Goal: Task Accomplishment & Management: Manage account settings

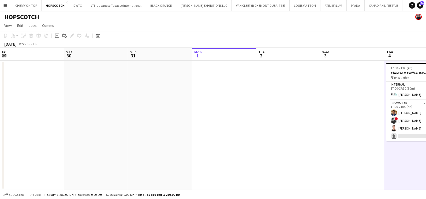
scroll to position [0, 128]
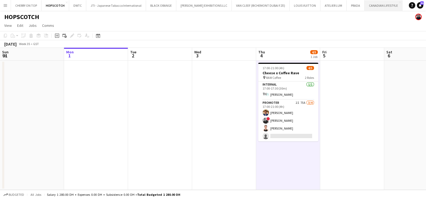
click at [364, 5] on button "CANADIAN LIFESTYLE Close" at bounding box center [383, 5] width 38 height 10
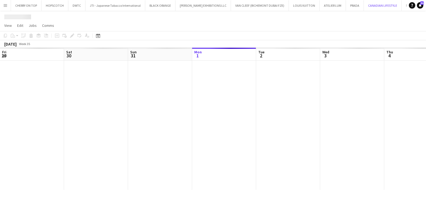
scroll to position [0, 128]
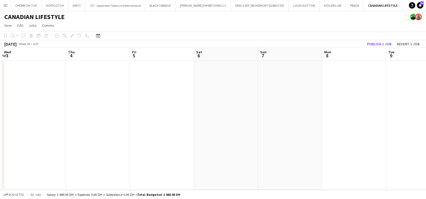
drag, startPoint x: 348, startPoint y: 82, endPoint x: 65, endPoint y: 84, distance: 282.8
click at [65, 84] on app-calendar-viewport "Sun 31 Mon 1 Tue 2 Wed 3 Thu 4 Fri 5 Sat 6 Sun 7 Mon 8 Tue 9 Wed 10 Thu 11" at bounding box center [213, 119] width 426 height 142
drag, startPoint x: 308, startPoint y: 92, endPoint x: 266, endPoint y: 114, distance: 47.1
click at [1, 93] on app-calendar-viewport "Tue 2 Wed 3 Thu 4 Fri 5 Sat 6 Sun 7 Mon 8 Tue 9 Wed 10 Thu 11 Fri 12 Sat 13" at bounding box center [213, 119] width 426 height 142
drag, startPoint x: -1, startPoint y: 116, endPoint x: 54, endPoint y: 129, distance: 57.2
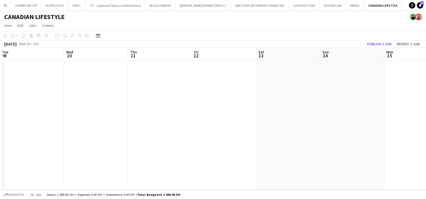
click at [0, 118] on app-calendar-viewport "Sat 6 Sun 7 Mon 8 Tue 9 Wed 10 Thu 11 Fri 12 Sat 13 Sun 14 Mon 15 Tue 16 Wed 17" at bounding box center [213, 119] width 426 height 142
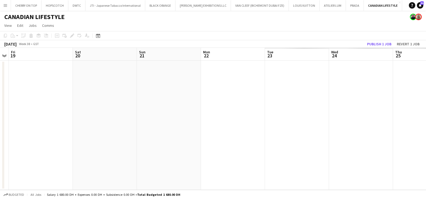
drag, startPoint x: 5, startPoint y: 130, endPoint x: 388, endPoint y: 135, distance: 383.5
click at [6, 131] on app-calendar-viewport "Tue 16 Wed 17 Thu 18 Fri 19 Sat 20 Sun 21 Mon 22 Tue 23 Wed 24 Thu 25 Fri 26 Sa…" at bounding box center [213, 119] width 426 height 142
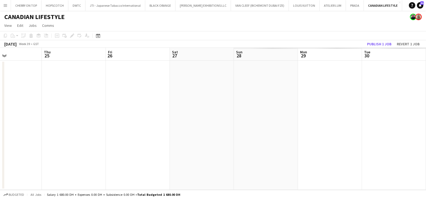
drag, startPoint x: 27, startPoint y: 135, endPoint x: 383, endPoint y: 126, distance: 356.3
click at [10, 140] on app-calendar-viewport "Mon 22 Tue 23 Wed 24 Thu 25 Fri 26 Sat 27 Sun 28 Mon 29 Tue 30 Wed 1 Thu 2 Fri 3" at bounding box center [213, 119] width 426 height 142
drag, startPoint x: 373, startPoint y: 126, endPoint x: 174, endPoint y: 126, distance: 198.9
click at [6, 126] on app-calendar-viewport "Mon 22 Tue 23 Wed 24 Thu 25 Fri 26 Sat 27 Sun 28 Mon 29 Tue 30 Wed 1 Thu 2 Fri 3" at bounding box center [213, 119] width 426 height 142
drag, startPoint x: 44, startPoint y: 129, endPoint x: 118, endPoint y: 130, distance: 73.4
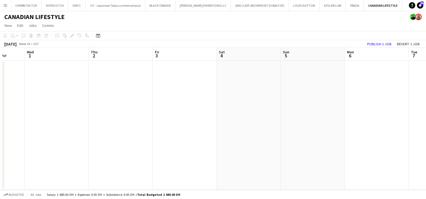
click at [50, 130] on app-calendar-viewport "Sat 27 Sun 28 Mon 29 Tue 30 Wed 1 Thu 2 Fri 3 Sat 4 Sun 5 Mon 6 Tue 7 Wed 8" at bounding box center [213, 119] width 426 height 142
drag, startPoint x: 9, startPoint y: 118, endPoint x: 344, endPoint y: 103, distance: 335.3
click at [8, 118] on app-calendar-viewport "Wed 8 Thu 9 Fri 10 Sat 11 Sun 12 Mon 13 Tue 14 Wed 15 Thu 16 Fri 17 Sat 18 Sun …" at bounding box center [213, 119] width 426 height 142
drag, startPoint x: 84, startPoint y: 106, endPoint x: 331, endPoint y: 101, distance: 246.9
click at [40, 104] on app-calendar-viewport "Mon 13 Tue 14 Wed 15 Thu 16 Fri 17 Sat 18 Sun 19 Mon 20 Tue 21 Wed 22 Thu 23 Fr…" at bounding box center [213, 119] width 426 height 142
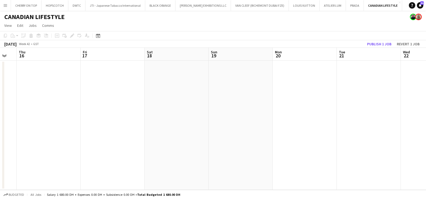
drag, startPoint x: 47, startPoint y: 111, endPoint x: 140, endPoint y: 109, distance: 92.9
click at [58, 112] on app-calendar-viewport "Mon 13 Tue 14 Wed 15 Thu 16 Fri 17 Sat 18 Sun 19 Mon 20 Tue 21 Wed 22 Thu 23 Fr…" at bounding box center [213, 119] width 426 height 142
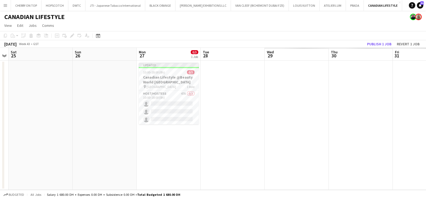
drag, startPoint x: 64, startPoint y: 96, endPoint x: 220, endPoint y: 95, distance: 156.1
click at [68, 95] on app-calendar-viewport "Wed 22 Thu 23 Fri 24 Sat 25 Sun 26 Mon 27 0/3 1 Job Tue 28 Wed 29 Thu 30 Fri 31…" at bounding box center [213, 119] width 426 height 142
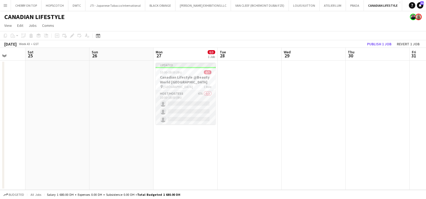
click at [193, 94] on app-card-role "Host/Hostess 47A 0/3 10:00-18:00 (8h) single-neutral-actions single-neutral-act…" at bounding box center [186, 108] width 60 height 34
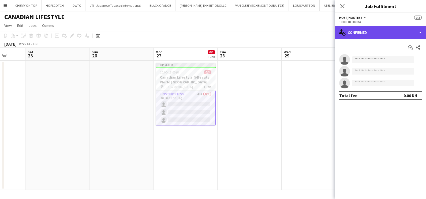
click at [369, 28] on div "single-neutral-actions-check-2 Confirmed" at bounding box center [380, 32] width 91 height 13
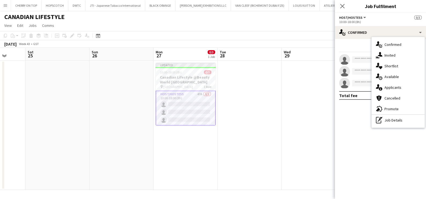
click at [395, 85] on div "single-neutral-actions-information Applicants" at bounding box center [397, 87] width 53 height 11
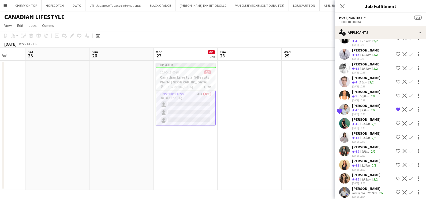
scroll to position [526, 0]
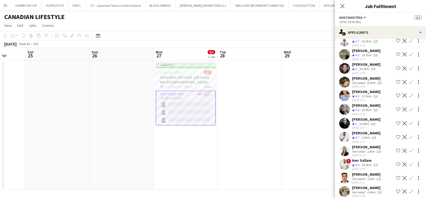
click at [357, 186] on div "Reem Algazi" at bounding box center [367, 187] width 31 height 5
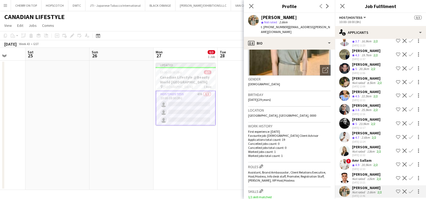
scroll to position [0, 0]
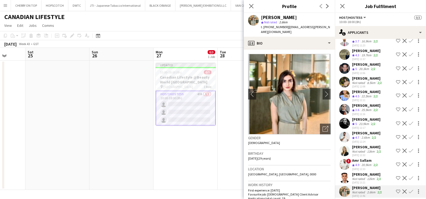
click at [359, 130] on div "George charbel Mbayed" at bounding box center [366, 132] width 28 height 5
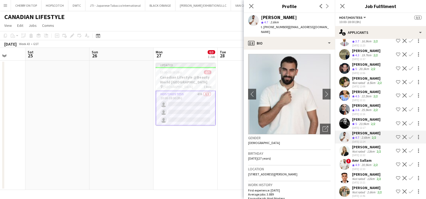
click at [396, 135] on app-icon "Shortlist crew" at bounding box center [398, 137] width 4 height 4
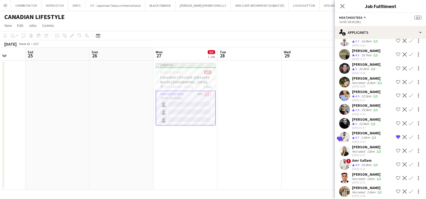
click at [294, 137] on app-date-cell at bounding box center [313, 125] width 64 height 129
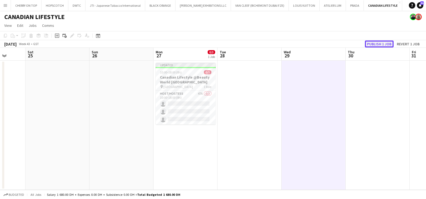
click at [379, 42] on button "Publish 1 job" at bounding box center [379, 43] width 29 height 7
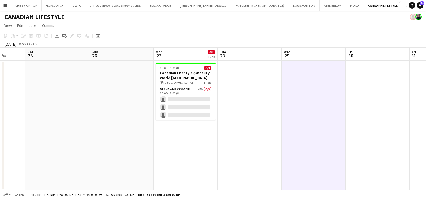
click at [57, 134] on app-date-cell at bounding box center [57, 125] width 64 height 129
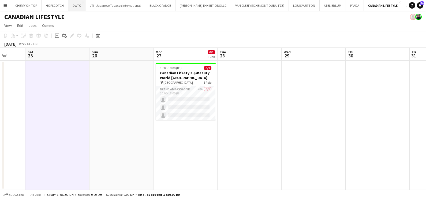
click at [76, 3] on button "DWTC Close" at bounding box center [76, 5] width 17 height 10
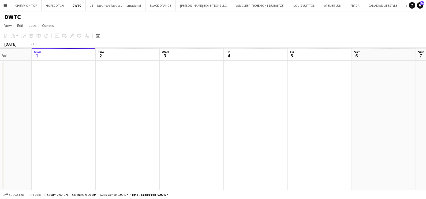
drag, startPoint x: 340, startPoint y: 116, endPoint x: 122, endPoint y: 116, distance: 218.2
click at [140, 116] on app-calendar-viewport "Fri 29 Sat 30 Sun 31 Mon 1 Tue 2 Wed 3 Thu 4 Fri 5 Sat 6 Sun 7 Mon 8 Tue 9" at bounding box center [213, 119] width 426 height 142
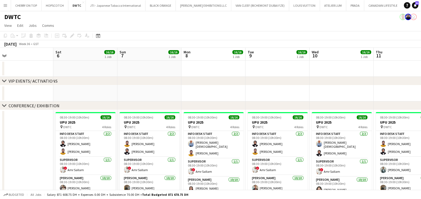
scroll to position [0, 219]
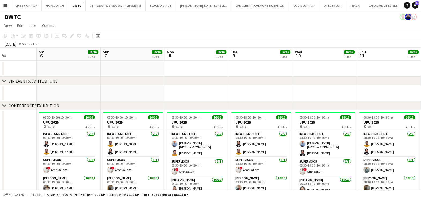
drag, startPoint x: 190, startPoint y: 91, endPoint x: 136, endPoint y: 90, distance: 54.1
click at [136, 90] on app-calendar-viewport "Tue 2 Wed 3 Thu 4 Fri 5 Sat 6 16/16 1 Job Sun 7 16/16 1 Job Mon 8 16/16 1 Job T…" at bounding box center [210, 199] width 421 height 302
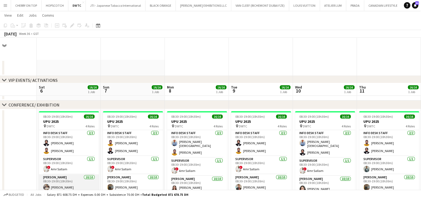
scroll to position [0, 0]
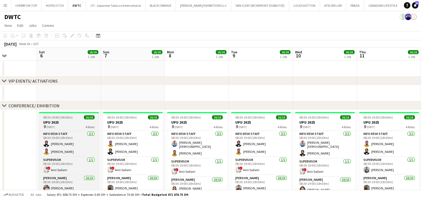
click at [70, 120] on h3 "UPU 2025" at bounding box center [69, 122] width 60 height 5
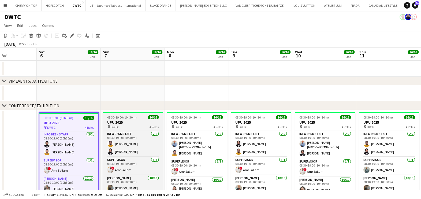
click at [128, 123] on h3 "UPU 2025" at bounding box center [133, 122] width 60 height 5
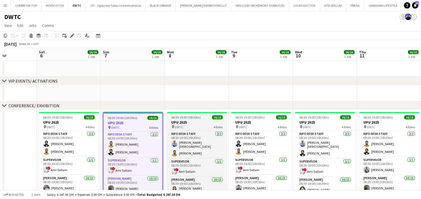
click at [188, 123] on h3 "UPU 2025" at bounding box center [197, 122] width 60 height 5
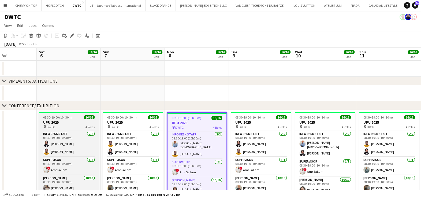
click at [81, 121] on h3 "UPU 2025" at bounding box center [69, 122] width 60 height 5
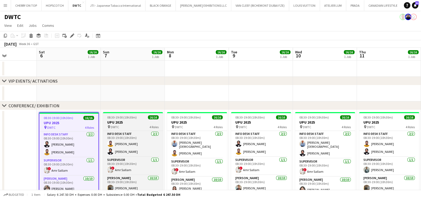
click at [120, 120] on h3 "UPU 2025" at bounding box center [133, 122] width 60 height 5
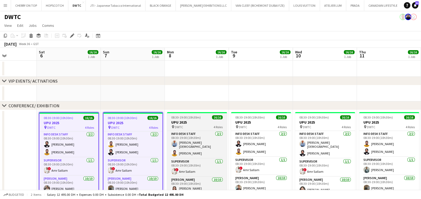
click at [195, 122] on h3 "UPU 2025" at bounding box center [197, 122] width 60 height 5
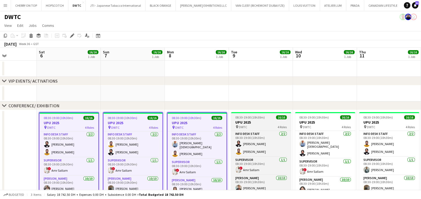
click at [258, 123] on h3 "UPU 2025" at bounding box center [261, 122] width 60 height 5
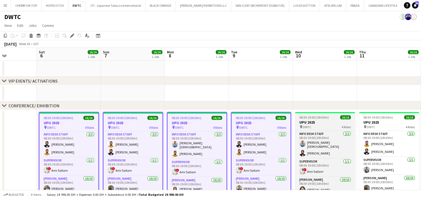
click at [315, 123] on h3 "UPU 2025" at bounding box center [325, 122] width 60 height 5
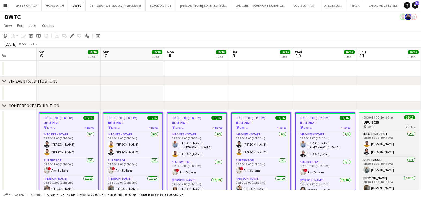
click at [380, 126] on div "pin DWTC 4 Roles" at bounding box center [389, 127] width 60 height 4
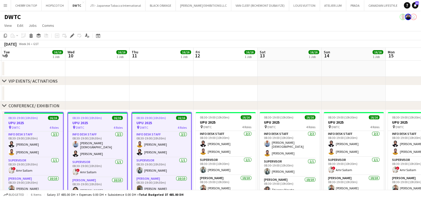
drag, startPoint x: 378, startPoint y: 130, endPoint x: 115, endPoint y: 126, distance: 262.4
click at [89, 130] on app-calendar-viewport "Sat 6 16/16 1 Job Sun 7 16/16 1 Job Mon 8 16/16 1 Job Tue 9 16/16 1 Job Wed 10 …" at bounding box center [210, 199] width 421 height 302
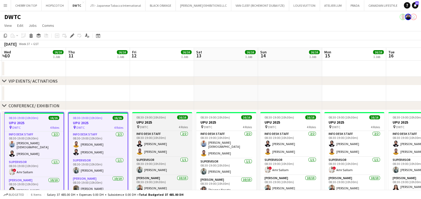
click at [149, 122] on h3 "UPU 2025" at bounding box center [162, 122] width 60 height 5
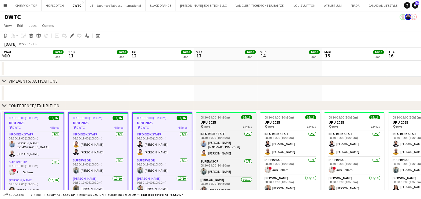
click at [205, 123] on h3 "UPU 2025" at bounding box center [226, 122] width 60 height 5
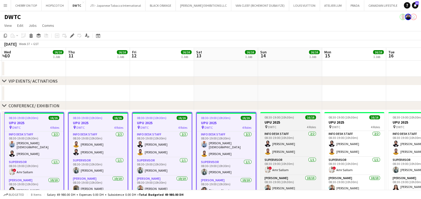
click at [281, 128] on div "pin DWTC 4 Roles" at bounding box center [290, 127] width 60 height 4
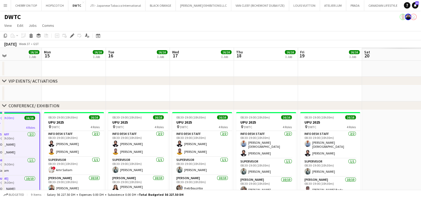
scroll to position [0, 225]
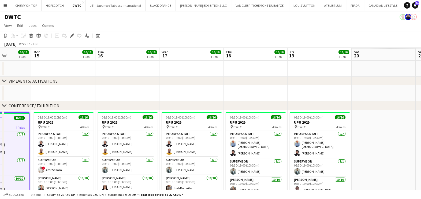
drag, startPoint x: 289, startPoint y: 127, endPoint x: 0, endPoint y: 128, distance: 289.2
click at [0, 128] on html "Menu Boards Boards Boards All jobs Status Workforce Workforce My Workforce Recr…" at bounding box center [210, 179] width 421 height 359
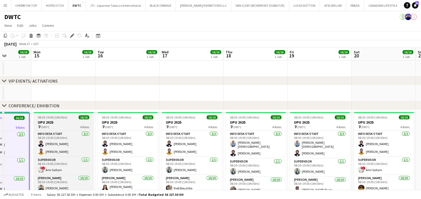
drag, startPoint x: 58, startPoint y: 120, endPoint x: 83, endPoint y: 123, distance: 25.6
click at [58, 120] on h3 "UPU 2025" at bounding box center [63, 122] width 60 height 5
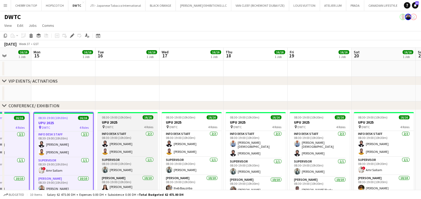
click at [126, 123] on h3 "UPU 2025" at bounding box center [127, 122] width 60 height 5
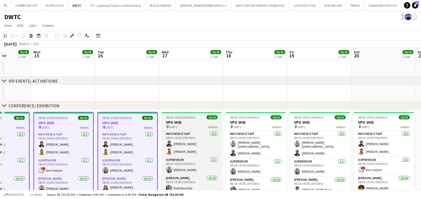
click at [201, 122] on h3 "UPU 2025" at bounding box center [191, 122] width 60 height 5
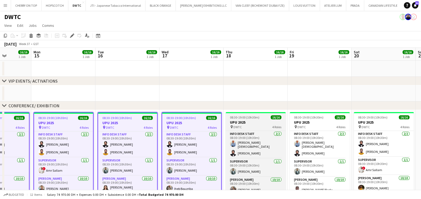
click at [253, 122] on h3 "UPU 2025" at bounding box center [255, 122] width 60 height 5
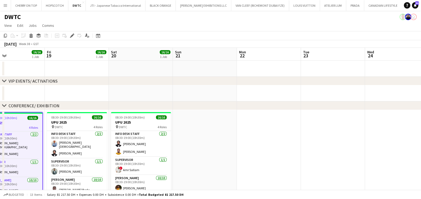
scroll to position [0, 160]
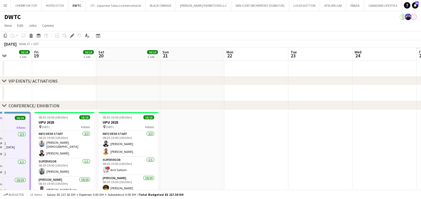
drag, startPoint x: 266, startPoint y: 123, endPoint x: -1, endPoint y: 127, distance: 267.3
click at [0, 127] on html "Menu Boards Boards Boards All jobs Status Workforce Workforce My Workforce Recr…" at bounding box center [210, 179] width 421 height 359
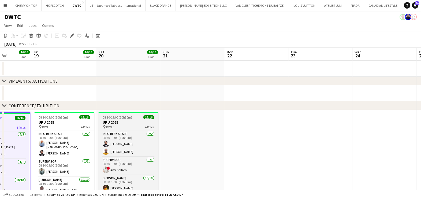
drag, startPoint x: 72, startPoint y: 121, endPoint x: 111, endPoint y: 123, distance: 38.4
click at [72, 121] on h3 "UPU 2025" at bounding box center [64, 122] width 60 height 5
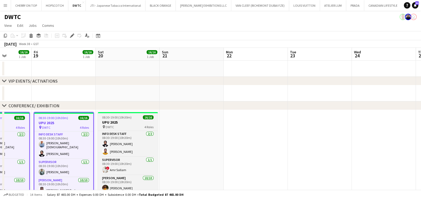
click at [127, 123] on h3 "UPU 2025" at bounding box center [128, 122] width 60 height 5
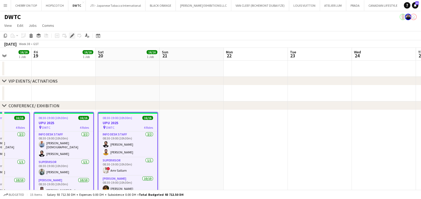
click at [70, 36] on icon "Edit" at bounding box center [72, 35] width 4 height 4
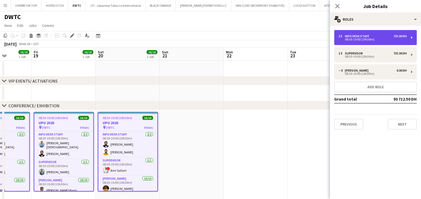
click at [381, 36] on div "2 x Info desk staff 735.00 DH" at bounding box center [372, 36] width 68 height 4
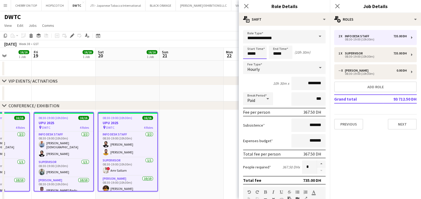
click at [257, 51] on input "*****" at bounding box center [255, 52] width 24 height 13
click at [260, 43] on div at bounding box center [260, 42] width 11 height 5
type input "*****"
click at [248, 43] on div at bounding box center [249, 42] width 11 height 5
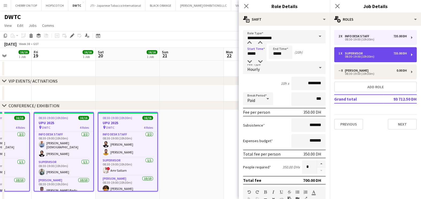
click at [359, 57] on div "08:30-19:00 (10h30m)" at bounding box center [372, 56] width 68 height 3
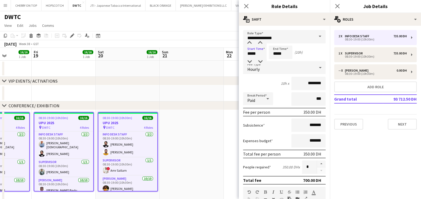
type input "**********"
type input "*****"
type input "********"
type input "*"
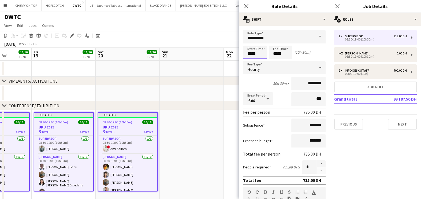
click at [259, 55] on input "*****" at bounding box center [255, 52] width 24 height 13
click at [260, 40] on input "**********" at bounding box center [284, 36] width 82 height 13
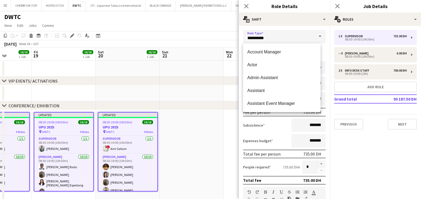
click at [274, 125] on div "Subsistence *******" at bounding box center [284, 124] width 82 height 13
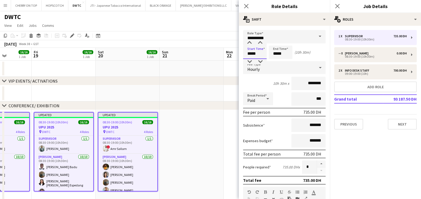
click at [261, 58] on input "*****" at bounding box center [255, 52] width 24 height 13
click at [262, 43] on div at bounding box center [260, 42] width 11 height 5
type input "*****"
click at [252, 41] on div at bounding box center [249, 42] width 11 height 5
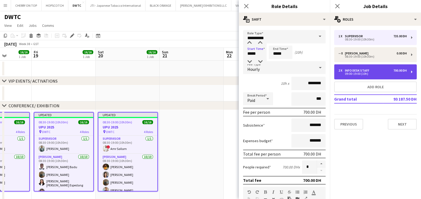
click at [355, 71] on div "Info desk staff" at bounding box center [358, 71] width 27 height 4
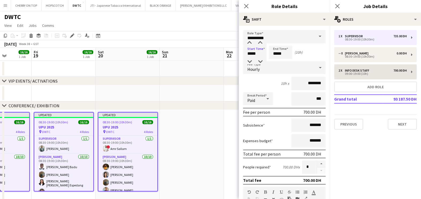
type input "**********"
type input "********"
type input "*"
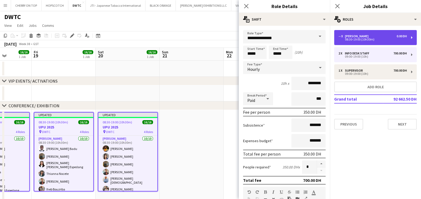
click at [355, 38] on div "08:30-19:00 (10h30m)" at bounding box center [372, 39] width 68 height 3
type input "*****"
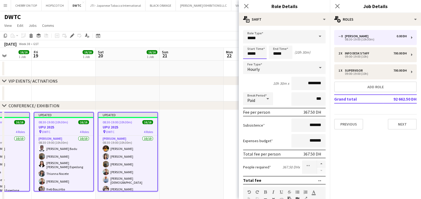
click at [257, 52] on input "*****" at bounding box center [255, 52] width 24 height 13
click at [260, 43] on div at bounding box center [260, 42] width 11 height 5
click at [251, 54] on input "*****" at bounding box center [255, 52] width 24 height 13
type input "*****"
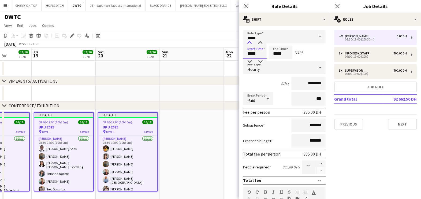
click at [248, 41] on div at bounding box center [249, 42] width 11 height 5
click at [221, 116] on app-date-cell at bounding box center [192, 156] width 64 height 92
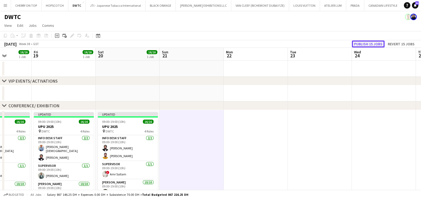
click at [376, 41] on button "Publish 15 jobs" at bounding box center [368, 43] width 33 height 7
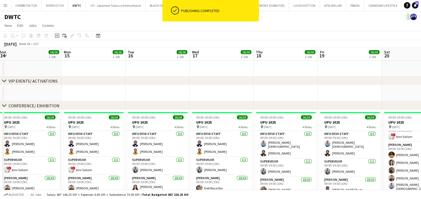
scroll to position [0, 116]
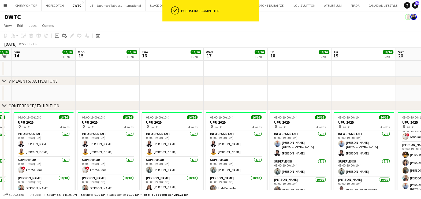
drag, startPoint x: 85, startPoint y: 161, endPoint x: 384, endPoint y: 159, distance: 299.6
click at [384, 159] on app-calendar-viewport "Fri 12 16/16 1 Job Sat 13 16/16 1 Job Sun 14 16/16 1 Job Mon 15 16/16 1 Job Tue…" at bounding box center [210, 199] width 421 height 302
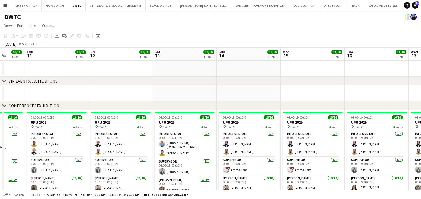
drag, startPoint x: 110, startPoint y: 153, endPoint x: 315, endPoint y: 153, distance: 204.8
click at [315, 153] on app-calendar-viewport "Mon 8 16/16 1 Job Tue 9 16/16 1 Job Wed 10 16/16 1 Job Thu 11 16/16 1 Job Fri 1…" at bounding box center [210, 199] width 421 height 302
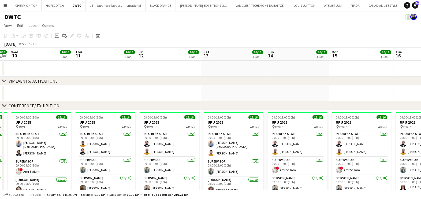
drag, startPoint x: 101, startPoint y: 157, endPoint x: 302, endPoint y: 159, distance: 201.1
click at [302, 159] on app-calendar-viewport "Mon 8 16/16 1 Job Tue 9 16/16 1 Job Wed 10 16/16 1 Job Thu 11 16/16 1 Job Fri 1…" at bounding box center [210, 199] width 421 height 302
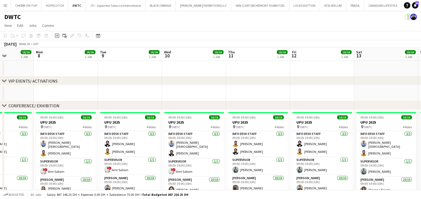
drag, startPoint x: 65, startPoint y: 161, endPoint x: 353, endPoint y: 162, distance: 288.4
click at [355, 162] on app-calendar-viewport "Fri 5 Sat 6 16/16 1 Job Sun 7 16/16 1 Job Mon 8 16/16 1 Job Tue 9 16/16 1 Job W…" at bounding box center [210, 199] width 421 height 302
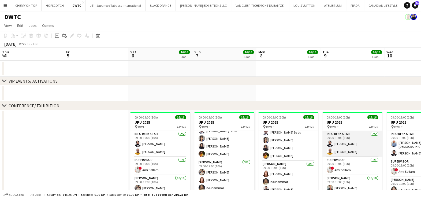
scroll to position [33, 0]
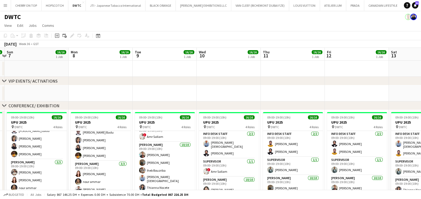
drag, startPoint x: 347, startPoint y: 165, endPoint x: 159, endPoint y: 142, distance: 189.1
click at [159, 142] on app-calendar-viewport "Thu 4 Fri 5 Sat 6 16/16 1 Job Sun 7 16/16 1 Job Mon 8 16/16 1 Job Tue 9 16/16 1…" at bounding box center [210, 199] width 421 height 302
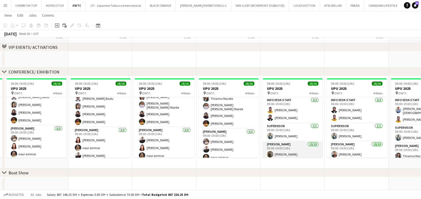
scroll to position [0, 0]
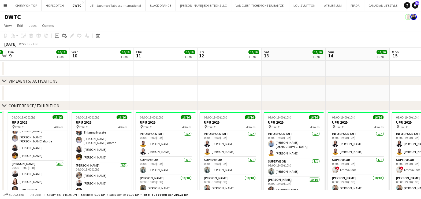
drag, startPoint x: 274, startPoint y: 140, endPoint x: 104, endPoint y: 121, distance: 170.6
click at [104, 121] on app-calendar-viewport "Sat 6 16/16 1 Job Sun 7 16/16 1 Job Mon 8 16/16 1 Job Tue 9 16/16 1 Job Wed 10 …" at bounding box center [210, 199] width 421 height 302
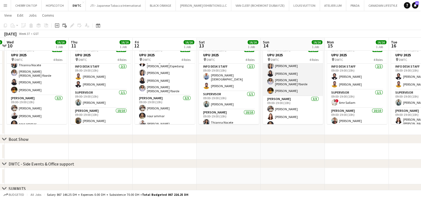
scroll to position [105, 0]
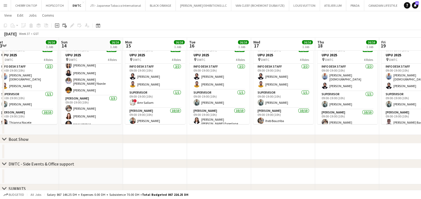
drag, startPoint x: 291, startPoint y: 111, endPoint x: 87, endPoint y: 113, distance: 204.3
click at [87, 113] on app-calendar-viewport "Wed 10 16/16 1 Job Thu 11 16/16 1 Job Fri 12 16/16 1 Job Sat 13 16/16 1 Job Sun…" at bounding box center [210, 118] width 421 height 328
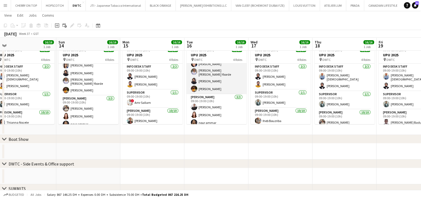
scroll to position [0, 0]
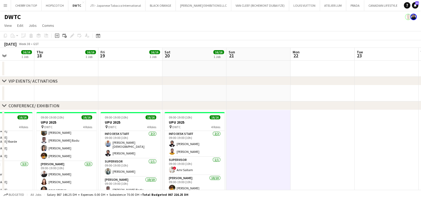
drag, startPoint x: 299, startPoint y: 120, endPoint x: 81, endPoint y: 111, distance: 217.9
click at [48, 112] on app-calendar-viewport "Sun 14 16/16 1 Job Mon 15 16/16 1 Job Tue 16 16/16 1 Job Wed 17 16/16 1 Job Thu…" at bounding box center [210, 199] width 421 height 302
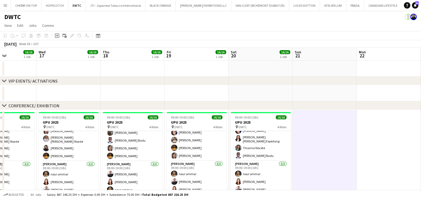
drag, startPoint x: 255, startPoint y: 133, endPoint x: 404, endPoint y: 133, distance: 149.1
click at [404, 133] on app-calendar-viewport "Sun 14 16/16 1 Job Mon 15 16/16 1 Job Tue 16 16/16 1 Job Wed 17 16/16 1 Job Thu…" at bounding box center [210, 199] width 421 height 302
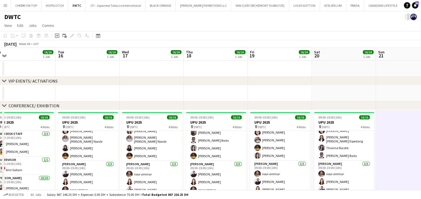
drag, startPoint x: 183, startPoint y: 105, endPoint x: 323, endPoint y: 109, distance: 139.8
click at [322, 110] on div "chevron-right CONFERENCE/ EXHIBITION" at bounding box center [210, 105] width 421 height 9
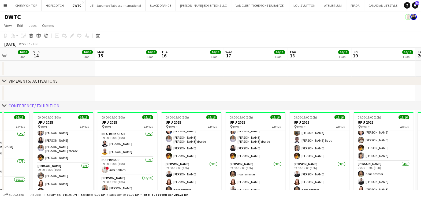
scroll to position [0, 150]
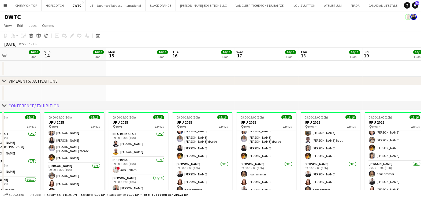
drag, startPoint x: 200, startPoint y: 157, endPoint x: 268, endPoint y: 157, distance: 67.7
click at [268, 157] on app-calendar-viewport "Thu 11 16/16 1 Job Fri 12 16/16 1 Job Sat 13 16/16 1 Job Sun 14 16/16 1 Job Mon…" at bounding box center [210, 199] width 421 height 302
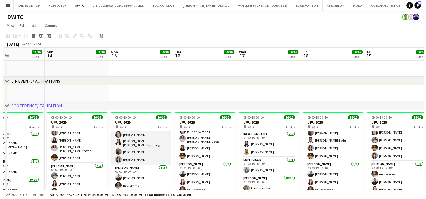
scroll to position [105, 0]
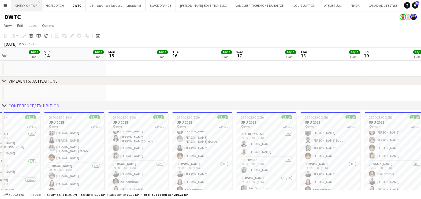
click at [39, 1] on app-icon "Close" at bounding box center [39, 2] width 2 height 2
click at [111, 2] on app-icon "Close" at bounding box center [112, 2] width 2 height 2
click at [344, 6] on app-icon "Add" at bounding box center [345, 5] width 2 height 2
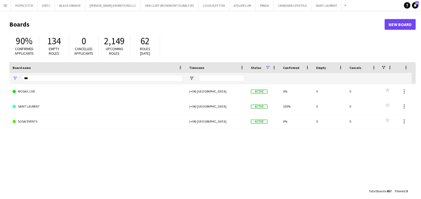
click at [81, 74] on div "***" at bounding box center [102, 78] width 160 height 11
click at [80, 79] on input "***" at bounding box center [102, 78] width 160 height 6
type input "***"
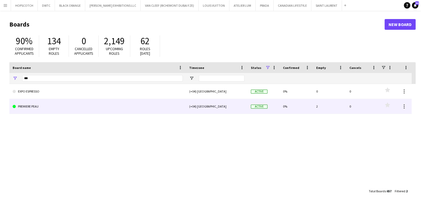
click at [78, 107] on link "PREMIERE PEAU" at bounding box center [98, 106] width 170 height 15
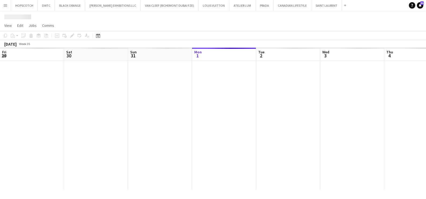
scroll to position [0, 128]
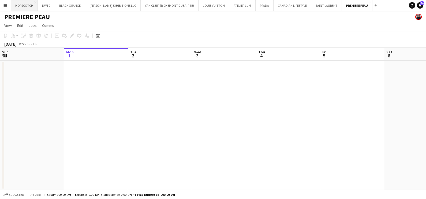
click at [20, 3] on button "HOPSCOTCH Close" at bounding box center [24, 5] width 27 height 10
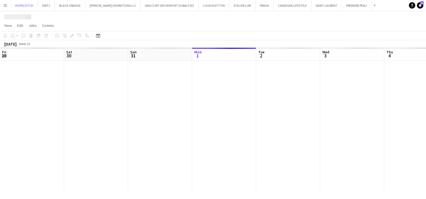
scroll to position [0, 128]
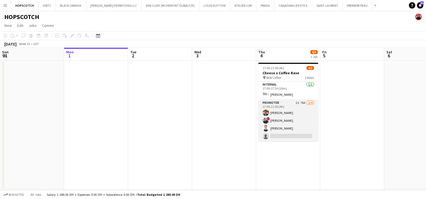
click at [284, 115] on app-card-role "Promoter 2I 76A 3/4 17:00-21:00 (4h) Ahmed Mostafa ! aly fayed Patricia Sampaio…" at bounding box center [288, 121] width 60 height 42
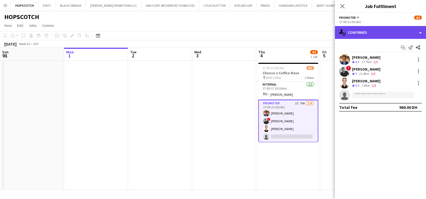
click at [379, 28] on div "single-neutral-actions-check-2 Confirmed" at bounding box center [380, 32] width 91 height 13
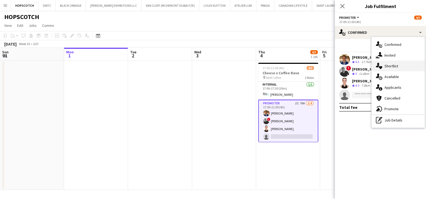
click at [389, 67] on div "single-neutral-actions-heart Shortlist" at bounding box center [397, 66] width 53 height 11
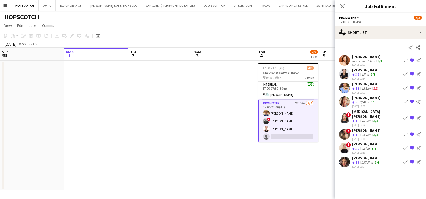
click at [357, 160] on span "4.6" at bounding box center [357, 162] width 4 height 4
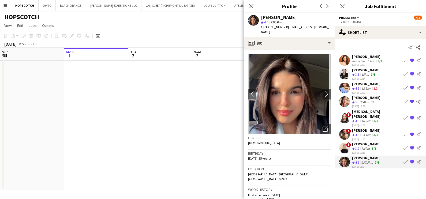
click at [358, 146] on span "3.9" at bounding box center [357, 148] width 4 height 4
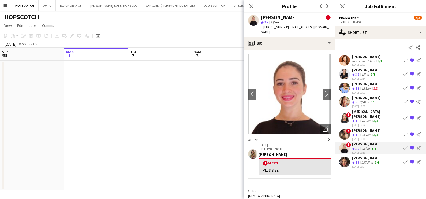
click at [183, 97] on app-date-cell at bounding box center [160, 125] width 64 height 129
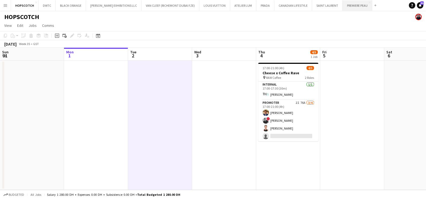
click at [344, 6] on button "PREMIERE PEAU Close" at bounding box center [356, 5] width 29 height 10
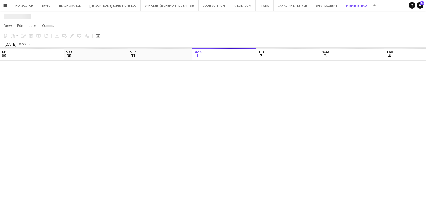
scroll to position [0, 128]
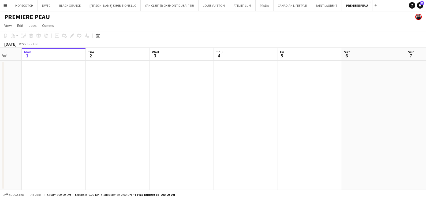
drag, startPoint x: 293, startPoint y: 93, endPoint x: 213, endPoint y: 93, distance: 80.1
click at [81, 86] on app-calendar-viewport "Fri 29 Sat 30 Sun 31 Mon 1 Tue 2 Wed 3 Thu 4 Fri 5 Sat 6 Sun 7 Mon 8 Tue 9" at bounding box center [213, 119] width 426 height 142
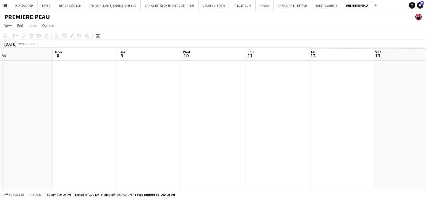
drag, startPoint x: 186, startPoint y: 97, endPoint x: 10, endPoint y: 83, distance: 176.5
click at [3, 82] on div "Fri 5 Sat 6 Sun 7 Mon 8 Tue 9 Wed 10 Thu 11 Fri 12 Sat 13 Sun 14 Mon 15 Tue 16" at bounding box center [213, 119] width 426 height 142
drag, startPoint x: 40, startPoint y: 70, endPoint x: 8, endPoint y: 66, distance: 31.6
click at [0, 66] on html "Menu Boards Boards Boards All jobs Status Workforce Workforce My Workforce Recr…" at bounding box center [213, 99] width 426 height 199
drag, startPoint x: 260, startPoint y: 78, endPoint x: -1, endPoint y: 51, distance: 262.4
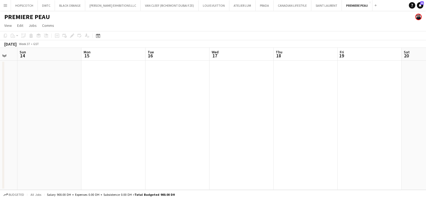
click at [0, 51] on html "Menu Boards Boards Boards All jobs Status Workforce Workforce My Workforce Recr…" at bounding box center [213, 99] width 426 height 199
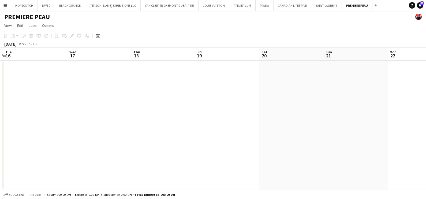
drag, startPoint x: 103, startPoint y: 67, endPoint x: -1, endPoint y: 60, distance: 104.9
click at [0, 60] on html "Menu Boards Boards Boards All jobs Status Workforce Workforce My Workforce Recr…" at bounding box center [213, 99] width 426 height 199
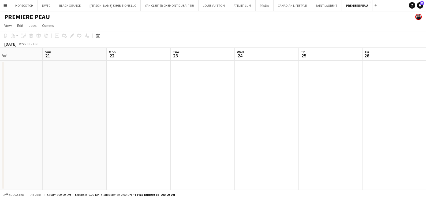
drag, startPoint x: 355, startPoint y: 168, endPoint x: 189, endPoint y: 161, distance: 165.6
click at [72, 161] on app-calendar-viewport "Wed 17 Thu 18 Fri 19 Sat 20 Sun 21 Mon 22 Tue 23 Wed 24 Thu 25 Fri 26 Sat 27 Su…" at bounding box center [213, 119] width 426 height 142
drag, startPoint x: 214, startPoint y: 162, endPoint x: 0, endPoint y: 159, distance: 214.2
click at [0, 162] on html "Menu Boards Boards Boards All jobs Status Workforce Workforce My Workforce Recr…" at bounding box center [213, 99] width 426 height 199
drag, startPoint x: 25, startPoint y: 157, endPoint x: 35, endPoint y: 155, distance: 10.3
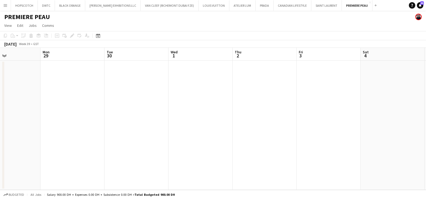
click at [24, 157] on app-calendar-viewport "Fri 26 Sat 27 Sun 28 Mon 29 Tue 30 Wed 1 Thu 2 Fri 3 Sat 4 Sun 5 Mon 6 Tue 7" at bounding box center [213, 119] width 426 height 142
drag, startPoint x: 212, startPoint y: 148, endPoint x: 39, endPoint y: 152, distance: 172.8
click at [26, 149] on app-calendar-viewport "Wed 1 Thu 2 Fri 3 Sat 4 Sun 5 Mon 6 Tue 7 Wed 8 Thu 9 Fri 10 Sat 11 Sun 12" at bounding box center [213, 119] width 426 height 142
click at [0, 153] on html "Menu Boards Boards Boards All jobs Status Workforce Workforce My Workforce Recr…" at bounding box center [213, 99] width 426 height 199
drag, startPoint x: 166, startPoint y: 152, endPoint x: 51, endPoint y: 150, distance: 114.9
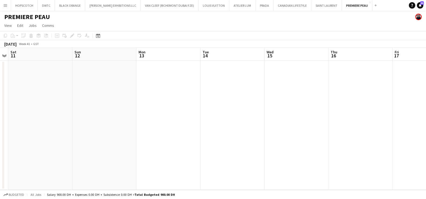
click at [44, 152] on app-calendar-viewport "Wed 8 Thu 9 Fri 10 Sat 11 Sun 12 Mon 13 Tue 14 Wed 15 Thu 16 Fri 17 Sat 18 Sun …" at bounding box center [213, 119] width 426 height 142
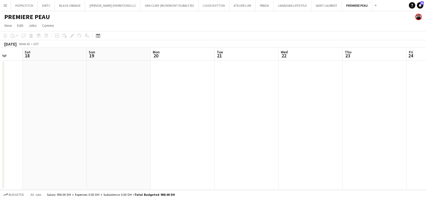
drag, startPoint x: 159, startPoint y: 127, endPoint x: 288, endPoint y: 128, distance: 128.8
click at [3, 128] on div "Tue 14 Wed 15 Thu 16 Fri 17 Sat 18 Sun 19 Mon 20 Tue 21 Wed 22 Thu 23 Fri 24 Sa…" at bounding box center [213, 119] width 426 height 142
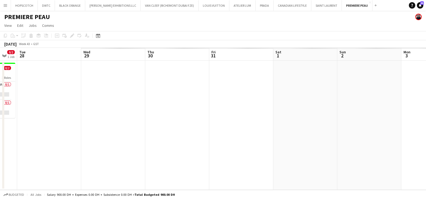
drag, startPoint x: 163, startPoint y: 133, endPoint x: -1, endPoint y: 133, distance: 164.4
click at [0, 133] on html "Menu Boards Boards Boards All jobs Status Workforce Workforce My Workforce Recr…" at bounding box center [213, 99] width 426 height 199
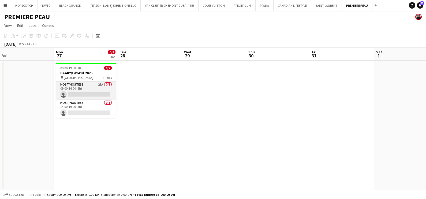
click at [85, 88] on app-card-role "Host/Hostess 28A 0/1 09:00-14:00 (5h) single-neutral-actions" at bounding box center [86, 90] width 60 height 18
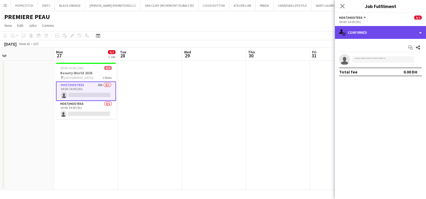
click at [367, 32] on div "single-neutral-actions-check-2 Confirmed" at bounding box center [380, 32] width 91 height 13
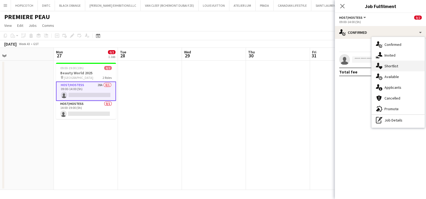
click at [402, 67] on div "single-neutral-actions-heart Shortlist" at bounding box center [397, 66] width 53 height 11
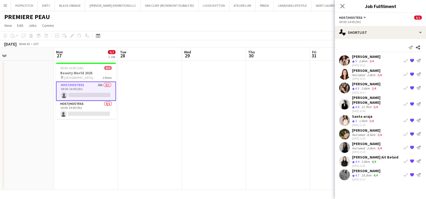
click at [364, 72] on div "Natasha Faux" at bounding box center [367, 70] width 31 height 5
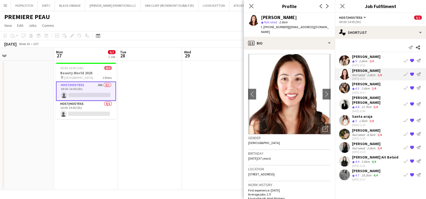
click at [369, 173] on div "19.2km" at bounding box center [366, 175] width 12 height 5
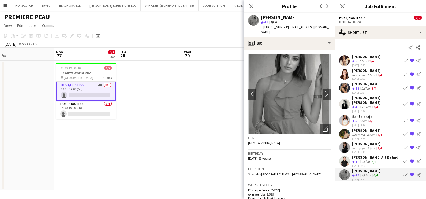
click at [361, 69] on div "Natasha Faux" at bounding box center [367, 70] width 31 height 5
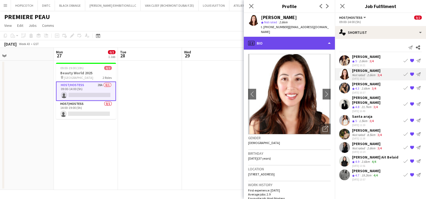
click at [277, 37] on div "profile Bio" at bounding box center [289, 43] width 91 height 13
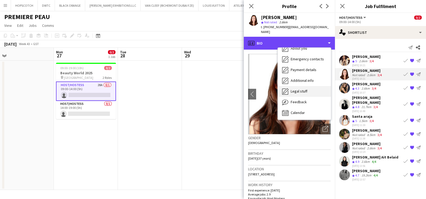
scroll to position [39, 0]
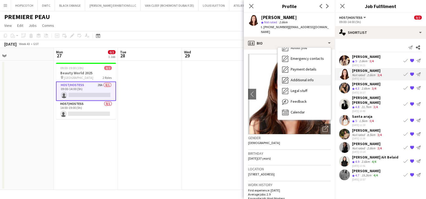
click at [300, 77] on span "Additional info" at bounding box center [302, 79] width 23 height 5
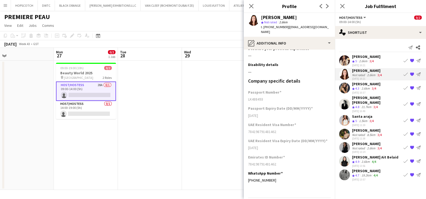
scroll to position [37, 0]
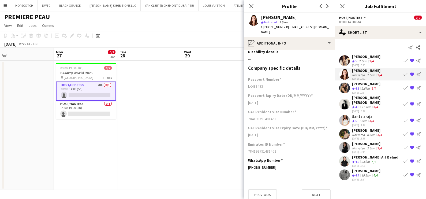
click at [184, 111] on app-date-cell at bounding box center [214, 125] width 64 height 129
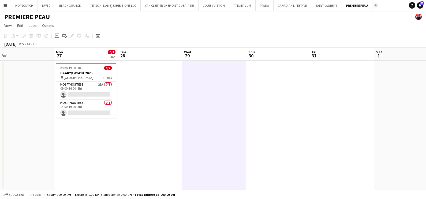
click at [373, 5] on button "Add" at bounding box center [375, 5] width 4 height 4
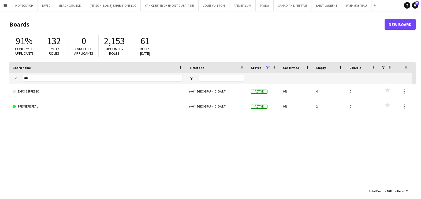
click at [98, 48] on div "0 Cancelled applicants" at bounding box center [84, 45] width 30 height 21
click at [87, 78] on input "***" at bounding box center [102, 78] width 160 height 6
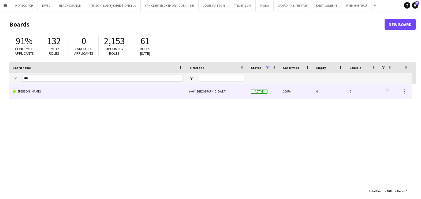
type input "***"
click at [57, 91] on link "JACK MORTON" at bounding box center [98, 91] width 170 height 15
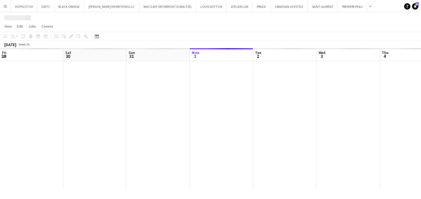
scroll to position [0, 128]
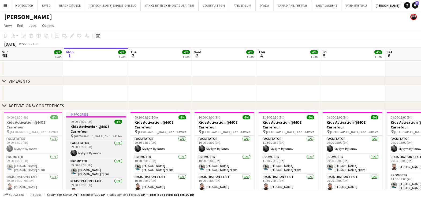
drag, startPoint x: 260, startPoint y: 86, endPoint x: 88, endPoint y: 123, distance: 175.6
click at [78, 123] on div "chevron-right VIP EVENTS chevron-right ACTIVATIONS/ CONFERENCES chevron-right A…" at bounding box center [210, 203] width 421 height 310
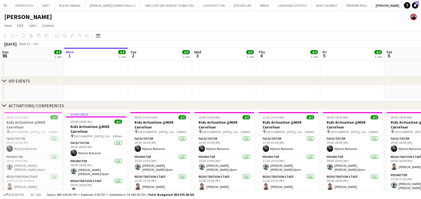
drag, startPoint x: 353, startPoint y: 101, endPoint x: 276, endPoint y: 107, distance: 77.7
click at [173, 125] on div "chevron-right VIP EVENTS chevron-right ACTIVATIONS/ CONFERENCES chevron-right A…" at bounding box center [210, 203] width 421 height 310
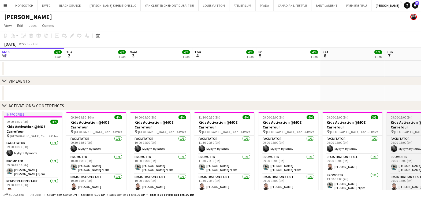
drag, startPoint x: 185, startPoint y: 103, endPoint x: 182, endPoint y: 118, distance: 14.4
click at [117, 120] on app-calendar-viewport "Sat 30 4/4 1 Job Sun 31 4/4 1 Job Mon 1 4/4 1 Job Tue 2 4/4 1 Job Wed 3 4/4 1 J…" at bounding box center [210, 203] width 421 height 310
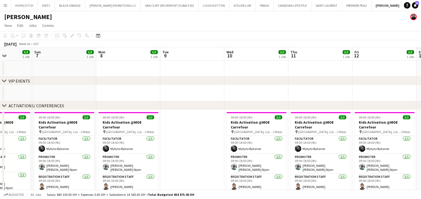
drag, startPoint x: 189, startPoint y: 117, endPoint x: 60, endPoint y: 128, distance: 129.0
click at [38, 127] on app-calendar-viewport "Wed 3 4/4 1 Job Thu 4 4/4 1 Job Fri 5 4/4 1 Job Sat 6 3/3 1 Job Sun 7 3/3 1 Job…" at bounding box center [210, 203] width 421 height 310
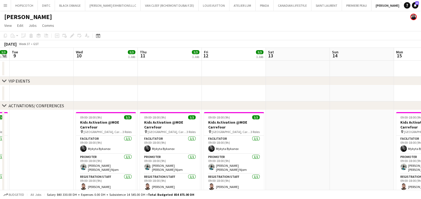
drag, startPoint x: 50, startPoint y: 112, endPoint x: 22, endPoint y: 126, distance: 30.9
click at [0, 126] on html "Menu Boards Boards Boards All jobs Status Workforce Workforce My Workforce Recr…" at bounding box center [210, 183] width 421 height 366
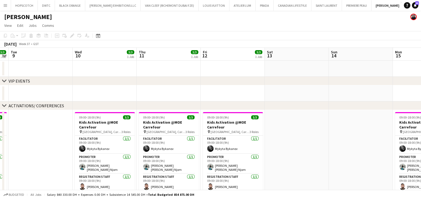
drag, startPoint x: 261, startPoint y: 87, endPoint x: 114, endPoint y: 97, distance: 147.3
click at [114, 97] on app-calendar-viewport "Sat 6 3/3 1 Job Sun 7 3/3 1 Job Mon 8 3/3 1 Job Tue 9 Wed 10 3/3 1 Job Thu 11 3…" at bounding box center [210, 203] width 421 height 310
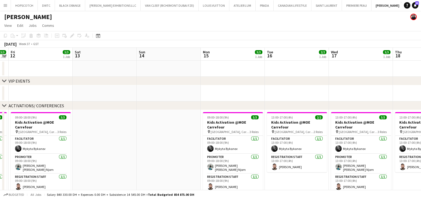
click at [219, 90] on app-date-cell at bounding box center [233, 93] width 64 height 16
click at [56, 36] on icon "Add job" at bounding box center [57, 35] width 4 height 4
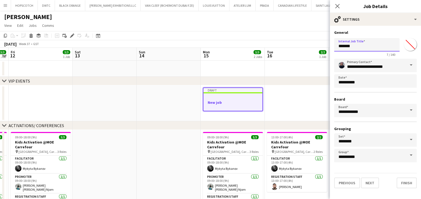
click at [387, 47] on input "*******" at bounding box center [366, 44] width 65 height 13
paste input "**********"
click at [338, 46] on input "**********" at bounding box center [366, 44] width 65 height 13
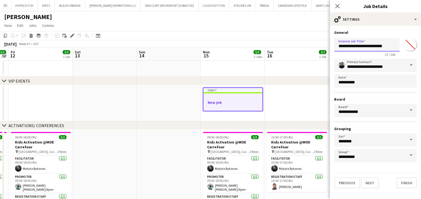
click at [350, 46] on input "**********" at bounding box center [366, 44] width 65 height 13
click at [367, 46] on input "**********" at bounding box center [366, 44] width 65 height 13
click at [365, 44] on input "**********" at bounding box center [366, 44] width 65 height 13
type input "**********"
click at [414, 43] on input "*******" at bounding box center [409, 44] width 19 height 19
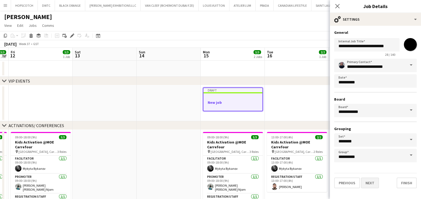
type input "*******"
click at [368, 182] on button "Next" at bounding box center [370, 182] width 18 height 11
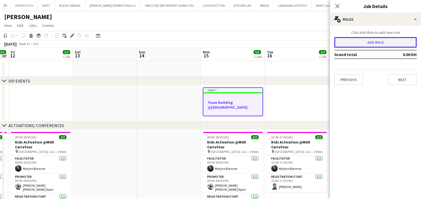
click at [353, 47] on button "Add role" at bounding box center [375, 42] width 82 height 11
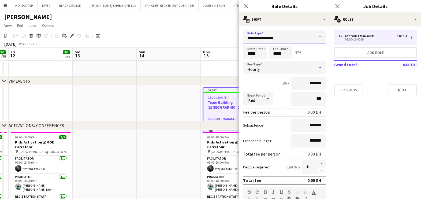
click at [268, 33] on input "**********" at bounding box center [284, 36] width 82 height 13
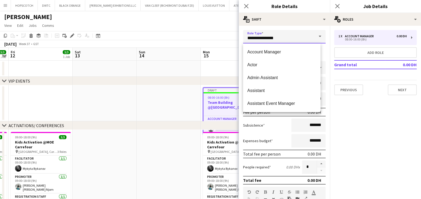
click at [268, 33] on input "**********" at bounding box center [284, 36] width 82 height 13
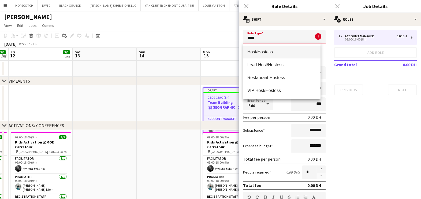
click at [269, 52] on span "Host/Hostess" at bounding box center [281, 51] width 69 height 5
type input "**********"
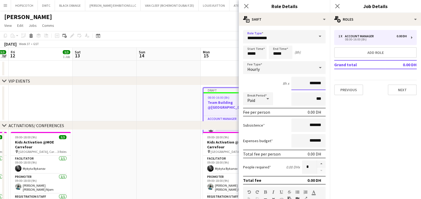
click at [292, 84] on input "*******" at bounding box center [308, 83] width 34 height 13
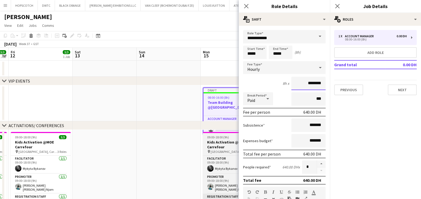
type input "********"
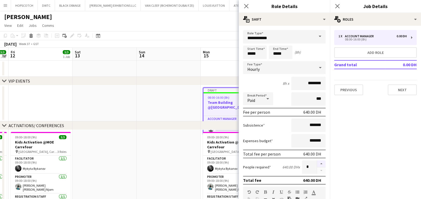
click at [317, 161] on button "button" at bounding box center [321, 163] width 9 height 7
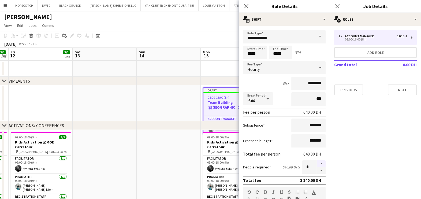
click at [317, 161] on button "button" at bounding box center [321, 163] width 9 height 7
type input "*"
click at [257, 54] on input "*****" at bounding box center [255, 52] width 24 height 13
type input "*****"
click at [249, 62] on div at bounding box center [249, 61] width 11 height 5
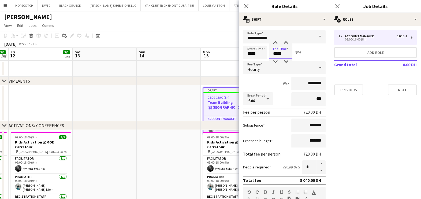
click at [288, 53] on input "*****" at bounding box center [281, 52] width 24 height 13
type input "*****"
click at [273, 41] on div at bounding box center [275, 42] width 11 height 5
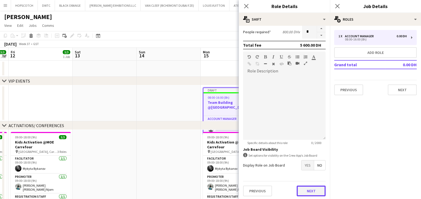
click at [304, 190] on button "Next" at bounding box center [310, 190] width 29 height 11
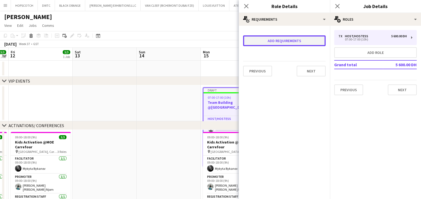
click at [300, 45] on button "Add requirements" at bounding box center [284, 40] width 82 height 11
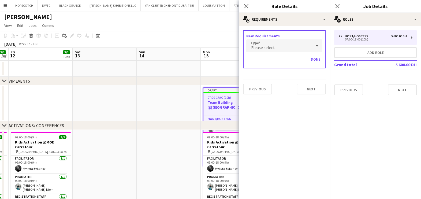
click at [300, 43] on div "Please select" at bounding box center [278, 45] width 65 height 13
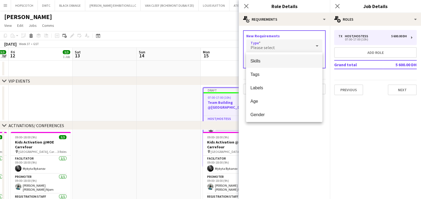
click at [272, 62] on span "Skills" at bounding box center [284, 60] width 68 height 5
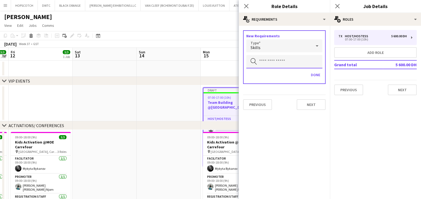
click at [274, 62] on input "text" at bounding box center [284, 61] width 76 height 13
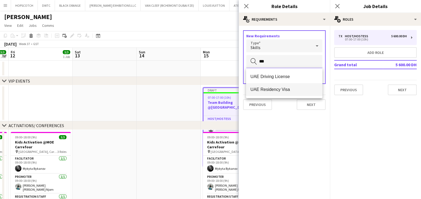
type input "***"
click at [280, 88] on span "UAE Residency Visa" at bounding box center [284, 89] width 68 height 5
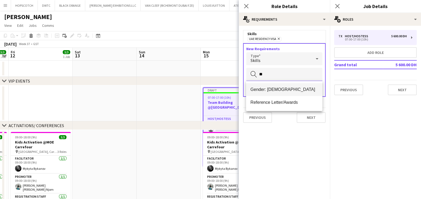
type input "**"
click at [278, 91] on span "Gender: Female" at bounding box center [284, 89] width 68 height 5
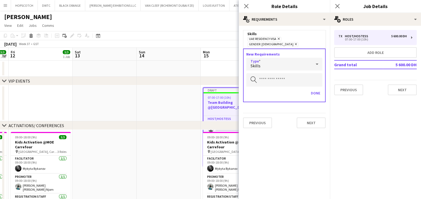
click at [278, 58] on div "Skills" at bounding box center [278, 64] width 65 height 13
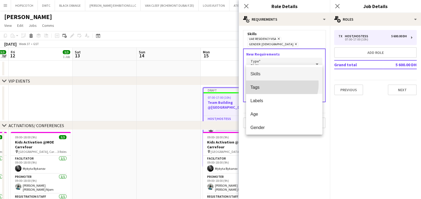
click at [277, 84] on mat-option "Tags" at bounding box center [284, 86] width 76 height 13
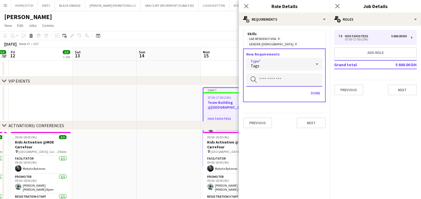
click at [277, 79] on input "text" at bounding box center [284, 79] width 76 height 13
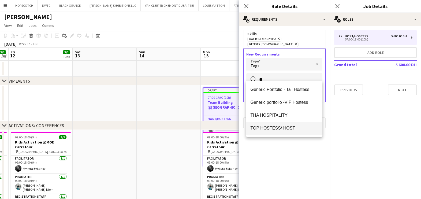
type input "**"
click at [291, 128] on span "TOP HOSTESS/ HOST" at bounding box center [284, 127] width 68 height 5
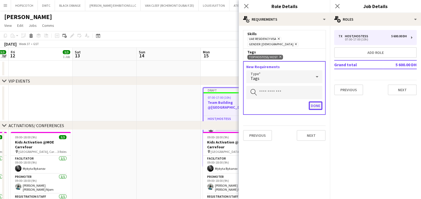
click at [317, 101] on button "Done" at bounding box center [315, 105] width 14 height 9
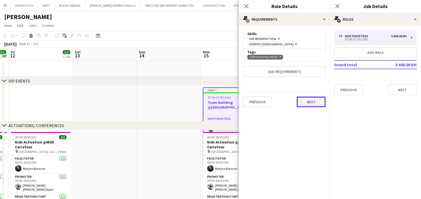
click at [308, 96] on button "Next" at bounding box center [310, 101] width 29 height 11
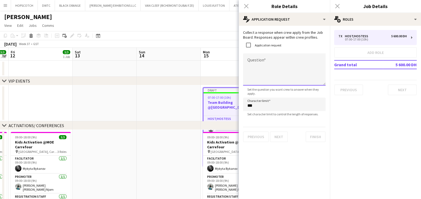
click at [257, 74] on textarea "Question" at bounding box center [284, 69] width 82 height 32
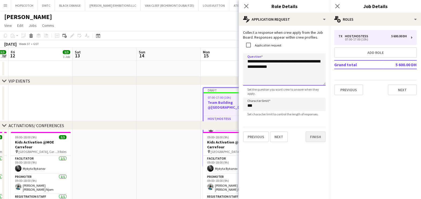
type textarea "**********"
click at [312, 135] on button "Finish" at bounding box center [315, 136] width 20 height 11
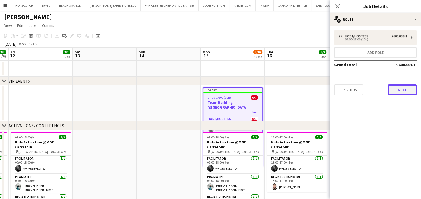
click at [415, 87] on button "Next" at bounding box center [401, 89] width 29 height 11
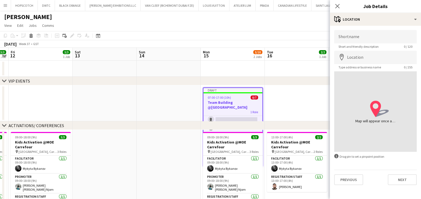
click at [288, 66] on app-date-cell at bounding box center [297, 69] width 64 height 16
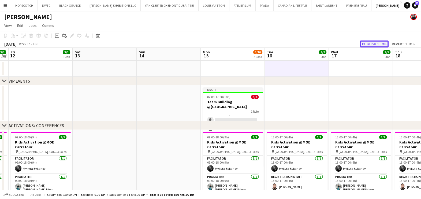
click at [374, 45] on button "Publish 1 job" at bounding box center [374, 43] width 29 height 7
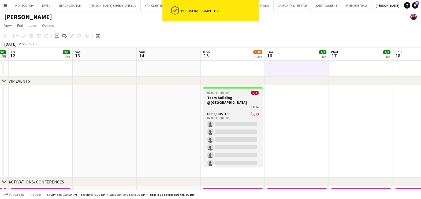
click at [228, 88] on div at bounding box center [233, 87] width 60 height 1
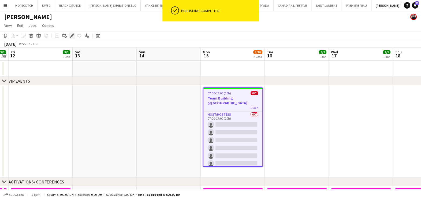
drag, startPoint x: 72, startPoint y: 35, endPoint x: 90, endPoint y: 48, distance: 21.8
click at [72, 36] on icon at bounding box center [71, 35] width 3 height 3
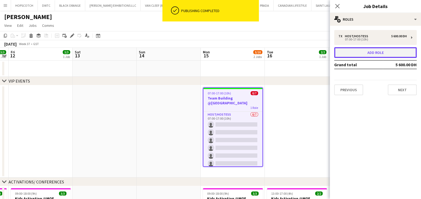
click at [360, 49] on button "Add role" at bounding box center [375, 52] width 82 height 11
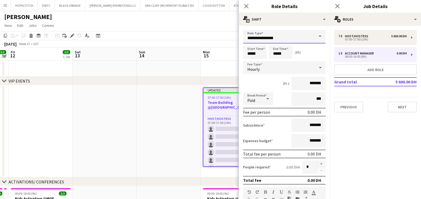
click at [283, 35] on input "**********" at bounding box center [284, 36] width 82 height 13
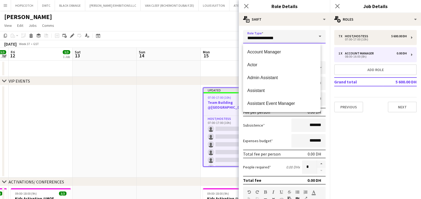
click at [283, 35] on input "**********" at bounding box center [284, 36] width 82 height 13
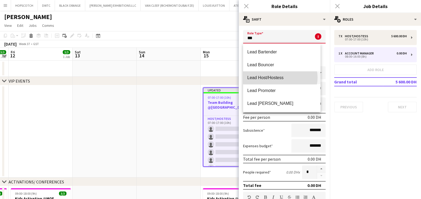
click at [280, 77] on span "Lead Host/Hostess" at bounding box center [281, 77] width 69 height 5
type input "**********"
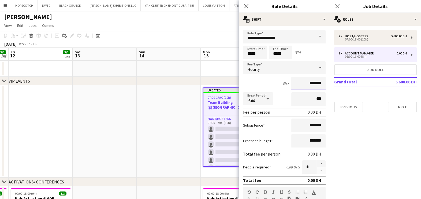
click at [298, 84] on input "*******" at bounding box center [308, 83] width 34 height 13
type input "********"
click at [254, 50] on input "*****" at bounding box center [255, 52] width 24 height 13
type input "*****"
click at [249, 60] on div at bounding box center [249, 61] width 11 height 5
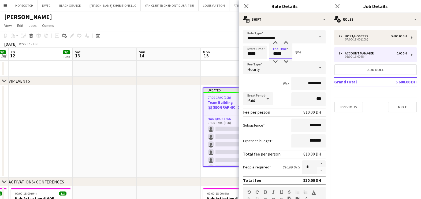
click at [284, 54] on input "*****" at bounding box center [281, 52] width 24 height 13
type input "*****"
click at [273, 41] on div at bounding box center [275, 42] width 11 height 5
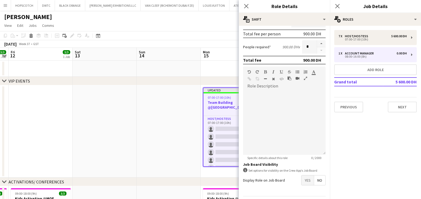
scroll to position [135, 0]
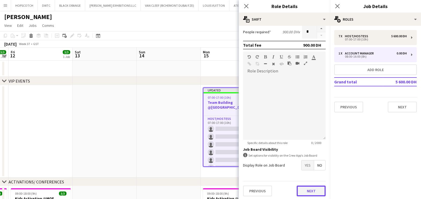
click at [306, 192] on button "Next" at bounding box center [310, 190] width 29 height 11
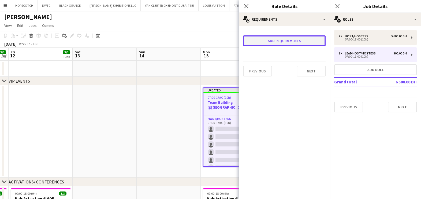
click at [264, 42] on button "Add requirements" at bounding box center [284, 40] width 82 height 11
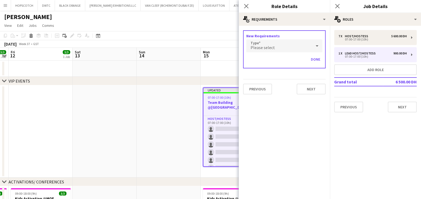
click at [268, 49] on span "Please select" at bounding box center [262, 47] width 24 height 5
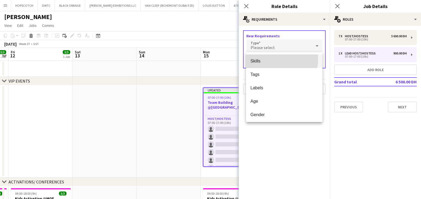
click at [273, 59] on span "Skills" at bounding box center [284, 60] width 68 height 5
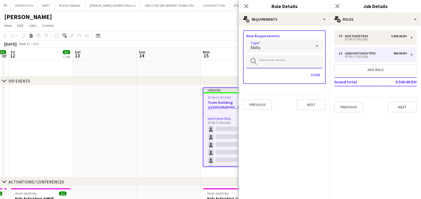
click at [274, 61] on input "text" at bounding box center [284, 61] width 76 height 13
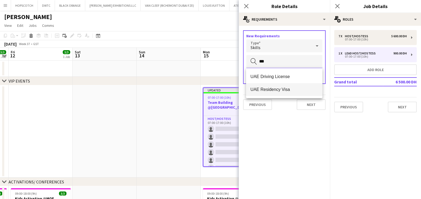
type input "***"
click at [270, 91] on span "UAE Residency Visa" at bounding box center [284, 89] width 68 height 5
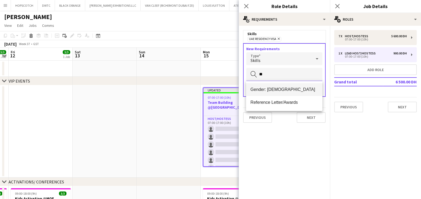
type input "**"
click at [270, 90] on span "Gender: Female" at bounding box center [284, 89] width 68 height 5
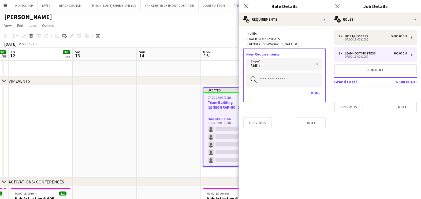
click at [281, 62] on div "Skills" at bounding box center [278, 64] width 65 height 13
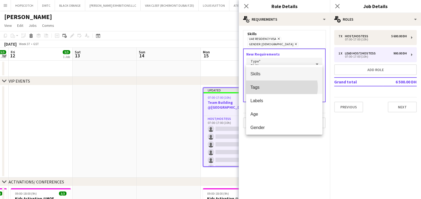
click at [281, 87] on span "Tags" at bounding box center [284, 87] width 68 height 5
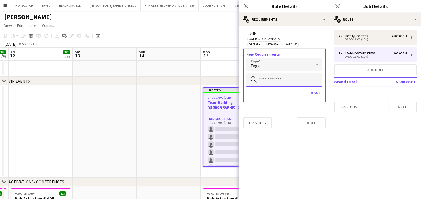
click at [281, 76] on input "text" at bounding box center [284, 79] width 76 height 13
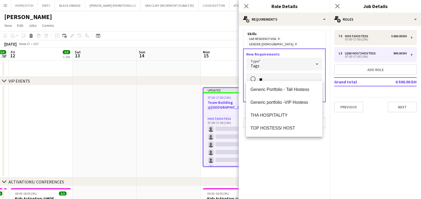
type input "**"
click at [285, 135] on div "Generic Portfolio - Tall Hostess Generic portfolio -VIP Hostess THA HOSPITALITY…" at bounding box center [284, 109] width 76 height 56
click at [285, 127] on span "TOP HOSTESS/ HOST" at bounding box center [284, 127] width 68 height 5
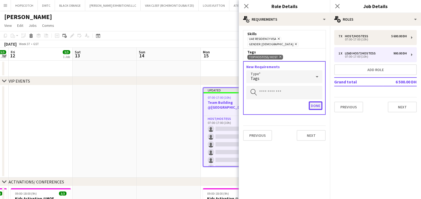
click at [316, 101] on button "Done" at bounding box center [315, 105] width 14 height 9
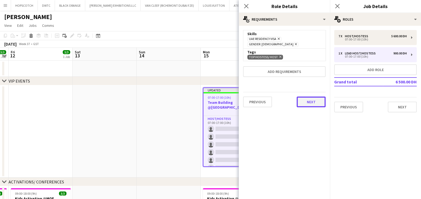
click at [314, 98] on button "Next" at bounding box center [310, 101] width 29 height 11
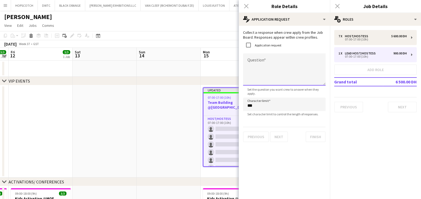
click at [261, 72] on textarea "Question" at bounding box center [284, 69] width 82 height 32
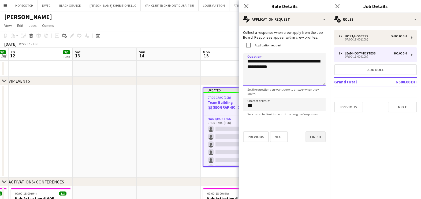
type textarea "**********"
click at [323, 133] on button "Finish" at bounding box center [315, 136] width 20 height 11
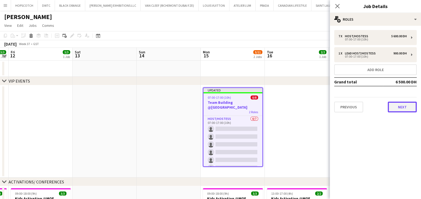
drag, startPoint x: 402, startPoint y: 105, endPoint x: 398, endPoint y: 105, distance: 4.8
click at [402, 105] on button "Next" at bounding box center [401, 106] width 29 height 11
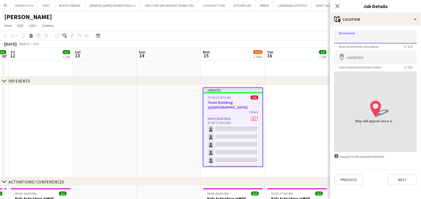
click at [358, 37] on input "Shortname" at bounding box center [375, 36] width 82 height 13
paste input "**********"
type input "**********"
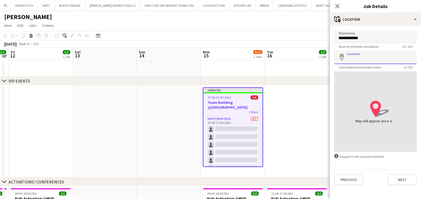
click at [363, 52] on input "Location" at bounding box center [375, 57] width 82 height 13
paste input "**********"
type input "*"
click at [308, 108] on app-date-cell at bounding box center [297, 131] width 64 height 92
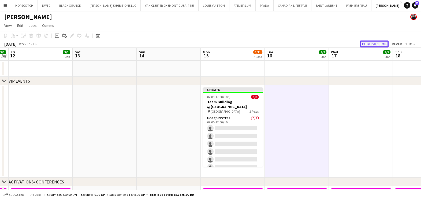
click at [369, 42] on button "Publish 1 job" at bounding box center [374, 43] width 29 height 7
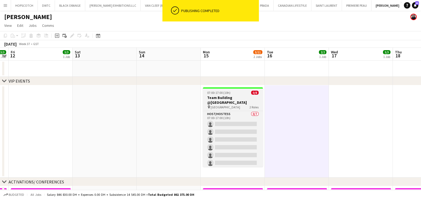
click at [238, 105] on div "pin Meydan Hotel 2 Roles" at bounding box center [233, 107] width 60 height 4
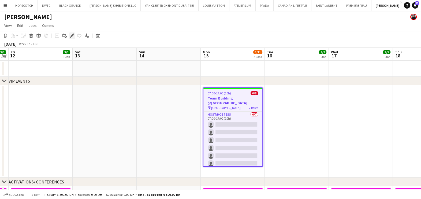
click at [71, 36] on icon at bounding box center [71, 35] width 3 height 3
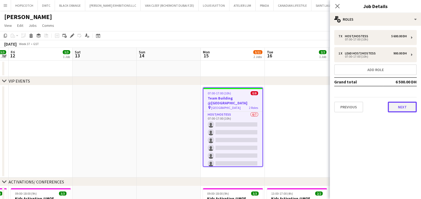
click at [413, 110] on button "Next" at bounding box center [401, 106] width 29 height 11
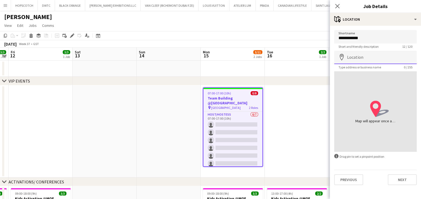
click at [361, 52] on input "Location" at bounding box center [375, 57] width 82 height 13
click button "Next" at bounding box center [401, 179] width 29 height 11
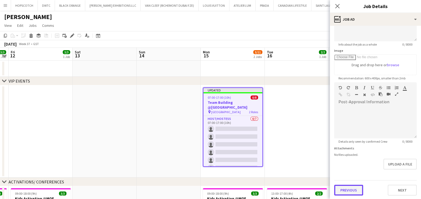
click at [353, 170] on form "**********" at bounding box center [375, 80] width 91 height 231
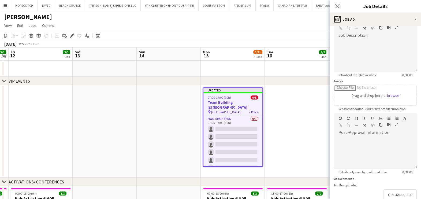
scroll to position [65, 0]
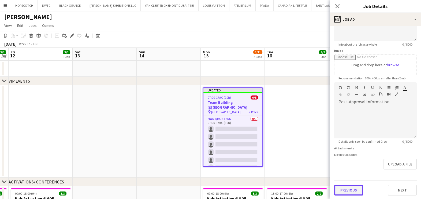
click at [347, 187] on button "Previous" at bounding box center [348, 189] width 29 height 11
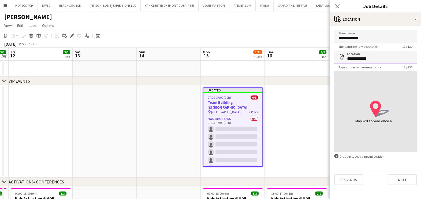
click at [363, 58] on input "**********" at bounding box center [375, 57] width 82 height 13
type input "*"
click at [403, 180] on button "Next" at bounding box center [401, 179] width 29 height 11
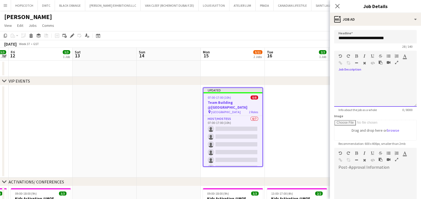
click at [355, 89] on div at bounding box center [375, 90] width 82 height 32
paste div
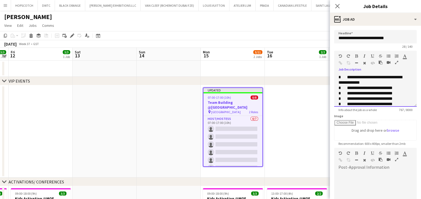
scroll to position [118, 0]
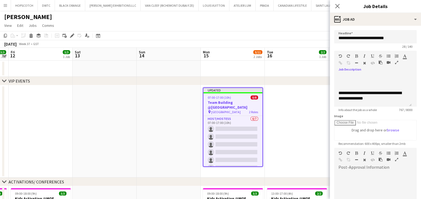
click at [395, 63] on icon "button" at bounding box center [396, 63] width 3 height 4
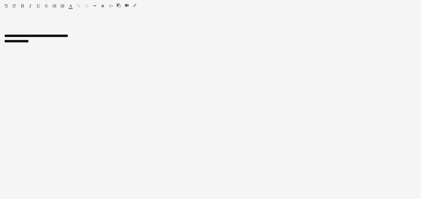
scroll to position [0, 0]
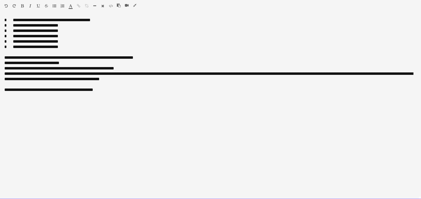
click at [10, 20] on span at bounding box center [10, 20] width 6 height 4
click at [43, 21] on div "**********" at bounding box center [210, 19] width 412 height 5
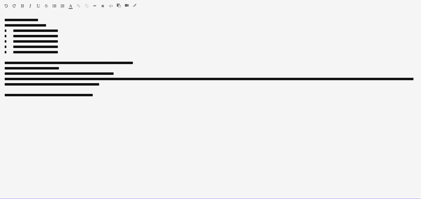
click at [62, 24] on div "**********" at bounding box center [210, 25] width 412 height 5
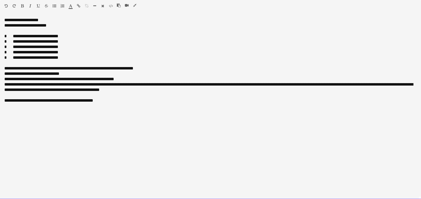
drag, startPoint x: 14, startPoint y: 68, endPoint x: -1, endPoint y: 67, distance: 15.8
click at [50, 68] on div "**********" at bounding box center [210, 68] width 412 height 5
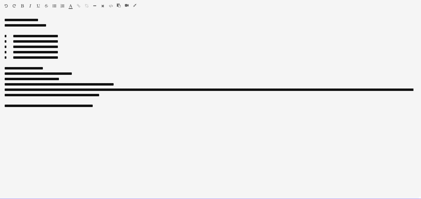
click at [89, 74] on div "**********" at bounding box center [210, 73] width 412 height 5
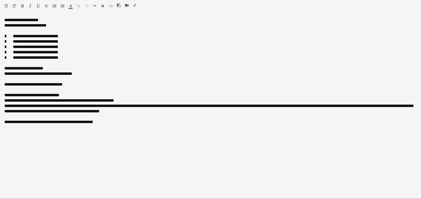
click at [61, 86] on div "**********" at bounding box center [210, 84] width 412 height 5
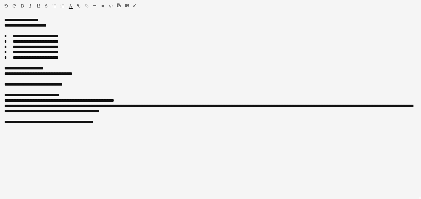
drag, startPoint x: 38, startPoint y: 5, endPoint x: 36, endPoint y: 8, distance: 4.0
click at [39, 5] on icon "button" at bounding box center [38, 6] width 3 height 4
click at [31, 7] on icon "button" at bounding box center [30, 6] width 2 height 4
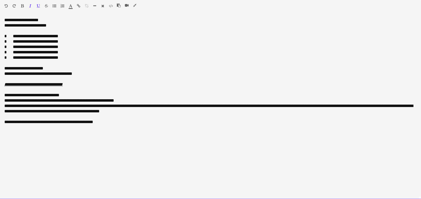
click at [21, 67] on div "**********" at bounding box center [210, 68] width 412 height 5
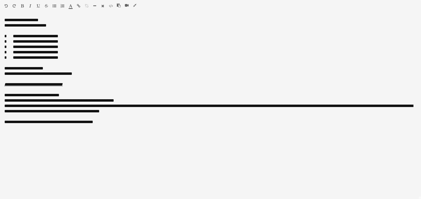
click at [23, 5] on icon "button" at bounding box center [22, 6] width 3 height 4
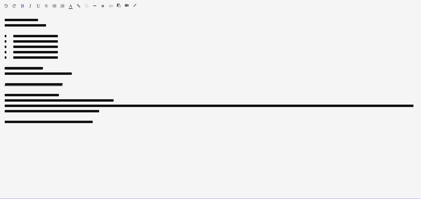
click at [22, 18] on div "**********" at bounding box center [210, 19] width 412 height 5
click at [21, 4] on div at bounding box center [36, 7] width 32 height 6
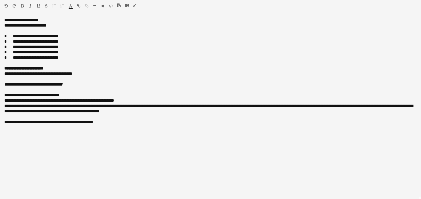
click at [21, 5] on icon "button" at bounding box center [22, 6] width 3 height 4
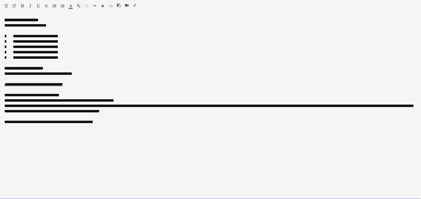
click at [87, 54] on div "**********" at bounding box center [210, 52] width 412 height 5
drag, startPoint x: 1, startPoint y: 95, endPoint x: 122, endPoint y: 100, distance: 121.1
click at [122, 100] on div "**********" at bounding box center [210, 108] width 421 height 182
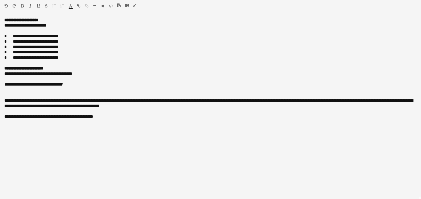
click at [15, 102] on div "**********" at bounding box center [210, 103] width 412 height 11
click at [17, 116] on div "**********" at bounding box center [210, 116] width 412 height 5
click at [15, 118] on div "**********" at bounding box center [210, 116] width 412 height 5
click at [33, 100] on div "**********" at bounding box center [210, 103] width 412 height 11
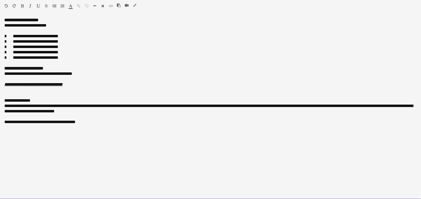
drag, startPoint x: 53, startPoint y: 123, endPoint x: 32, endPoint y: 123, distance: 20.9
click at [32, 123] on div "**********" at bounding box center [210, 121] width 412 height 5
drag, startPoint x: 4, startPoint y: 121, endPoint x: 33, endPoint y: 121, distance: 29.2
click at [33, 121] on div "**********" at bounding box center [210, 121] width 412 height 5
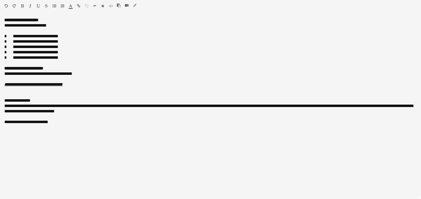
click at [22, 5] on icon "button" at bounding box center [22, 6] width 3 height 4
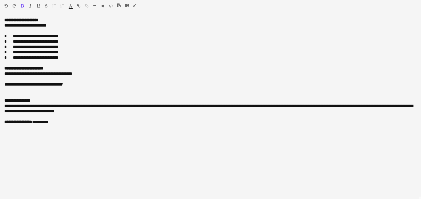
click at [20, 100] on div "**********" at bounding box center [210, 100] width 412 height 5
click at [23, 3] on div "Standard Heading 1 Heading 2 Heading 3 Heading 4 Heading 5 Heading 6 Heading 7 …" at bounding box center [210, 7] width 421 height 14
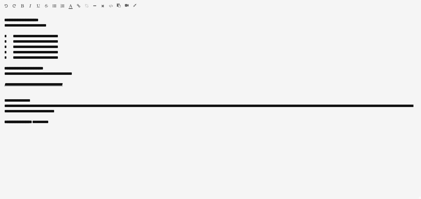
click at [21, 4] on icon "button" at bounding box center [22, 6] width 3 height 4
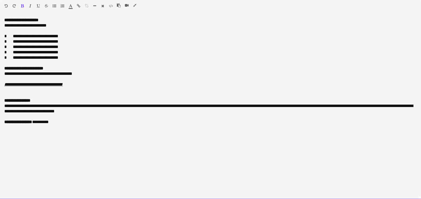
click at [24, 106] on div "**********" at bounding box center [210, 108] width 412 height 11
click at [7, 107] on div "**********" at bounding box center [210, 108] width 412 height 11
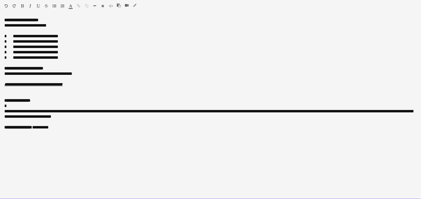
click at [18, 104] on div "*" at bounding box center [210, 105] width 412 height 5
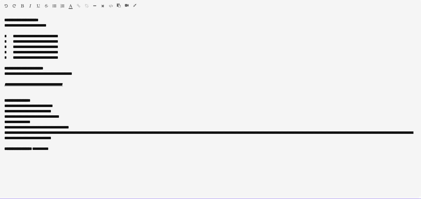
drag, startPoint x: 50, startPoint y: 129, endPoint x: 52, endPoint y: 140, distance: 11.0
click at [52, 140] on div "**********" at bounding box center [210, 135] width 412 height 11
drag, startPoint x: 109, startPoint y: 142, endPoint x: -1, endPoint y: 134, distance: 110.6
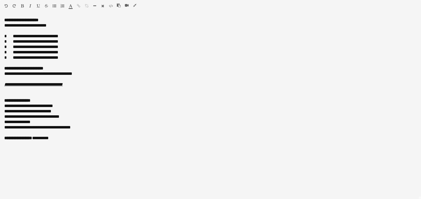
click at [133, 5] on icon "button" at bounding box center [134, 5] width 3 height 4
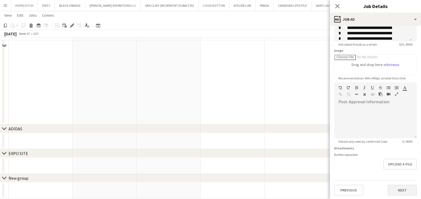
scroll to position [243, 0]
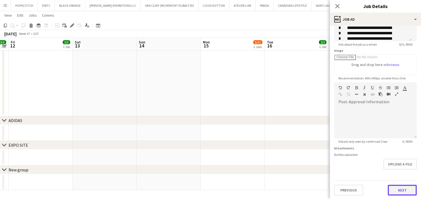
click at [401, 187] on button "Next" at bounding box center [401, 189] width 29 height 11
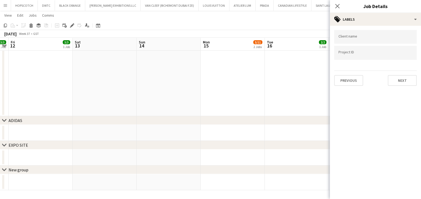
scroll to position [0, 0]
click at [357, 37] on input "Type to search client labels..." at bounding box center [375, 38] width 74 height 5
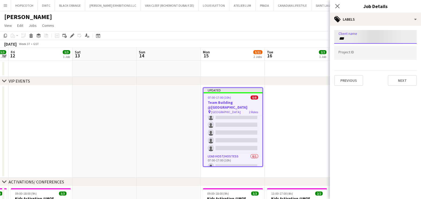
type input "***"
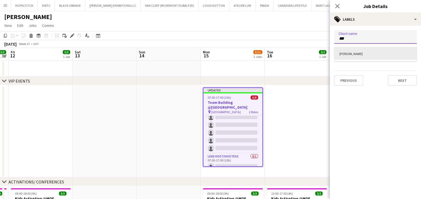
click at [351, 55] on div "JACK MORTON" at bounding box center [375, 53] width 82 height 13
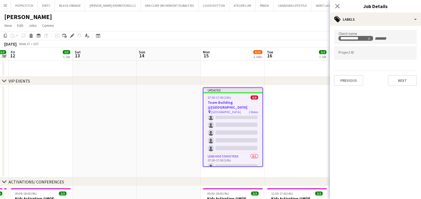
click at [386, 60] on div at bounding box center [375, 61] width 82 height 3
click at [385, 54] on input "Type to search project ID labels..." at bounding box center [375, 54] width 74 height 5
paste input "**********"
type input "**********"
click at [299, 115] on app-date-cell at bounding box center [297, 131] width 64 height 92
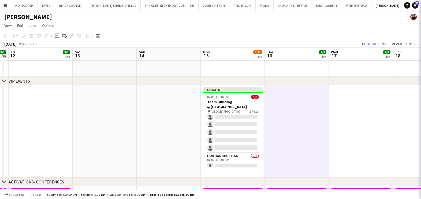
scroll to position [27, 0]
click at [372, 43] on button "Publish 1 job" at bounding box center [374, 43] width 29 height 7
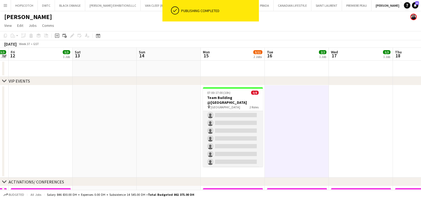
scroll to position [0, 0]
click at [226, 123] on app-card-role "Host/Hostess 0/7 07:00-17:00 (10h) single-neutral-actions single-neutral-action…" at bounding box center [233, 143] width 60 height 65
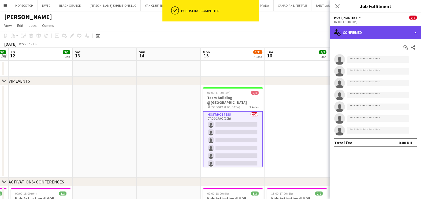
click at [380, 27] on div "single-neutral-actions-check-2 Confirmed" at bounding box center [375, 32] width 91 height 13
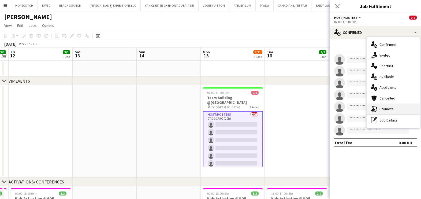
click at [390, 108] on div "advertising-megaphone Promote" at bounding box center [392, 108] width 53 height 11
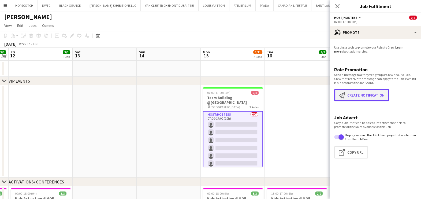
click at [361, 98] on button "Create notification Create notification" at bounding box center [361, 95] width 55 height 12
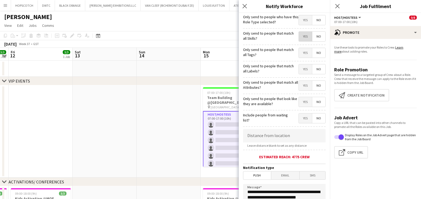
click at [299, 37] on span "Yes" at bounding box center [305, 37] width 13 height 10
click at [299, 51] on span "Yes" at bounding box center [305, 53] width 13 height 10
click at [299, 70] on span "Yes" at bounding box center [305, 69] width 13 height 10
click at [300, 84] on span "Yes" at bounding box center [305, 86] width 13 height 10
click at [301, 99] on span "Yes" at bounding box center [305, 102] width 13 height 10
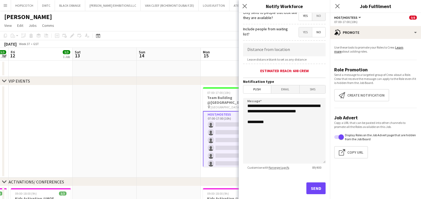
scroll to position [95, 0]
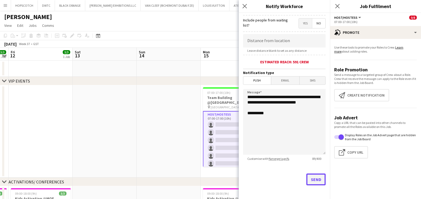
click at [308, 175] on button "Send" at bounding box center [315, 179] width 19 height 12
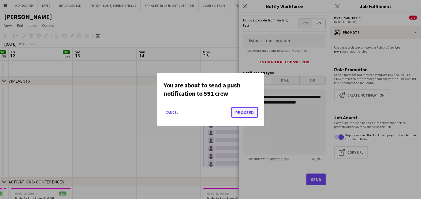
click at [242, 113] on button "Proceed" at bounding box center [244, 112] width 27 height 11
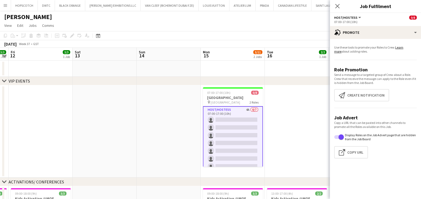
click at [169, 126] on app-date-cell at bounding box center [169, 131] width 64 height 92
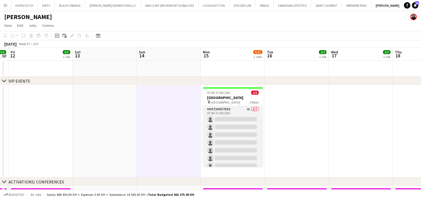
click at [225, 116] on app-card-role "Host/Hostess 4A 0/7 07:00-17:00 (10h) single-neutral-actions single-neutral-act…" at bounding box center [233, 138] width 60 height 65
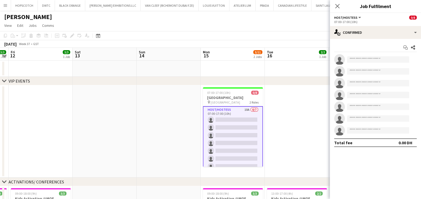
click at [305, 115] on app-date-cell at bounding box center [297, 131] width 64 height 92
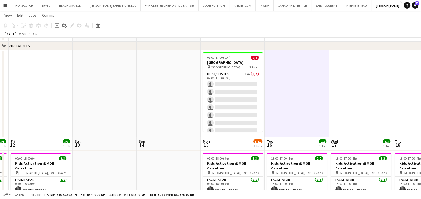
scroll to position [0, 0]
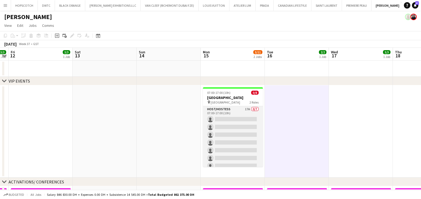
click at [227, 127] on app-card-role "Host/Hostess 17A 0/7 07:00-17:00 (10h) single-neutral-actions single-neutral-ac…" at bounding box center [233, 138] width 60 height 65
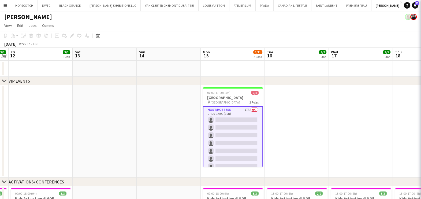
scroll to position [0, 183]
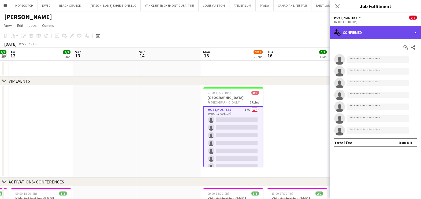
click at [357, 29] on div "single-neutral-actions-check-2 Confirmed" at bounding box center [375, 32] width 91 height 13
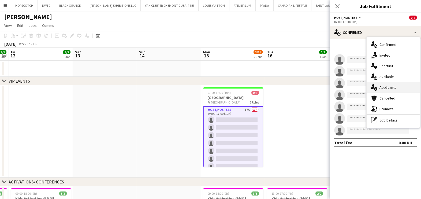
click at [383, 90] on div "single-neutral-actions-information Applicants" at bounding box center [392, 87] width 53 height 11
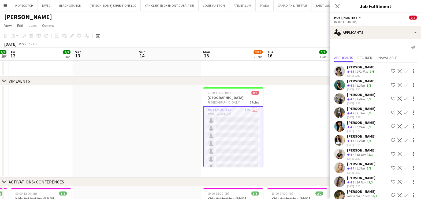
click at [354, 65] on div "Ramila Aitova" at bounding box center [361, 67] width 28 height 5
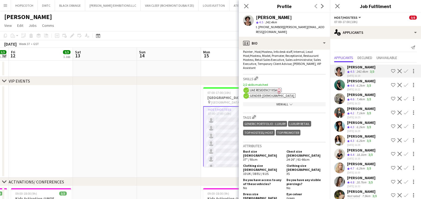
scroll to position [301, 0]
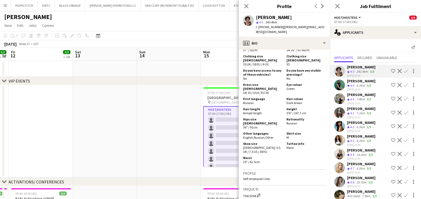
click at [390, 71] on button "Shortlist crew" at bounding box center [393, 71] width 6 height 6
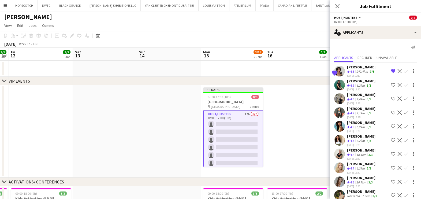
click at [391, 85] on app-icon "Shortlist crew" at bounding box center [393, 85] width 4 height 4
click at [390, 98] on button "Shortlist crew" at bounding box center [393, 98] width 6 height 6
click at [359, 111] on div "7.1km" at bounding box center [360, 113] width 10 height 5
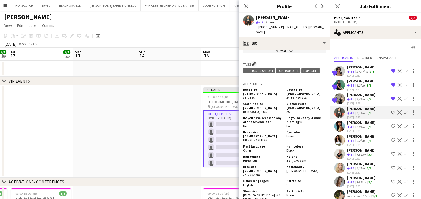
click at [391, 111] on app-icon "Shortlist crew" at bounding box center [393, 112] width 4 height 4
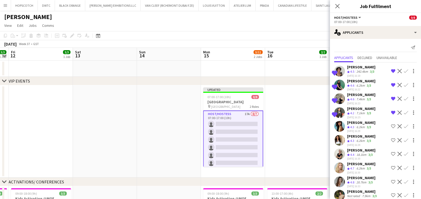
click at [363, 137] on div "Yanina Taleb" at bounding box center [361, 136] width 28 height 5
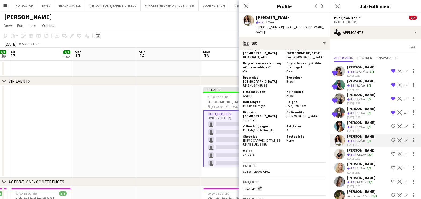
click at [368, 150] on div "Yana Permyakova" at bounding box center [361, 150] width 28 height 5
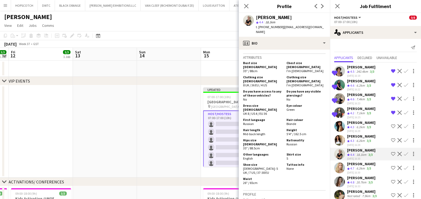
click at [367, 167] on app-skills-label "3/3" at bounding box center [369, 168] width 4 height 4
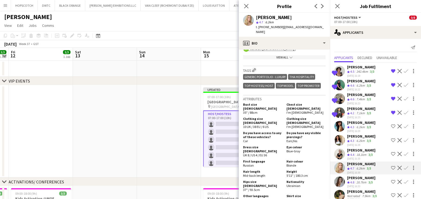
scroll to position [267, 0]
click at [357, 181] on div "20.7km" at bounding box center [361, 182] width 12 height 5
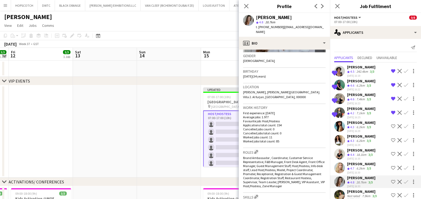
scroll to position [201, 0]
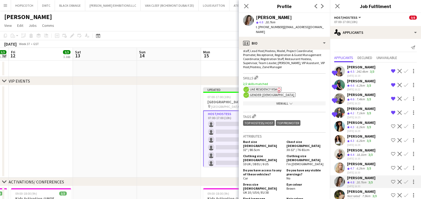
click at [391, 179] on app-icon "Shortlist crew" at bounding box center [393, 181] width 4 height 4
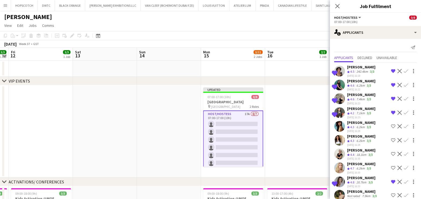
click at [391, 152] on app-icon "Shortlist crew" at bounding box center [393, 154] width 4 height 4
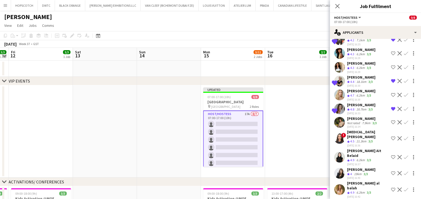
scroll to position [67, 0]
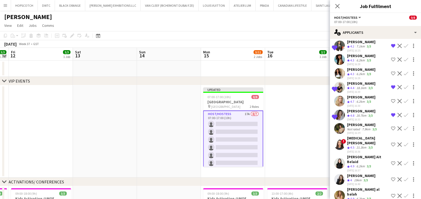
click at [359, 127] on div "Not rated" at bounding box center [354, 129] width 14 height 4
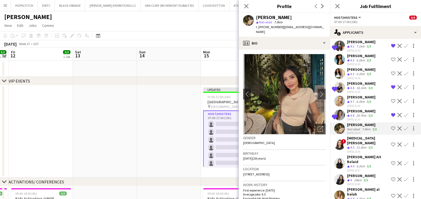
scroll to position [0, 0]
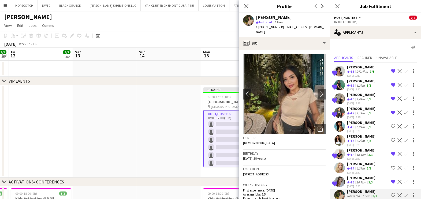
click at [360, 65] on div "Ramila Aitova" at bounding box center [361, 67] width 28 height 5
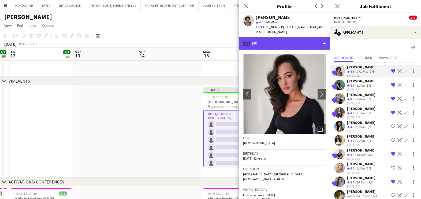
drag, startPoint x: 269, startPoint y: 33, endPoint x: 267, endPoint y: 32, distance: 2.8
click at [269, 37] on div "profile Bio" at bounding box center [284, 43] width 91 height 13
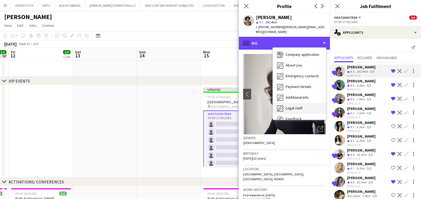
scroll to position [39, 0]
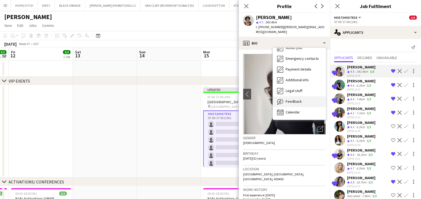
click at [295, 99] on span "Feedback" at bounding box center [293, 101] width 16 height 5
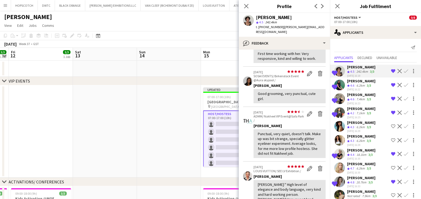
scroll to position [167, 0]
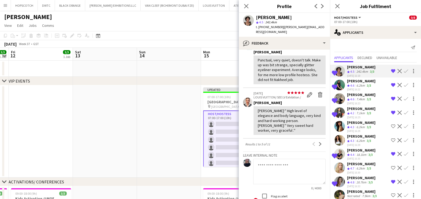
click at [391, 69] on app-icon "Remove crew from shortlist" at bounding box center [393, 71] width 4 height 4
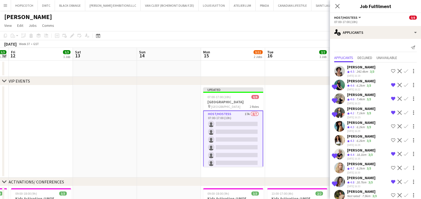
click at [359, 98] on div "7.4km" at bounding box center [360, 99] width 10 height 5
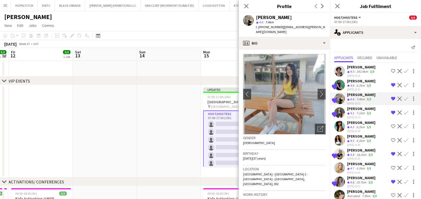
scroll to position [33, 0]
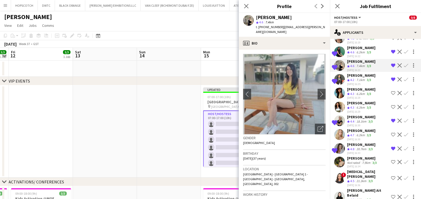
click at [351, 119] on span "4.4" at bounding box center [352, 121] width 4 height 4
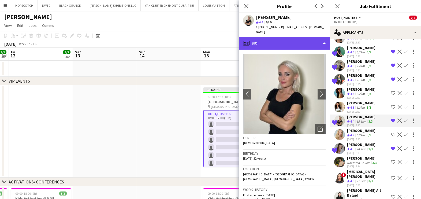
click at [268, 37] on div "profile Bio" at bounding box center [284, 43] width 91 height 13
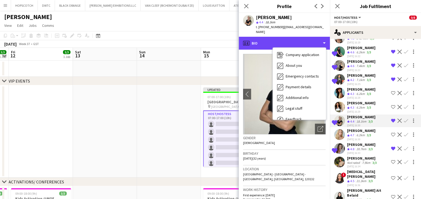
scroll to position [39, 0]
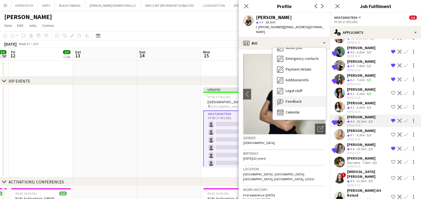
click at [307, 96] on div "Feedback Feedback" at bounding box center [299, 101] width 53 height 11
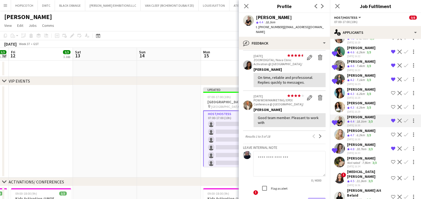
scroll to position [167, 0]
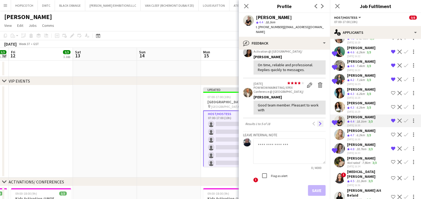
click at [318, 122] on app-icon "Next" at bounding box center [320, 124] width 4 height 4
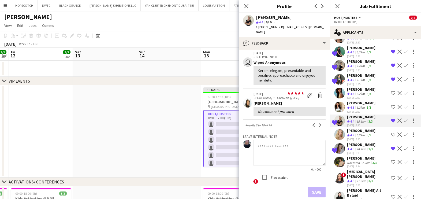
scroll to position [67, 0]
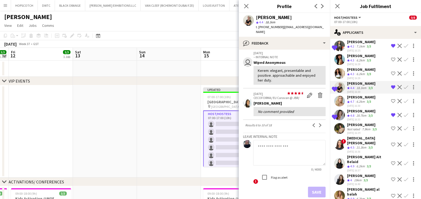
click at [357, 125] on div "Botazhan Satuyeva" at bounding box center [362, 124] width 31 height 5
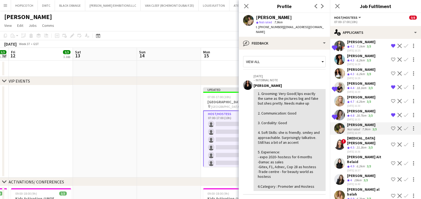
click at [391, 126] on app-icon "Shortlist crew" at bounding box center [393, 128] width 4 height 4
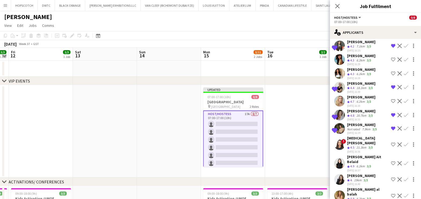
click at [358, 145] on div "21.3km" at bounding box center [361, 147] width 12 height 5
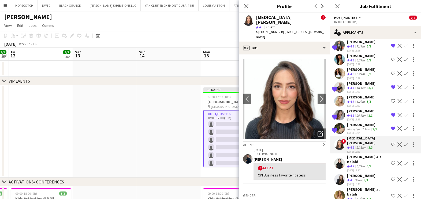
click at [391, 142] on app-icon "Shortlist crew" at bounding box center [393, 144] width 4 height 4
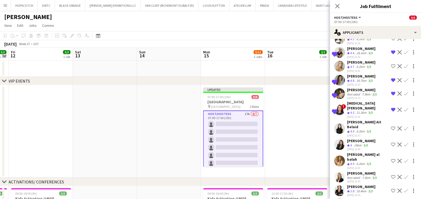
scroll to position [102, 0]
click at [357, 90] on div "Botazhan Satuyeva" at bounding box center [362, 89] width 31 height 5
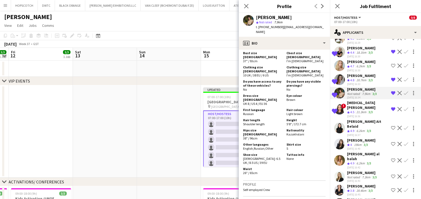
scroll to position [301, 0]
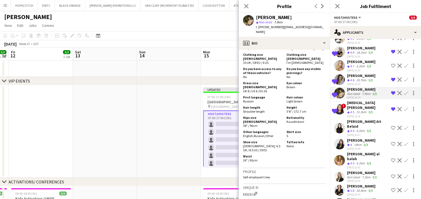
click at [357, 92] on div "Not rated" at bounding box center [354, 94] width 14 height 4
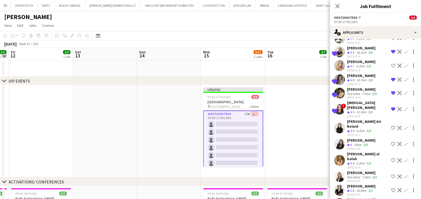
click at [357, 92] on div "Not rated" at bounding box center [354, 94] width 14 height 4
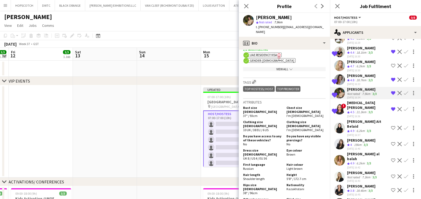
scroll to position [267, 0]
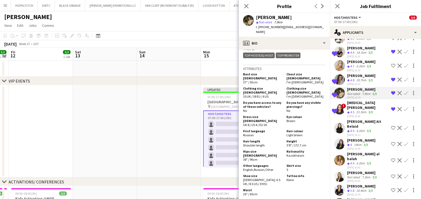
click at [360, 129] on div "6.2km" at bounding box center [360, 131] width 10 height 5
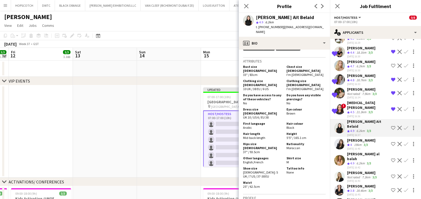
scroll to position [301, 0]
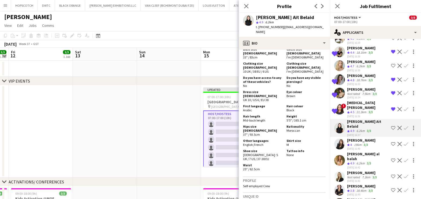
click at [391, 126] on app-icon "Shortlist crew" at bounding box center [393, 128] width 4 height 4
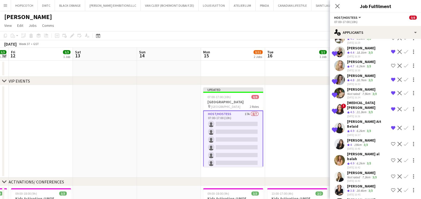
click at [355, 142] on div "19km" at bounding box center [358, 144] width 10 height 5
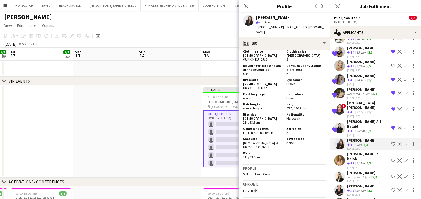
click at [391, 91] on app-icon "Remove crew from shortlist" at bounding box center [393, 93] width 4 height 4
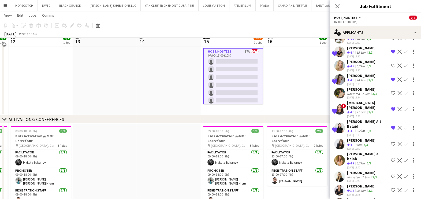
scroll to position [67, 0]
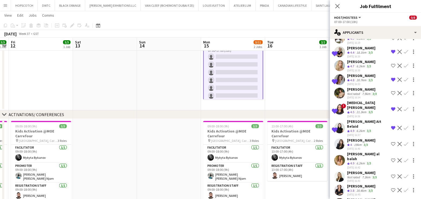
click at [354, 151] on div "Maha Rawda al balah" at bounding box center [368, 156] width 42 height 10
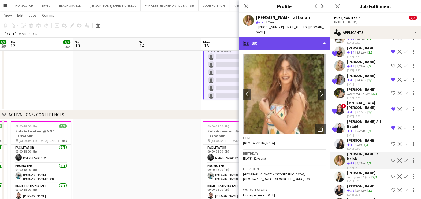
click at [291, 39] on div "profile Bio" at bounding box center [284, 43] width 91 height 13
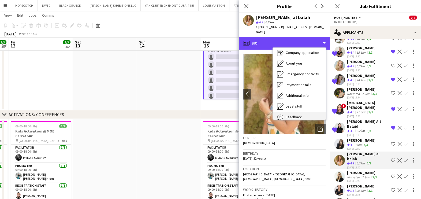
scroll to position [39, 0]
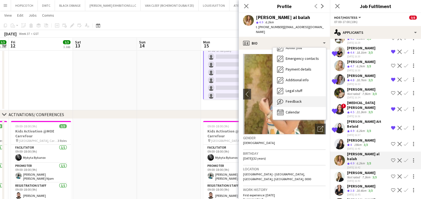
click at [301, 96] on div "Feedback Feedback" at bounding box center [299, 101] width 53 height 11
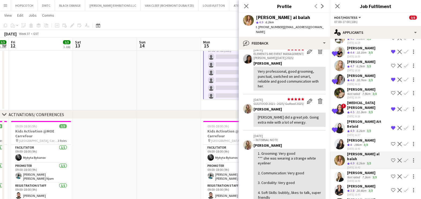
scroll to position [201, 0]
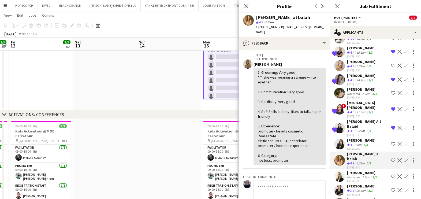
click at [391, 158] on app-icon "Shortlist crew" at bounding box center [393, 160] width 4 height 4
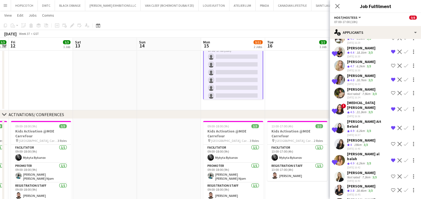
click at [363, 161] on div "6.2km" at bounding box center [360, 163] width 10 height 5
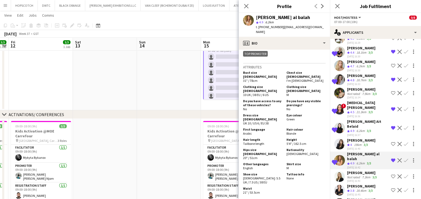
scroll to position [267, 0]
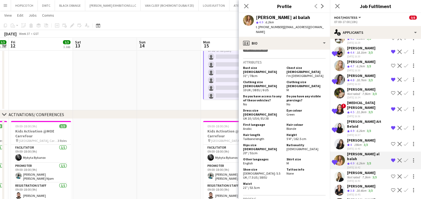
click at [360, 138] on div "Fadoua Sokrate" at bounding box center [361, 140] width 28 height 5
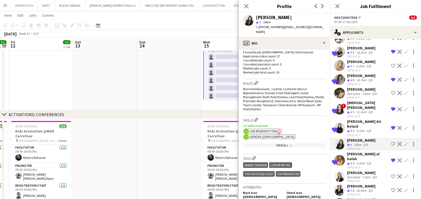
scroll to position [201, 0]
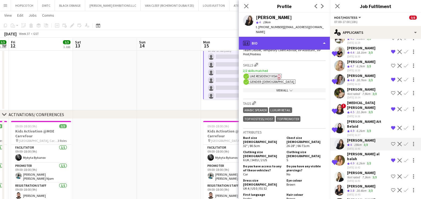
click at [292, 37] on div "profile Bio" at bounding box center [284, 43] width 91 height 13
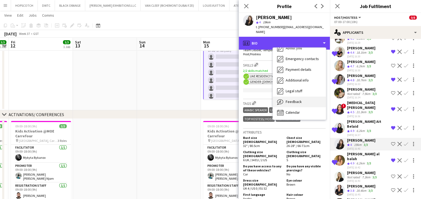
scroll to position [39, 0]
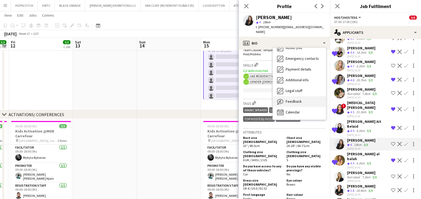
click at [296, 96] on div "Feedback Feedback" at bounding box center [299, 101] width 53 height 11
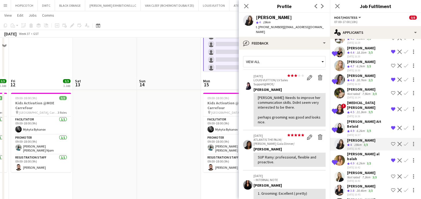
scroll to position [134, 0]
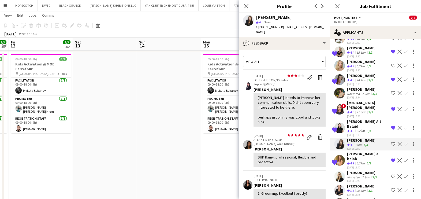
click at [353, 170] on div "Lorna Gambarotto" at bounding box center [362, 172] width 31 height 5
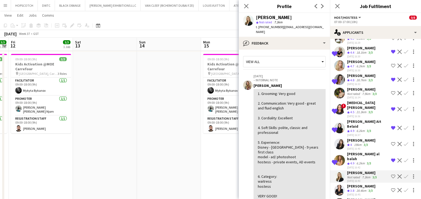
click at [356, 188] on div "20.4km" at bounding box center [361, 190] width 12 height 5
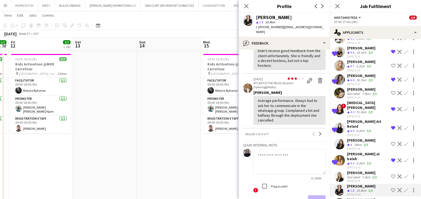
scroll to position [213, 0]
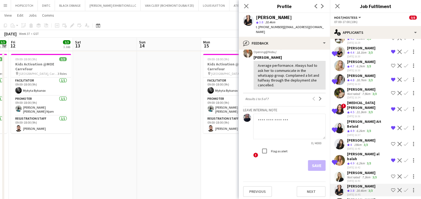
click at [318, 97] on app-icon "Next" at bounding box center [320, 99] width 4 height 4
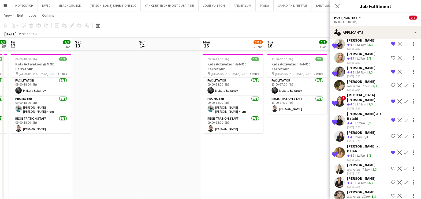
scroll to position [116, 0]
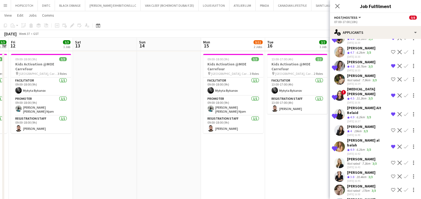
click at [355, 197] on div "Zane Frauendorf" at bounding box center [361, 199] width 28 height 5
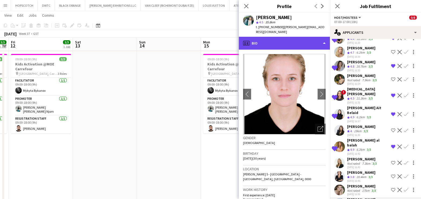
click at [295, 37] on div "profile Bio" at bounding box center [284, 43] width 91 height 13
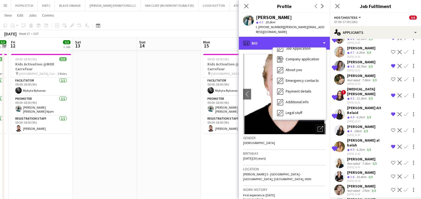
scroll to position [39, 0]
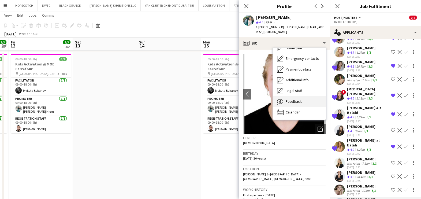
click at [303, 96] on div "Feedback Feedback" at bounding box center [299, 101] width 53 height 11
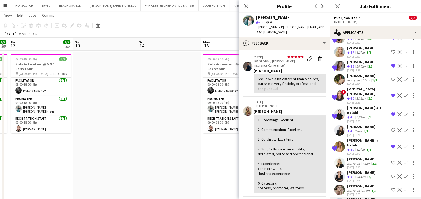
scroll to position [33, 0]
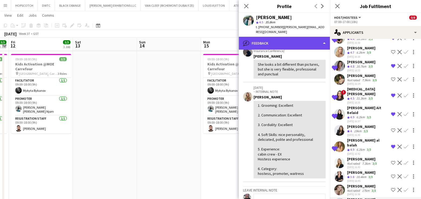
click at [290, 38] on div "bubble-pencil Feedback" at bounding box center [284, 43] width 91 height 13
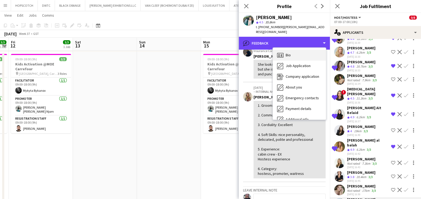
scroll to position [0, 0]
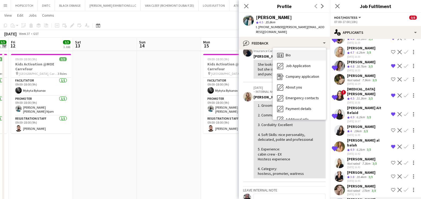
click at [296, 50] on div "Bio Bio" at bounding box center [299, 55] width 53 height 11
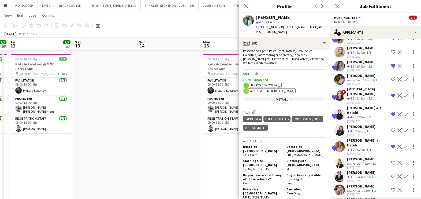
scroll to position [267, 0]
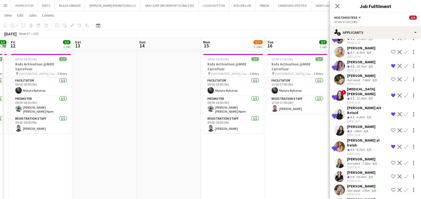
click at [257, 153] on app-date-cell "09:00-18:00 (9h) 3/3 Kids Activation @MOE Carrefour pin Mall of Emirates, Carre…" at bounding box center [233, 139] width 64 height 174
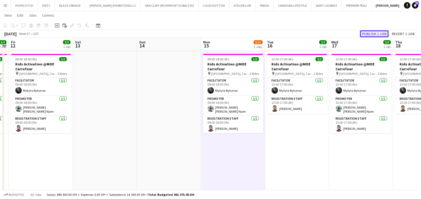
click at [370, 35] on button "Publish 1 job" at bounding box center [374, 33] width 29 height 7
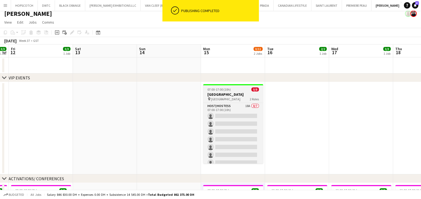
scroll to position [0, 0]
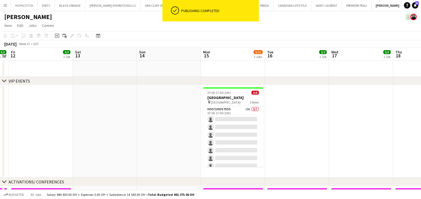
drag, startPoint x: 223, startPoint y: 125, endPoint x: 247, endPoint y: 94, distance: 39.5
click at [224, 126] on app-card-role "Host/Hostess 18A 0/7 07:00-17:00 (10h) single-neutral-actions single-neutral-ac…" at bounding box center [233, 138] width 60 height 65
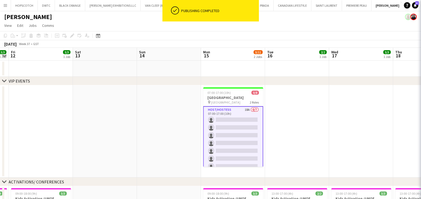
scroll to position [0, 183]
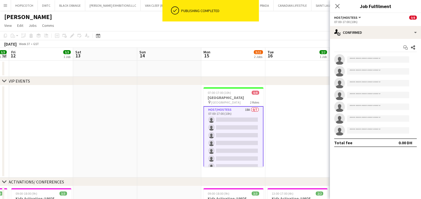
click at [405, 22] on div "07:00-17:00 (10h)" at bounding box center [375, 22] width 82 height 4
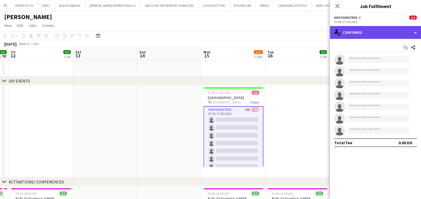
click at [391, 27] on div "single-neutral-actions-check-2 Confirmed" at bounding box center [375, 32] width 91 height 13
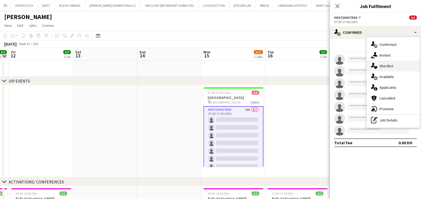
click at [387, 64] on div "single-neutral-actions-heart Shortlist" at bounding box center [392, 66] width 53 height 11
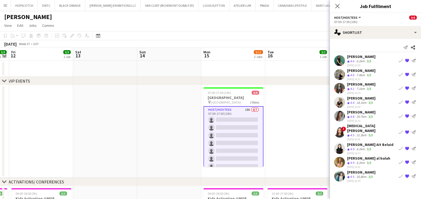
click at [300, 124] on app-date-cell at bounding box center [297, 131] width 64 height 92
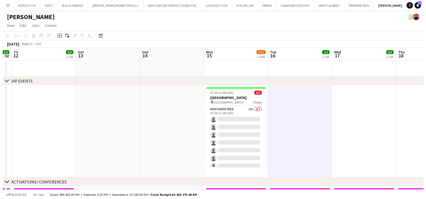
scroll to position [0, 0]
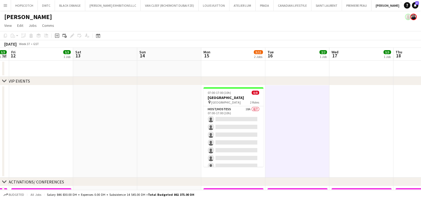
click at [406, 5] on app-icon "Add" at bounding box center [407, 5] width 2 height 2
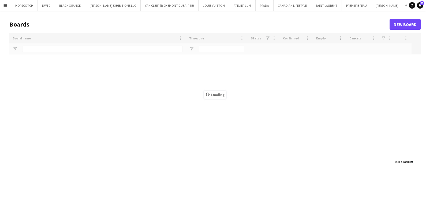
click at [104, 49] on div "Loading" at bounding box center [214, 94] width 411 height 123
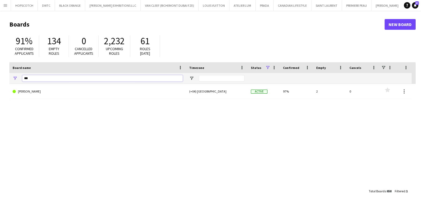
click at [91, 80] on input "***" at bounding box center [102, 78] width 160 height 6
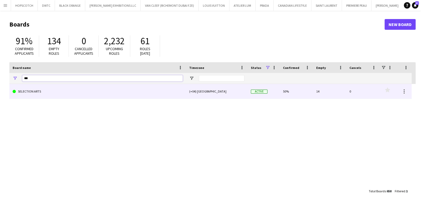
type input "***"
click at [93, 92] on link "SELECTION ARTS" at bounding box center [98, 91] width 170 height 15
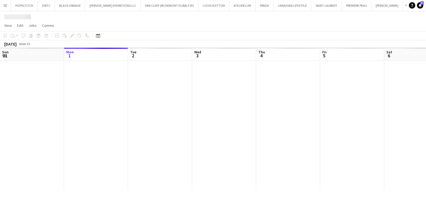
scroll to position [0, 10]
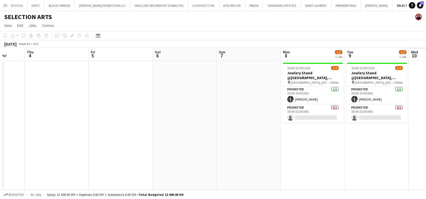
drag, startPoint x: 307, startPoint y: 120, endPoint x: 0, endPoint y: 129, distance: 306.7
click at [0, 129] on html "Menu Boards Boards Boards All jobs Status Workforce Workforce My Workforce Recr…" at bounding box center [213, 99] width 426 height 199
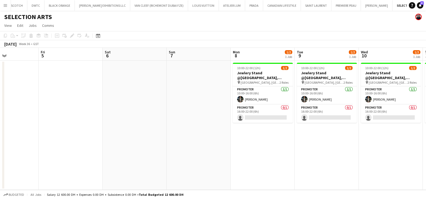
drag, startPoint x: 232, startPoint y: 146, endPoint x: 24, endPoint y: 147, distance: 207.8
click at [24, 147] on app-calendar-viewport "Tue 2 Wed 3 Thu 4 Fri 5 Sat 6 Sun 7 Mon 8 1/2 1 Job Tue 9 1/2 1 Job Wed 10 1/2 …" at bounding box center [213, 119] width 426 height 142
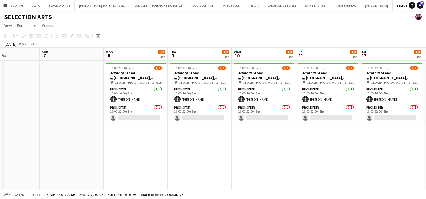
drag, startPoint x: 120, startPoint y: 148, endPoint x: 173, endPoint y: 147, distance: 53.0
click at [173, 147] on app-calendar-viewport "Thu 4 Fri 5 Sat 6 Sun 7 Mon 8 1/2 1 Job Tue 9 1/2 1 Job Wed 10 1/2 1 Job Thu 11…" at bounding box center [213, 119] width 426 height 142
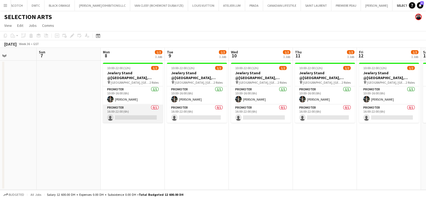
click at [130, 109] on app-card-role "Promoter 0/1 16:00-22:00 (6h) single-neutral-actions" at bounding box center [133, 113] width 60 height 18
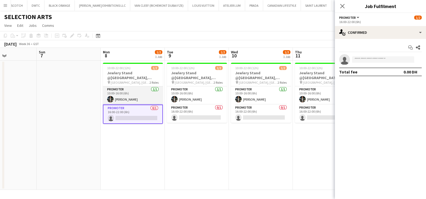
click at [141, 89] on app-card-role "Promoter 1/1 10:00-16:00 (6h) Mohamad Tlayge" at bounding box center [133, 95] width 60 height 18
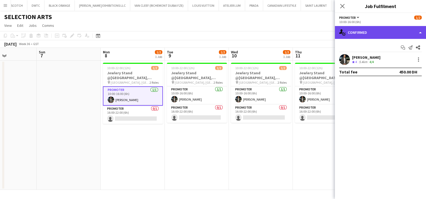
click at [374, 35] on div "single-neutral-actions-check-2 Confirmed" at bounding box center [380, 32] width 91 height 13
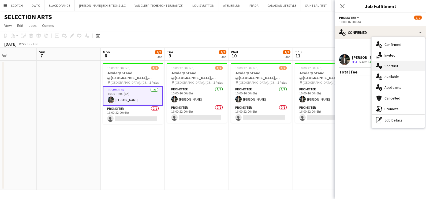
click at [390, 66] on div "single-neutral-actions-heart Shortlist" at bounding box center [397, 66] width 53 height 11
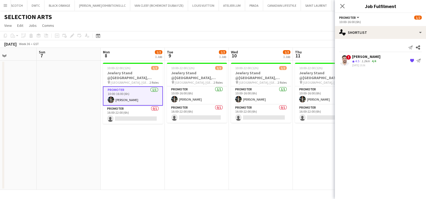
drag, startPoint x: 390, startPoint y: 55, endPoint x: 354, endPoint y: 53, distance: 35.7
click at [353, 55] on div "! Mohanad Abumousa Crew rating 4.5 1.2km 4/4 04-08-2025 15:36 {{ spriteTitle }}…" at bounding box center [380, 60] width 91 height 13
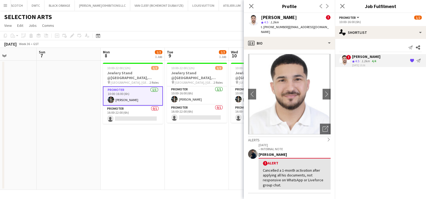
copy div "Mohanad Abumousa"
click at [139, 116] on app-card-role "Promoter 0/1 16:00-22:00 (6h) single-neutral-actions" at bounding box center [133, 114] width 60 height 18
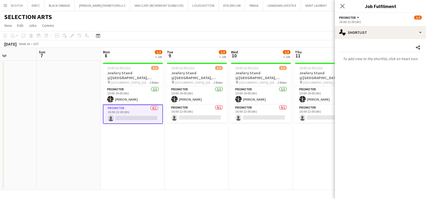
click at [147, 114] on app-card-role "Promoter 0/1 16:00-22:00 (6h) single-neutral-actions" at bounding box center [133, 113] width 60 height 19
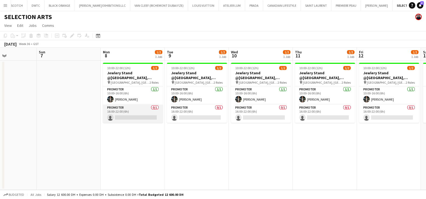
click at [147, 114] on app-card-role "Promoter 0/1 16:00-22:00 (6h) single-neutral-actions" at bounding box center [133, 113] width 60 height 18
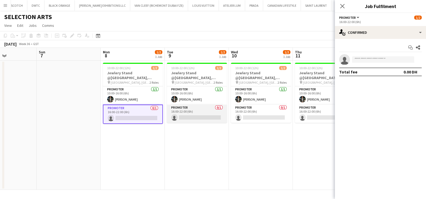
click at [202, 114] on app-card-role "Promoter 0/1 16:00-22:00 (6h) single-neutral-actions" at bounding box center [197, 113] width 60 height 18
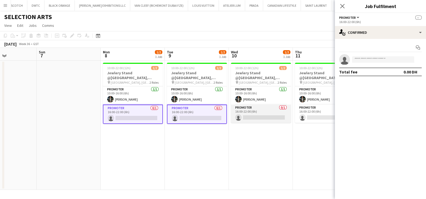
click at [247, 116] on app-card-role "Promoter 0/1 16:00-22:00 (6h) single-neutral-actions" at bounding box center [261, 113] width 60 height 18
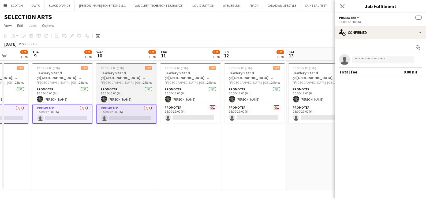
scroll to position [0, 213]
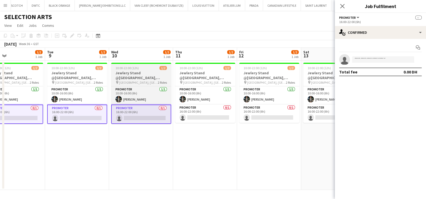
drag, startPoint x: 268, startPoint y: 116, endPoint x: 82, endPoint y: 119, distance: 186.1
click at [82, 120] on app-calendar-viewport "Fri 5 Sat 6 Sun 7 Mon 8 1/2 1 Job Tue 9 1/2 1 Job Wed 10 1/2 1 Job Thu 11 1/2 1…" at bounding box center [213, 119] width 426 height 142
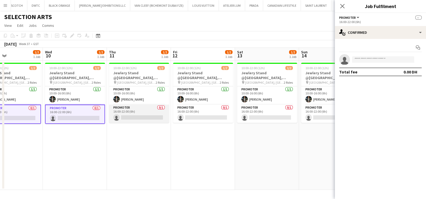
click at [126, 113] on app-card-role "Promoter 0/1 16:00-22:00 (6h) single-neutral-actions" at bounding box center [139, 113] width 60 height 18
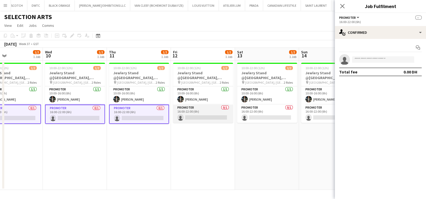
click at [206, 113] on app-card-role "Promoter 0/1 16:00-22:00 (6h) single-neutral-actions" at bounding box center [203, 113] width 60 height 18
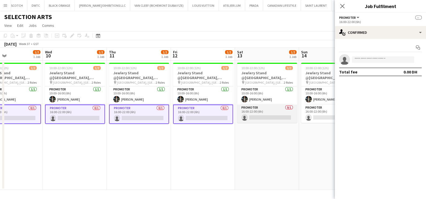
click at [255, 113] on app-card-role "Promoter 0/1 16:00-22:00 (6h) single-neutral-actions" at bounding box center [267, 113] width 60 height 18
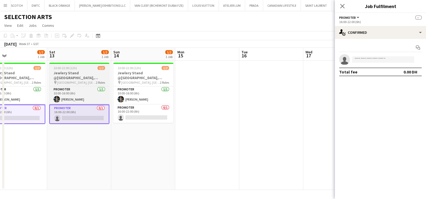
drag, startPoint x: 268, startPoint y: 114, endPoint x: 82, endPoint y: 113, distance: 185.8
click at [70, 116] on app-calendar-viewport "Tue 9 1/2 1 Job Wed 10 1/2 1 Job Thu 11 1/2 1 Job Fri 12 1/2 1 Job Sat 13 1/2 1…" at bounding box center [213, 119] width 426 height 142
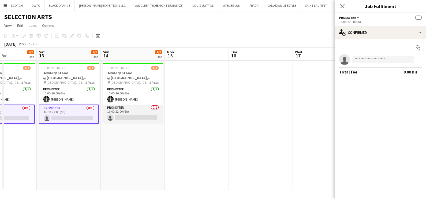
click at [130, 112] on app-card-role "Promoter 0/1 16:00-22:00 (6h) single-neutral-actions" at bounding box center [133, 113] width 60 height 18
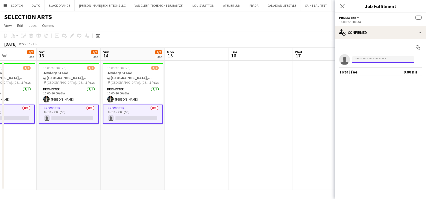
click at [376, 58] on input at bounding box center [383, 59] width 62 height 6
paste input "**********"
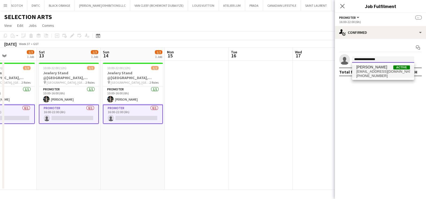
type input "**********"
click at [376, 70] on span "mohanadabummousa@gmail.com" at bounding box center [383, 71] width 54 height 4
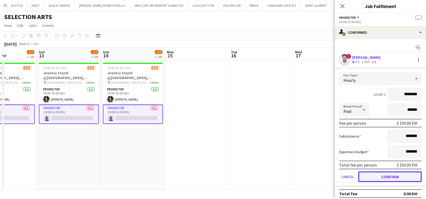
drag, startPoint x: 375, startPoint y: 176, endPoint x: 351, endPoint y: 163, distance: 27.9
click at [376, 176] on button "Confirm" at bounding box center [389, 176] width 63 height 11
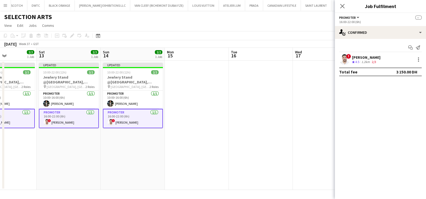
click at [213, 102] on app-date-cell at bounding box center [197, 125] width 64 height 129
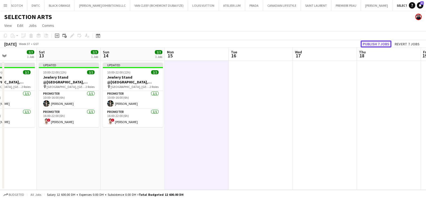
click at [372, 44] on button "Publish 7 jobs" at bounding box center [375, 43] width 31 height 7
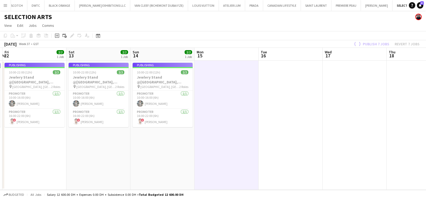
drag, startPoint x: 196, startPoint y: 106, endPoint x: 64, endPoint y: 106, distance: 131.5
click at [79, 106] on app-calendar-viewport "Tue 9 2/2 1 Job Wed 10 2/2 1 Job Thu 11 2/2 1 Job Fri 12 2/2 1 Job Sat 13 2/2 1…" at bounding box center [213, 119] width 426 height 142
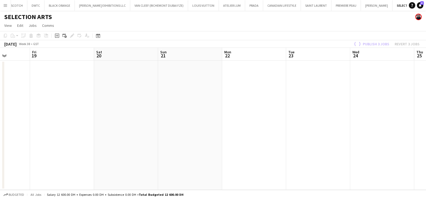
drag, startPoint x: 278, startPoint y: 108, endPoint x: 46, endPoint y: 108, distance: 233.0
click at [29, 108] on app-calendar-viewport "Mon 15 Tue 16 Wed 17 Thu 18 Fri 19 Sat 20 Sun 21 Mon 22 Tue 23 Wed 24 Thu 25 Fr…" at bounding box center [213, 119] width 426 height 142
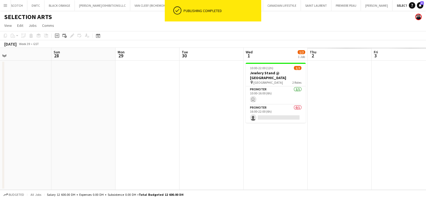
drag, startPoint x: 315, startPoint y: 108, endPoint x: 236, endPoint y: 110, distance: 78.2
click at [36, 110] on app-calendar-viewport "Thu 25 Fri 26 Sat 27 Sun 28 Mon 29 Tue 30 Wed 1 1/2 1 Job Thu 2 Fri 3 Sat 4 Sun…" at bounding box center [213, 119] width 426 height 142
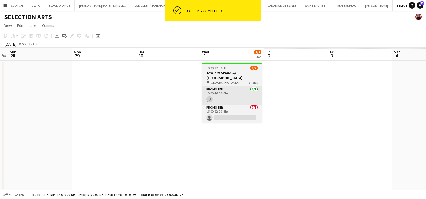
drag, startPoint x: 177, startPoint y: 112, endPoint x: 71, endPoint y: 103, distance: 106.1
click at [58, 111] on app-calendar-viewport "Thu 25 Fri 26 Sat 27 Sun 28 Mon 29 Tue 30 Wed 1 1/2 1 Job Thu 2 Fri 3 Sat 4 Sun…" at bounding box center [213, 119] width 426 height 142
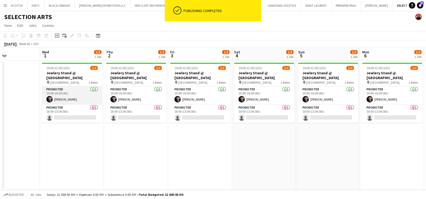
click at [74, 92] on app-card-role "Promoter 1/1 10:00-16:00 (6h) mohamed sabri" at bounding box center [72, 95] width 60 height 18
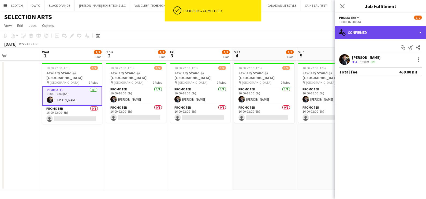
click at [384, 34] on div "single-neutral-actions-check-2 Confirmed" at bounding box center [380, 32] width 91 height 13
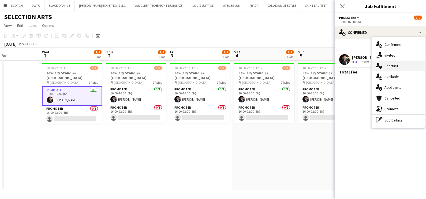
click at [400, 67] on div "single-neutral-actions-heart Shortlist" at bounding box center [397, 66] width 53 height 11
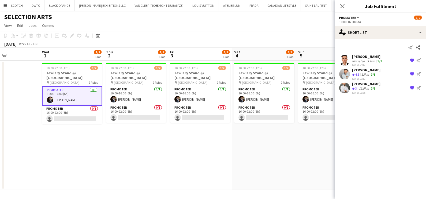
click at [367, 56] on div "Hichame Abouchama" at bounding box center [367, 56] width 31 height 5
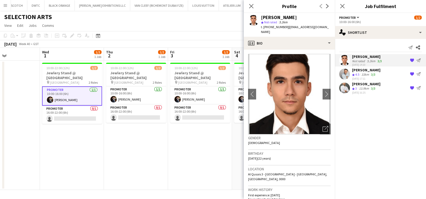
drag, startPoint x: 310, startPoint y: 18, endPoint x: 251, endPoint y: 19, distance: 58.7
click at [251, 19] on div "Hichame Abouchama star Not rated 5.2km t. +971544453083 | hicham201111@gmail.com" at bounding box center [289, 25] width 91 height 24
copy div "Hichame Abouchama"
click at [76, 114] on app-card-role "Promoter 0/1 16:00-22:00 (6h) single-neutral-actions" at bounding box center [72, 114] width 60 height 18
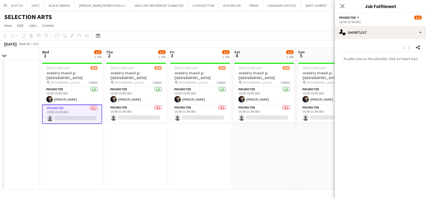
drag, startPoint x: 141, startPoint y: 113, endPoint x: 167, endPoint y: 113, distance: 26.0
click at [142, 113] on app-card-role "Promoter 0/1 16:00-22:00 (6h) single-neutral-actions" at bounding box center [136, 113] width 60 height 18
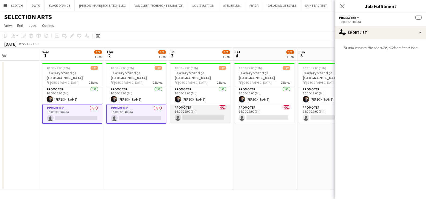
click at [206, 112] on app-card-role "Promoter 0/1 16:00-22:00 (6h) single-neutral-actions" at bounding box center [200, 113] width 60 height 18
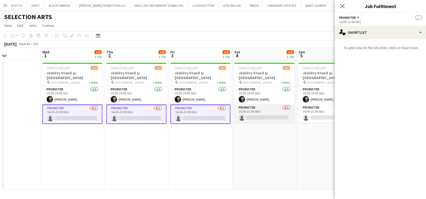
click at [264, 113] on app-card-role "Promoter 0/1 16:00-22:00 (6h) single-neutral-actions" at bounding box center [264, 113] width 60 height 18
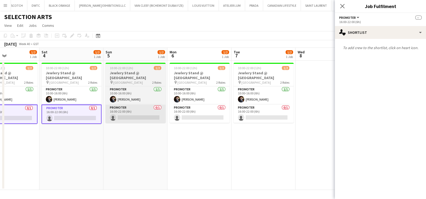
drag, startPoint x: 263, startPoint y: 114, endPoint x: 112, endPoint y: 113, distance: 151.3
click at [78, 115] on app-calendar-viewport "Tue 30 Wed 1 1/2 1 Job Thu 2 1/2 1 Job Fri 3 1/2 1 Job Sat 4 1/2 1 Job Sun 5 1/…" at bounding box center [213, 119] width 426 height 142
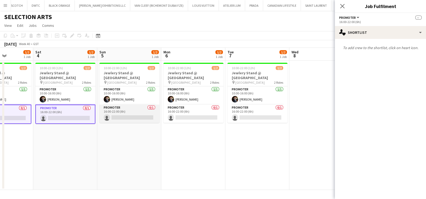
click at [136, 112] on app-card-role "Promoter 0/1 16:00-22:00 (6h) single-neutral-actions" at bounding box center [129, 113] width 60 height 18
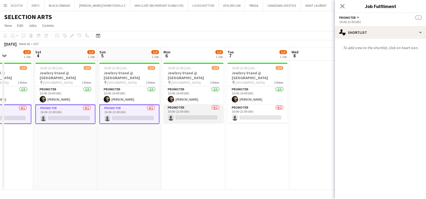
click at [177, 111] on app-card-role "Promoter 0/1 16:00-22:00 (6h) single-neutral-actions" at bounding box center [193, 113] width 60 height 18
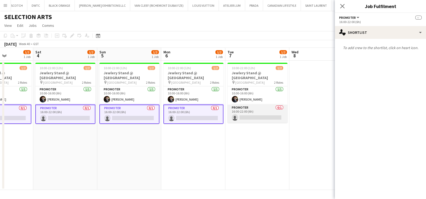
click at [278, 111] on app-card-role "Promoter 0/1 16:00-22:00 (6h) single-neutral-actions" at bounding box center [257, 113] width 60 height 18
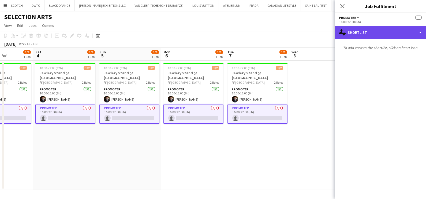
click at [370, 34] on div "single-neutral-actions-heart Shortlist" at bounding box center [380, 32] width 91 height 13
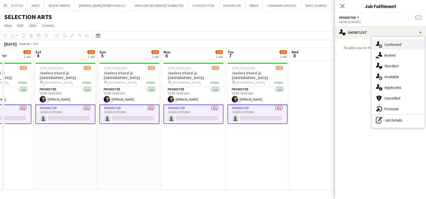
click at [387, 44] on div "single-neutral-actions-check-2 Confirmed" at bounding box center [397, 44] width 53 height 11
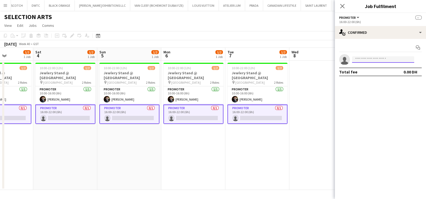
click at [367, 57] on input at bounding box center [383, 59] width 62 height 6
paste input "**********"
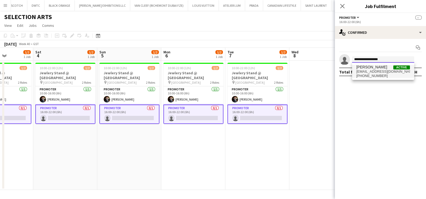
type input "**********"
click at [370, 73] on span "hicham201111@gmail.com" at bounding box center [383, 71] width 54 height 4
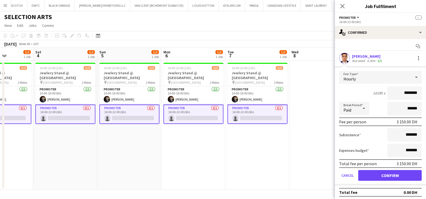
scroll to position [2, 0]
click at [376, 167] on form "Fee Type Hourly 1d18h x ******** Break Period Paid ****** Fee per person 3 150.…" at bounding box center [380, 127] width 91 height 114
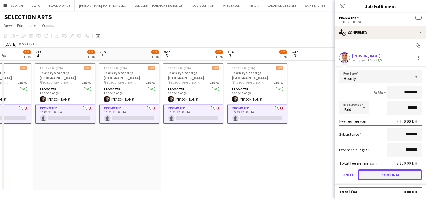
click at [379, 177] on button "Confirm" at bounding box center [389, 174] width 63 height 11
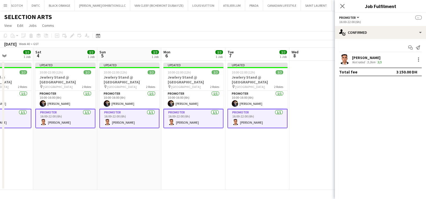
scroll to position [0, 0]
click at [291, 150] on app-date-cell at bounding box center [321, 125] width 64 height 129
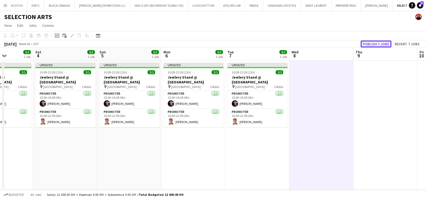
click at [373, 45] on button "Publish 7 jobs" at bounding box center [375, 43] width 31 height 7
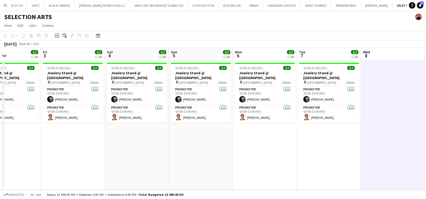
drag, startPoint x: 199, startPoint y: 151, endPoint x: 353, endPoint y: 141, distance: 154.1
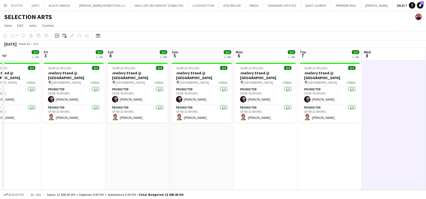
click at [330, 146] on app-calendar-viewport "Tue 30 Wed 1 2/2 1 Job Thu 2 2/2 1 Job Fri 3 2/2 1 Job Sat 4 2/2 1 Job Sun 5 2/…" at bounding box center [213, 119] width 426 height 142
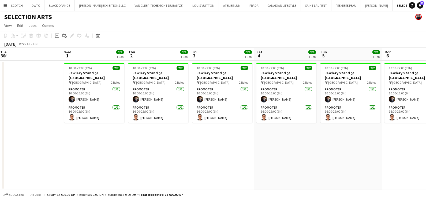
drag, startPoint x: 86, startPoint y: 142, endPoint x: 184, endPoint y: 140, distance: 98.3
click at [186, 142] on app-calendar-viewport "Sun 28 Mon 29 Tue 30 Wed 1 2/2 1 Job Thu 2 2/2 1 Job Fri 3 2/2 1 Job Sat 4 2/2 …" at bounding box center [213, 119] width 426 height 142
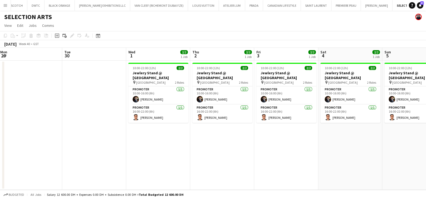
scroll to position [0, 130]
click at [361, 8] on button "JACK MORTON Close" at bounding box center [377, 5] width 32 height 10
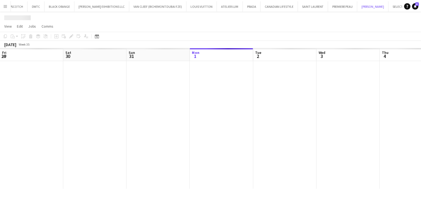
scroll to position [0, 128]
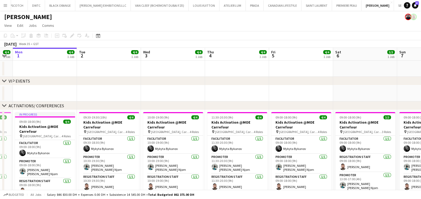
drag, startPoint x: 177, startPoint y: 96, endPoint x: 158, endPoint y: 96, distance: 19.0
click at [158, 96] on app-calendar-viewport "Fri 29 8/8 2 Jobs Sat 30 4/4 1 Job Sun 31 4/4 1 Job Mon 1 4/4 1 Job Tue 2 4/4 1…" at bounding box center [210, 203] width 421 height 310
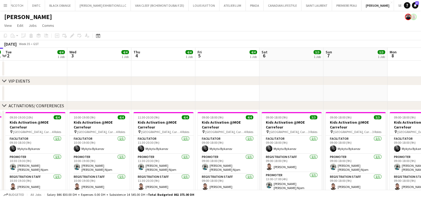
drag, startPoint x: 293, startPoint y: 96, endPoint x: 60, endPoint y: 99, distance: 233.2
click at [60, 99] on app-calendar-viewport "Fri 29 8/8 2 Jobs Sat 30 4/4 1 Job Sun 31 4/4 1 Job Mon 1 4/4 1 Job Tue 2 4/4 1…" at bounding box center [210, 203] width 421 height 310
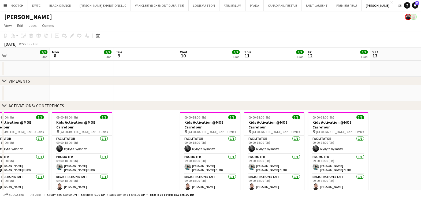
drag, startPoint x: 125, startPoint y: 96, endPoint x: 62, endPoint y: 96, distance: 63.2
click at [56, 96] on app-calendar-viewport "Thu 4 4/4 1 Job Fri 5 4/4 1 Job Sat 6 3/3 1 Job Sun 7 3/3 1 Job Mon 8 3/3 1 Job…" at bounding box center [210, 203] width 421 height 310
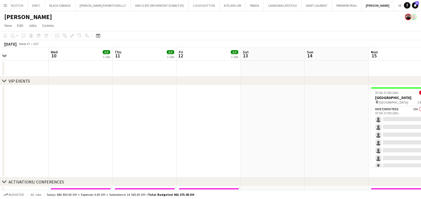
drag, startPoint x: 244, startPoint y: 95, endPoint x: 49, endPoint y: 95, distance: 194.7
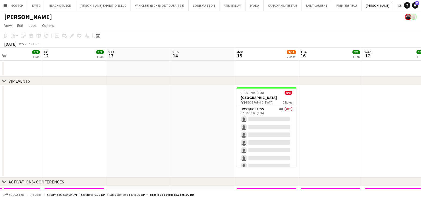
scroll to position [0, 142]
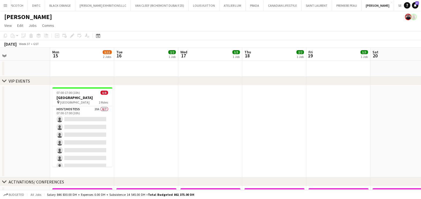
drag, startPoint x: 213, startPoint y: 116, endPoint x: 29, endPoint y: 118, distance: 184.0
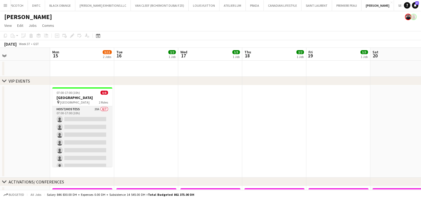
click at [84, 109] on app-card-role "Host/Hostess 20A 0/7 07:00-17:00 (10h) single-neutral-actions single-neutral-ac…" at bounding box center [82, 138] width 60 height 65
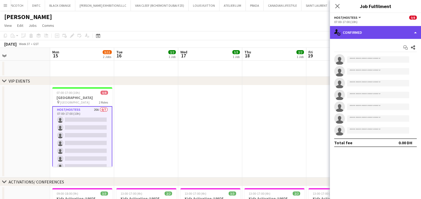
click at [362, 32] on div "single-neutral-actions-check-2 Confirmed" at bounding box center [375, 32] width 91 height 13
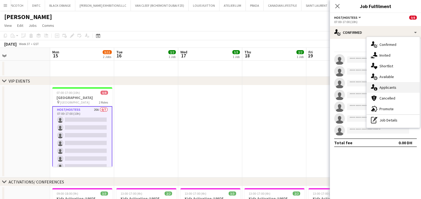
click at [382, 88] on div "single-neutral-actions-information Applicants" at bounding box center [392, 87] width 53 height 11
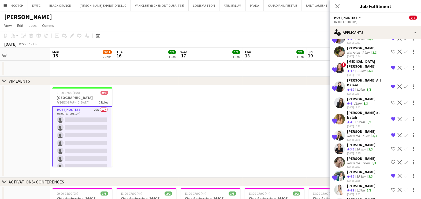
scroll to position [167, 0]
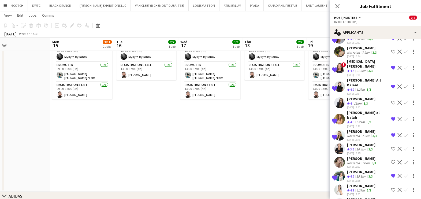
click at [358, 197] on div "Luna Cafieiro" at bounding box center [361, 199] width 28 height 5
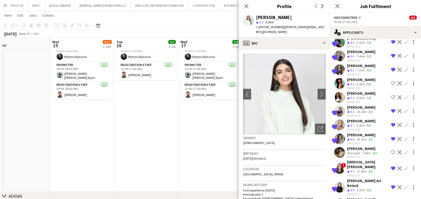
scroll to position [0, 0]
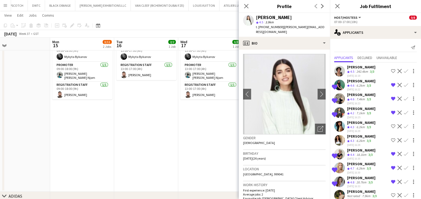
click at [194, 153] on app-date-cell "13:00-17:00 (4h) 3/3 Kids Activation @MOE Carrefour pin Mall of Emirates, Carre…" at bounding box center [210, 105] width 64 height 174
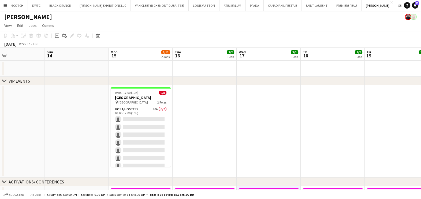
drag, startPoint x: 169, startPoint y: 154, endPoint x: 312, endPoint y: 152, distance: 143.5
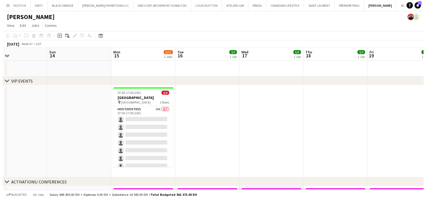
scroll to position [0, 114]
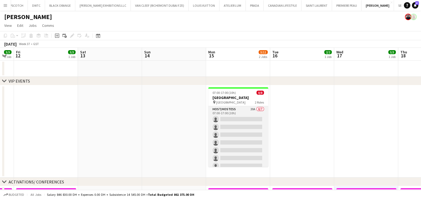
click at [242, 112] on app-card-role "Host/Hostess 20A 0/7 07:00-17:00 (10h) single-neutral-actions single-neutral-ac…" at bounding box center [238, 138] width 60 height 65
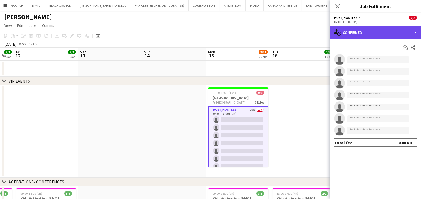
click at [406, 31] on div "single-neutral-actions-check-2 Confirmed" at bounding box center [375, 32] width 91 height 13
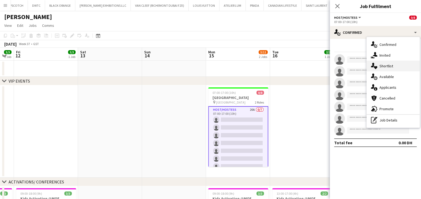
click at [388, 65] on div "single-neutral-actions-heart Shortlist" at bounding box center [392, 66] width 53 height 11
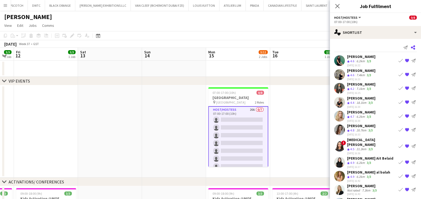
click at [410, 48] on app-icon "Share" at bounding box center [412, 47] width 7 height 7
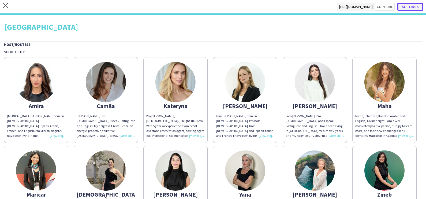
click at [410, 5] on button "Settings" at bounding box center [410, 7] width 26 height 8
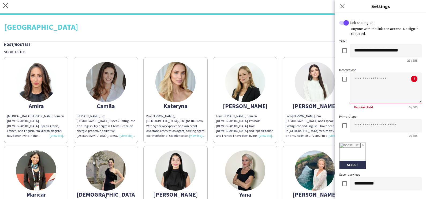
click at [365, 79] on textarea at bounding box center [386, 87] width 72 height 31
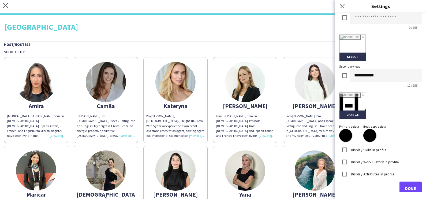
scroll to position [114, 0]
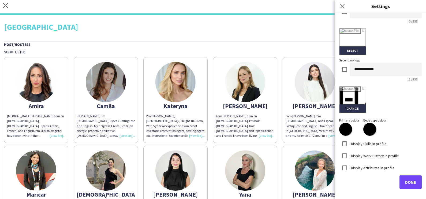
type textarea "**********"
click at [360, 105] on input "file" at bounding box center [352, 99] width 26 height 26
type input "**********"
click at [406, 182] on span "Done" at bounding box center [410, 181] width 11 height 5
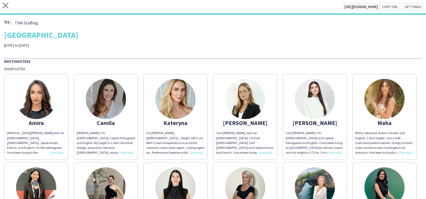
click at [276, 47] on div "THA Staffing [GEOGRAPHIC_DATA] Team Building [DATE] to [DATE]" at bounding box center [213, 33] width 418 height 29
click at [386, 7] on button "Copy url" at bounding box center [387, 7] width 25 height 8
type textarea "**********"
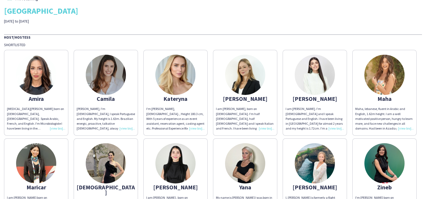
scroll to position [0, 0]
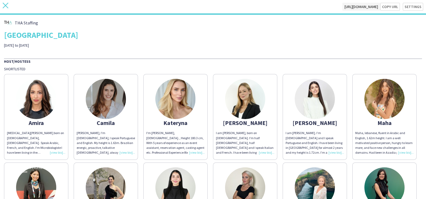
click at [3, 7] on icon "close" at bounding box center [6, 6] width 6 height 6
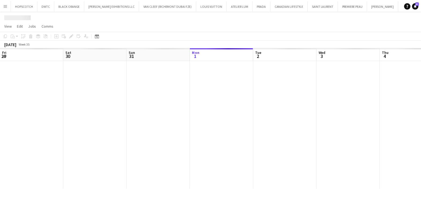
scroll to position [0, 128]
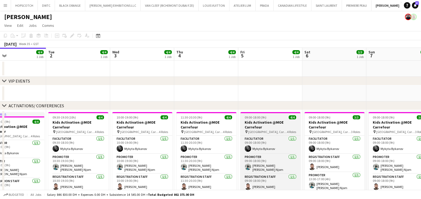
drag, startPoint x: 364, startPoint y: 88, endPoint x: 88, endPoint y: 134, distance: 279.6
click at [101, 133] on app-calendar-viewport "Fri 29 8/8 2 Jobs Sat 30 4/4 1 Job Sun 31 4/4 1 Job Mon 1 4/4 1 Job Tue 2 4/4 1…" at bounding box center [210, 203] width 421 height 310
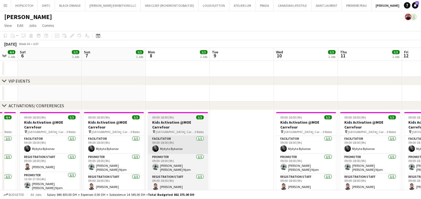
drag, startPoint x: 301, startPoint y: 96, endPoint x: 11, endPoint y: 141, distance: 293.9
click at [7, 141] on app-calendar-viewport "Tue 2 4/4 1 Job Wed 3 4/4 1 Job Thu 4 4/4 1 Job Fri 5 4/4 1 Job Sat 6 3/3 1 Job…" at bounding box center [210, 203] width 421 height 310
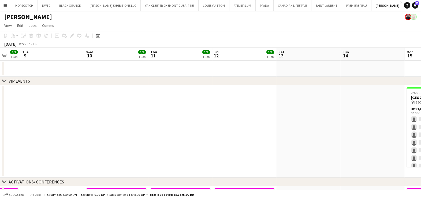
drag, startPoint x: 228, startPoint y: 107, endPoint x: 104, endPoint y: 122, distance: 124.1
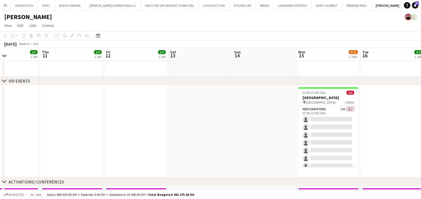
drag, startPoint x: 146, startPoint y: 114, endPoint x: 10, endPoint y: 132, distance: 136.6
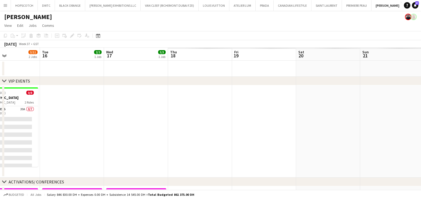
scroll to position [0, 157]
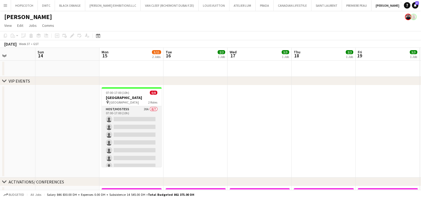
click at [137, 112] on app-card-role "Host/Hostess 20A 0/7 07:00-17:00 (10h) single-neutral-actions single-neutral-ac…" at bounding box center [131, 138] width 60 height 65
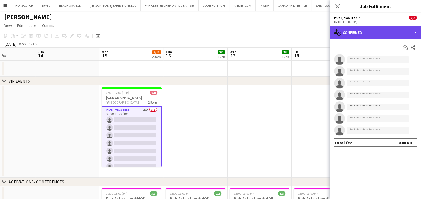
click at [351, 32] on div "single-neutral-actions-check-2 Confirmed" at bounding box center [375, 32] width 91 height 13
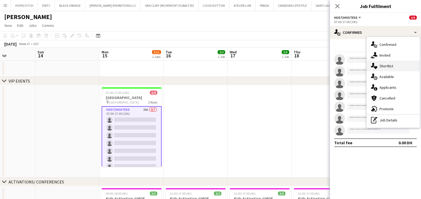
drag, startPoint x: 351, startPoint y: 32, endPoint x: 392, endPoint y: 68, distance: 55.0
click at [392, 68] on div "single-neutral-actions-heart Shortlist" at bounding box center [392, 66] width 53 height 11
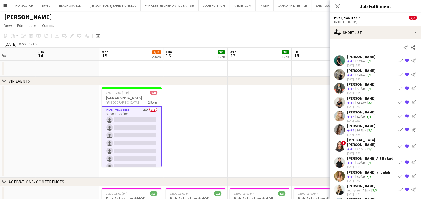
click at [405, 114] on app-icon "{{ spriteTitle }}" at bounding box center [407, 116] width 4 height 4
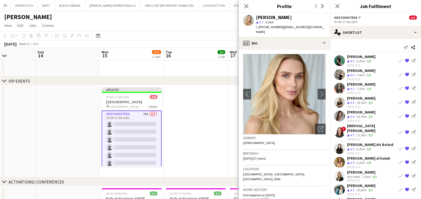
click at [351, 73] on span "4.6" at bounding box center [352, 75] width 4 height 4
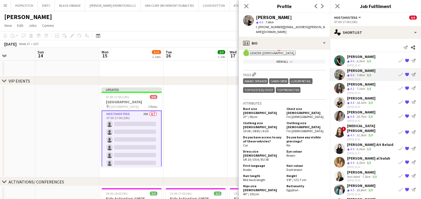
scroll to position [267, 0]
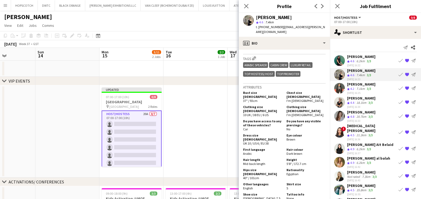
click at [359, 86] on div "Maricar Dizon" at bounding box center [361, 84] width 28 height 5
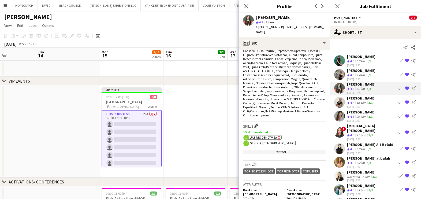
scroll to position [335, 0]
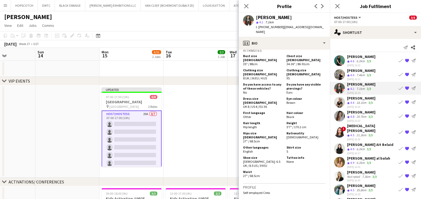
click at [360, 102] on div "18.1km" at bounding box center [361, 102] width 12 height 5
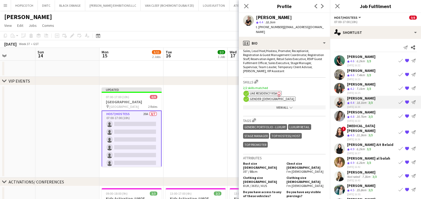
scroll to position [301, 0]
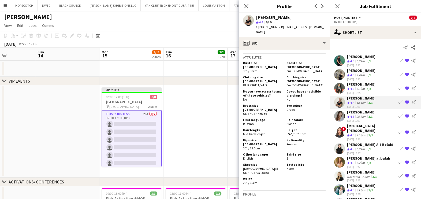
click at [358, 116] on div "20.7km" at bounding box center [361, 116] width 12 height 5
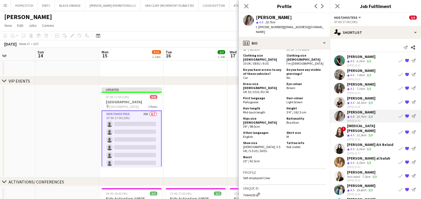
click at [356, 126] on div "Amira Malek" at bounding box center [371, 128] width 49 height 10
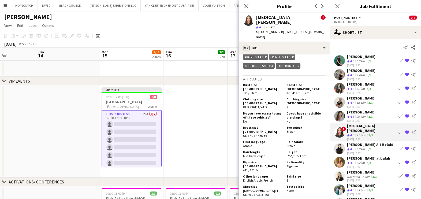
scroll to position [368, 0]
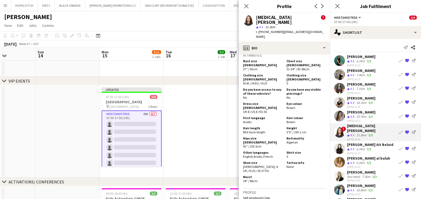
click at [357, 147] on div "6.2km" at bounding box center [360, 149] width 10 height 5
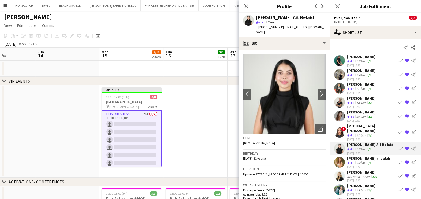
scroll to position [267, 0]
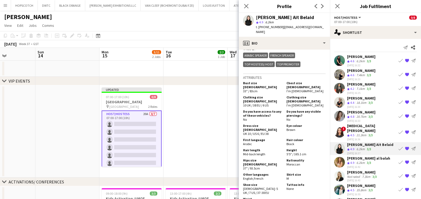
click at [355, 160] on div "Crew rating 4.9" at bounding box center [351, 162] width 8 height 5
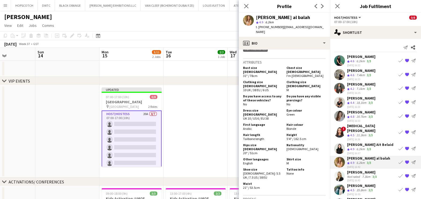
click at [361, 174] on div "7.3km" at bounding box center [366, 176] width 10 height 4
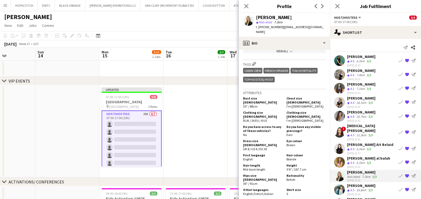
scroll to position [234, 0]
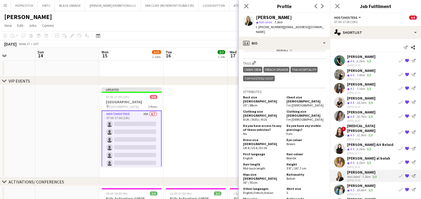
click at [354, 183] on div "Zane Frauendorf" at bounding box center [361, 185] width 28 height 5
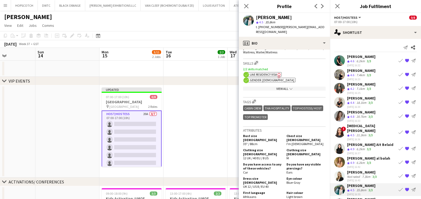
scroll to position [301, 0]
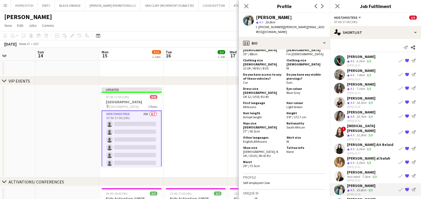
click at [361, 197] on div "Luna Cafieiro" at bounding box center [361, 199] width 28 height 5
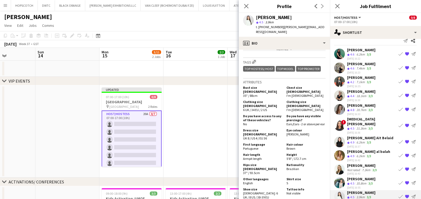
scroll to position [10, 0]
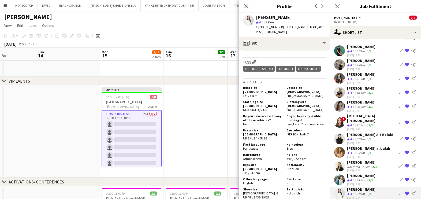
click at [196, 126] on app-date-cell at bounding box center [195, 131] width 64 height 92
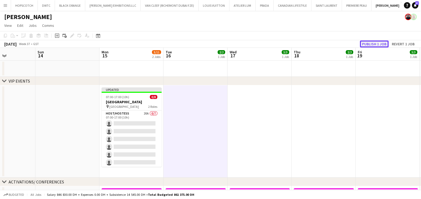
click at [375, 43] on button "Publish 1 job" at bounding box center [374, 43] width 29 height 7
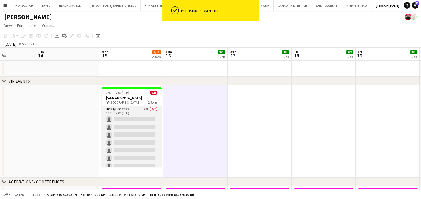
click at [133, 111] on app-card-role "Host/Hostess 20A 0/7 07:00-17:00 (10h) single-neutral-actions single-neutral-ac…" at bounding box center [131, 138] width 60 height 65
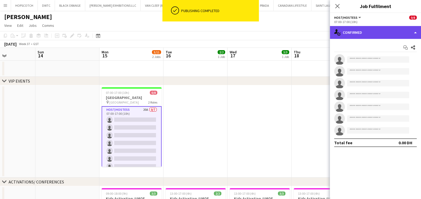
click at [359, 28] on div "single-neutral-actions-check-2 Confirmed" at bounding box center [375, 32] width 91 height 13
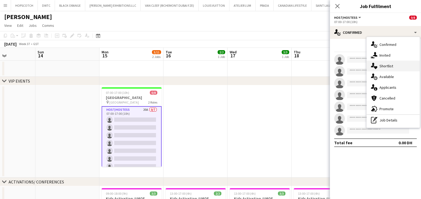
click at [399, 70] on div "single-neutral-actions-heart Shortlist" at bounding box center [392, 66] width 53 height 11
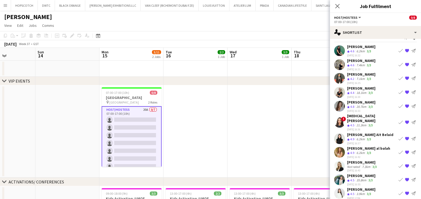
click at [281, 145] on app-date-cell at bounding box center [259, 131] width 64 height 92
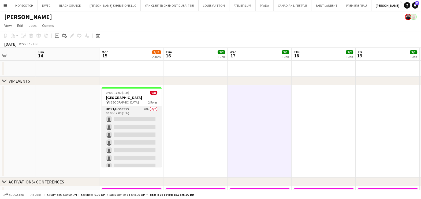
click at [125, 119] on app-card-role "Host/Hostess 20A 0/7 07:00-17:00 (10h) single-neutral-actions single-neutral-ac…" at bounding box center [131, 138] width 60 height 65
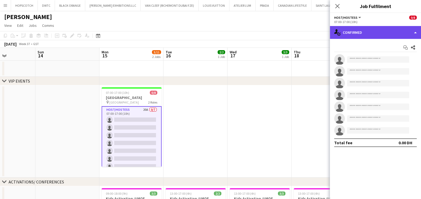
click at [366, 31] on div "single-neutral-actions-check-2 Confirmed" at bounding box center [375, 32] width 91 height 13
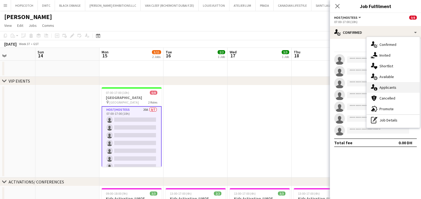
click at [396, 85] on div "single-neutral-actions-information Applicants" at bounding box center [392, 87] width 53 height 11
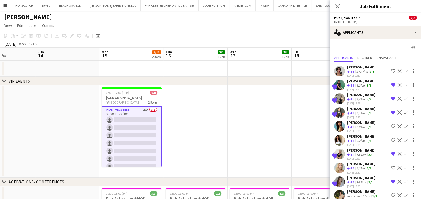
click at [391, 167] on app-icon "Shortlist crew" at bounding box center [393, 167] width 4 height 4
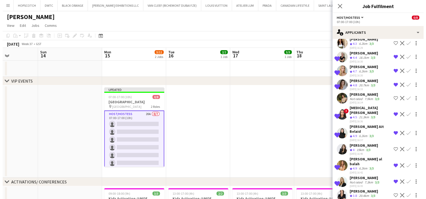
scroll to position [143, 0]
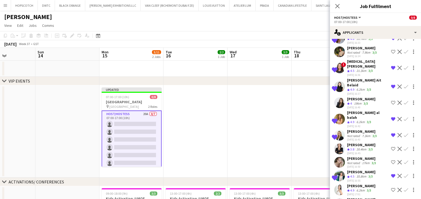
click at [269, 148] on app-date-cell at bounding box center [259, 131] width 64 height 92
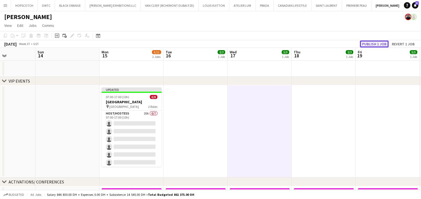
click at [367, 42] on button "Publish 1 job" at bounding box center [374, 43] width 29 height 7
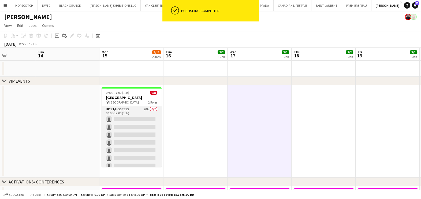
click at [118, 114] on app-card-role "Host/Hostess 20A 0/7 07:00-17:00 (10h) single-neutral-actions single-neutral-ac…" at bounding box center [131, 138] width 60 height 65
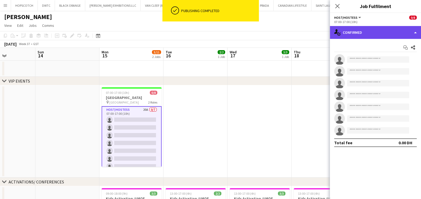
click at [381, 35] on div "single-neutral-actions-check-2 Confirmed" at bounding box center [375, 32] width 91 height 13
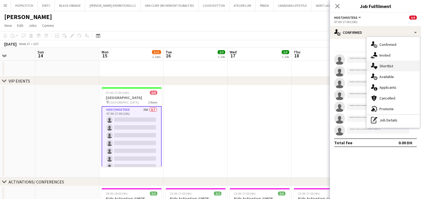
click at [383, 67] on div "single-neutral-actions-heart Shortlist" at bounding box center [392, 66] width 53 height 11
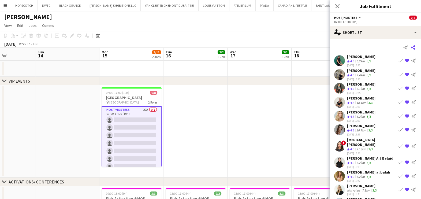
click at [410, 46] on icon at bounding box center [412, 47] width 4 height 4
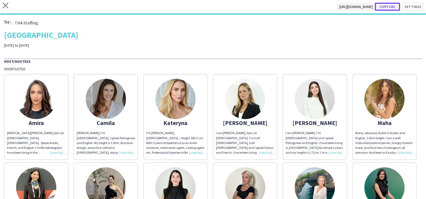
click at [390, 6] on button "Copy url" at bounding box center [387, 7] width 25 height 8
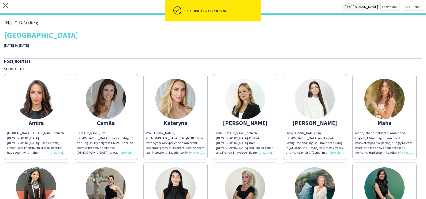
click at [0, 5] on html "ok-circled URL copied to clipboard. close https://admin.liveforce.co/v2/s/2bfbb…" at bounding box center [213, 99] width 426 height 199
click at [4, 5] on icon "close" at bounding box center [6, 6] width 6 height 6
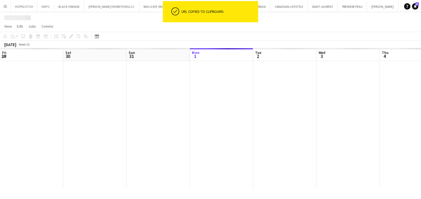
scroll to position [0, 128]
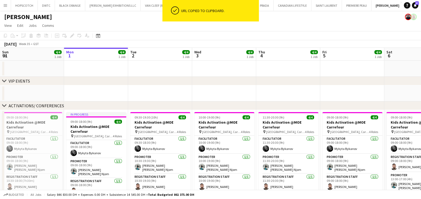
drag, startPoint x: 209, startPoint y: 80, endPoint x: 5, endPoint y: 80, distance: 204.3
click at [0, 80] on html "ok-circled URL copied to clipboard. Menu Boards Boards Boards All jobs Status W…" at bounding box center [210, 183] width 421 height 366
drag, startPoint x: 197, startPoint y: 80, endPoint x: 157, endPoint y: 80, distance: 39.6
click at [98, 80] on div "chevron-right VIP EVENTS" at bounding box center [210, 81] width 421 height 9
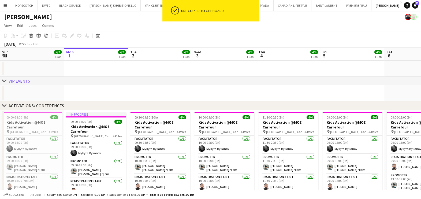
drag, startPoint x: 196, startPoint y: 81, endPoint x: 96, endPoint y: 78, distance: 99.9
click at [62, 81] on div "chevron-right VIP EVENTS" at bounding box center [210, 81] width 421 height 9
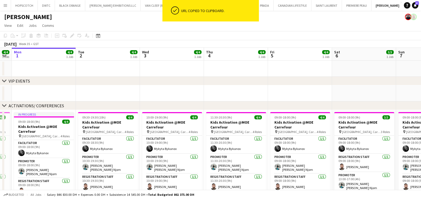
drag, startPoint x: 150, startPoint y: 64, endPoint x: 108, endPoint y: 65, distance: 42.1
click at [108, 65] on app-calendar-viewport "Fri 29 8/8 2 Jobs Sat 30 4/4 1 Job Sun 31 4/4 1 Job Mon 1 4/4 1 Job Tue 2 4/4 1…" at bounding box center [210, 203] width 421 height 310
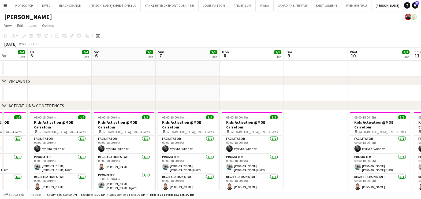
drag, startPoint x: 278, startPoint y: 65, endPoint x: -1, endPoint y: 66, distance: 279.8
click at [0, 66] on html "Menu Boards Boards Boards All jobs Status Workforce Workforce My Workforce Recr…" at bounding box center [210, 183] width 421 height 366
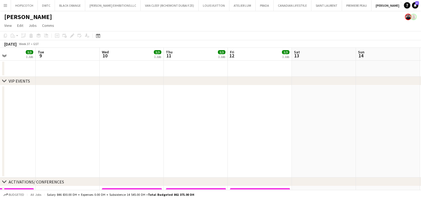
drag, startPoint x: 36, startPoint y: 67, endPoint x: 70, endPoint y: 67, distance: 34.3
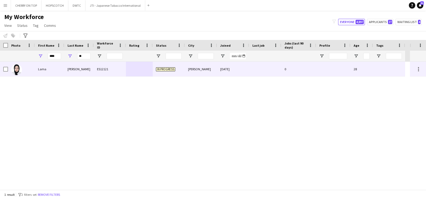
type input "**"
click at [97, 72] on div "ES12121" at bounding box center [110, 69] width 32 height 15
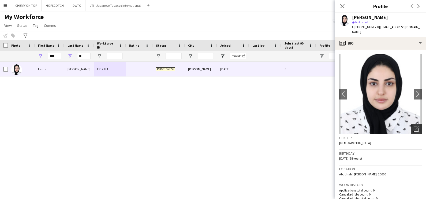
click at [416, 126] on div "Open photos pop-in" at bounding box center [416, 128] width 11 height 11
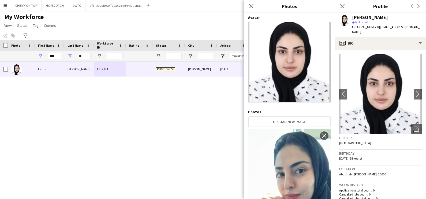
click at [194, 137] on div "Lama Ahmad ES12121 In progress Abou Dabi 22-08-2025 0 28" at bounding box center [205, 126] width 410 height 128
click at [222, 125] on div "Lama Ahmad ES12121 In progress Abou Dabi 22-08-2025 0 28" at bounding box center [205, 126] width 410 height 128
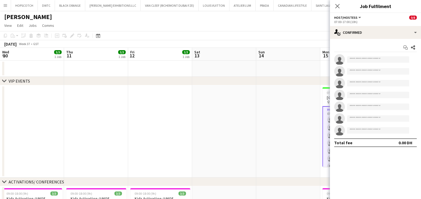
scroll to position [0, 153]
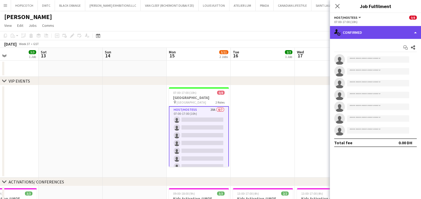
click at [373, 29] on div "single-neutral-actions-check-2 Confirmed" at bounding box center [375, 32] width 91 height 13
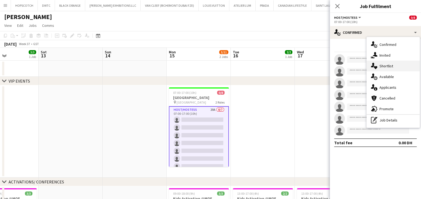
click at [387, 65] on div "single-neutral-actions-heart Shortlist" at bounding box center [392, 66] width 53 height 11
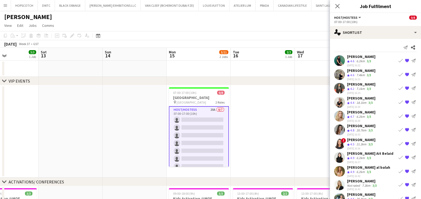
click at [355, 62] on div "Crew rating 4.6" at bounding box center [351, 61] width 8 height 5
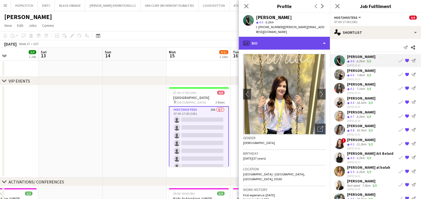
click at [254, 39] on div "profile Bio" at bounding box center [284, 43] width 91 height 13
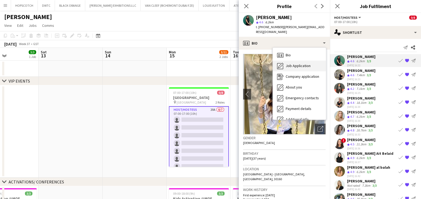
click at [295, 61] on div "Job Application Job Application" at bounding box center [299, 66] width 53 height 11
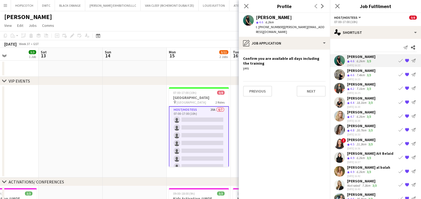
click at [360, 75] on div "7.4km" at bounding box center [360, 75] width 10 height 5
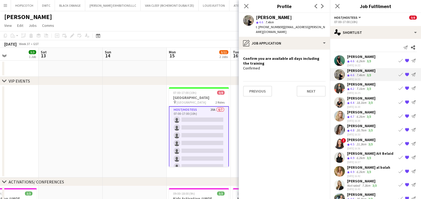
click at [361, 91] on div "[DATE] 16:25" at bounding box center [361, 92] width 28 height 3
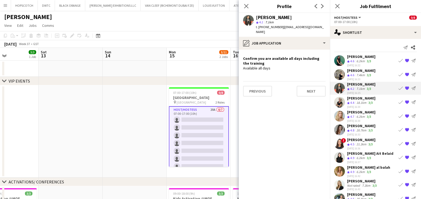
click at [355, 97] on div "[PERSON_NAME]" at bounding box center [361, 98] width 28 height 5
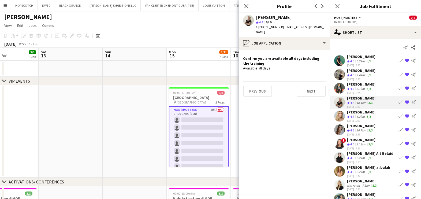
click at [354, 114] on span "4.7" at bounding box center [352, 116] width 4 height 4
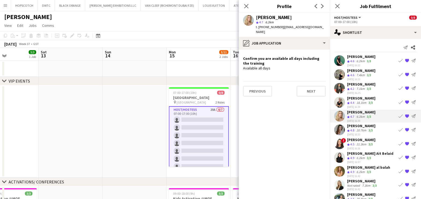
click at [355, 129] on div "20.7km" at bounding box center [361, 130] width 12 height 5
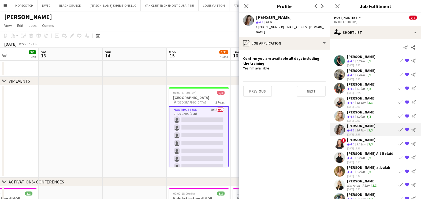
click at [355, 140] on div "[PERSON_NAME]" at bounding box center [361, 139] width 28 height 5
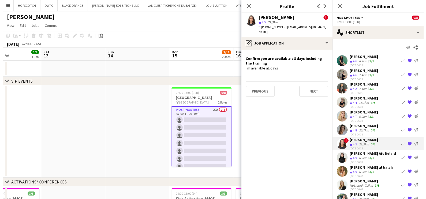
scroll to position [24, 0]
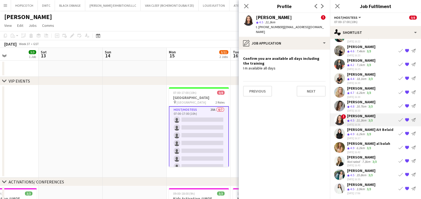
click at [353, 129] on div "Widad Ait Belaid" at bounding box center [370, 129] width 46 height 5
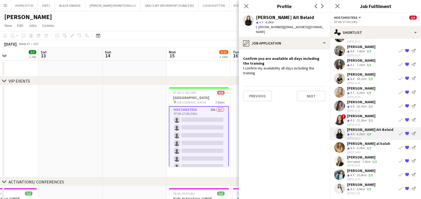
click at [354, 144] on div "Maha Rawda al balah" at bounding box center [368, 143] width 43 height 5
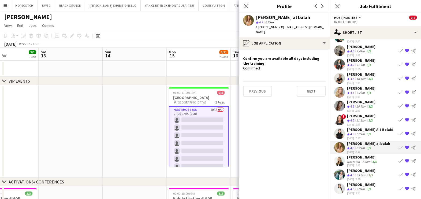
click at [355, 159] on div "Not rated" at bounding box center [354, 161] width 14 height 4
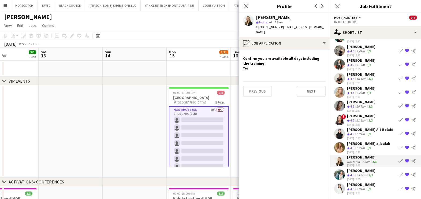
click at [355, 173] on div "Crew rating 4.5" at bounding box center [351, 175] width 8 height 5
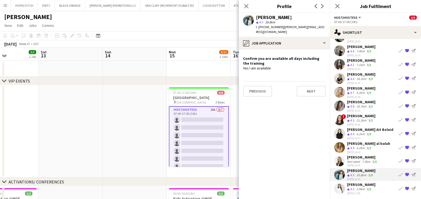
click at [351, 187] on span "4.5" at bounding box center [352, 189] width 4 height 4
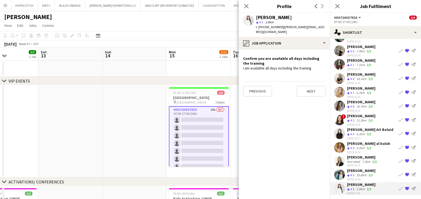
click at [99, 125] on app-date-cell at bounding box center [71, 131] width 64 height 92
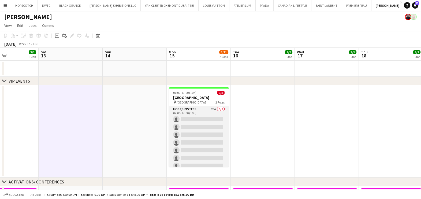
click at [186, 115] on app-card-role "Host/Hostess 20A 0/7 07:00-17:00 (10h) single-neutral-actions single-neutral-ac…" at bounding box center [199, 138] width 60 height 65
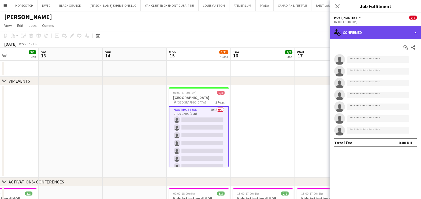
click at [369, 30] on div "single-neutral-actions-check-2 Confirmed" at bounding box center [375, 32] width 91 height 13
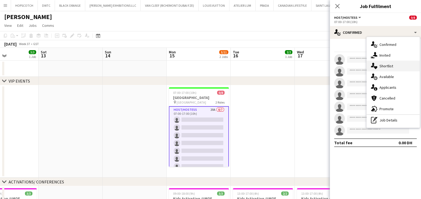
click at [388, 67] on div "single-neutral-actions-heart Shortlist" at bounding box center [392, 66] width 53 height 11
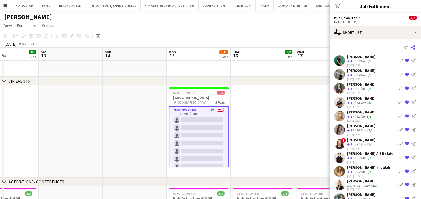
click at [410, 47] on icon "Share" at bounding box center [412, 47] width 4 height 4
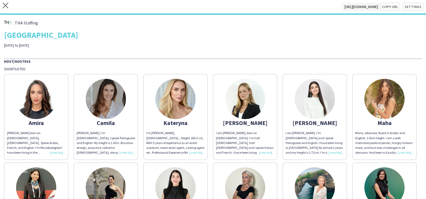
click at [261, 107] on img at bounding box center [245, 99] width 40 height 40
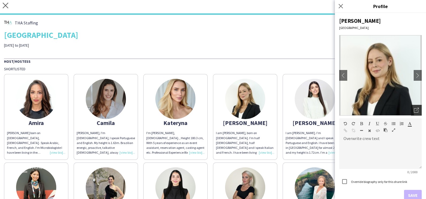
click at [411, 110] on div "Open photos pop-in" at bounding box center [416, 110] width 11 height 11
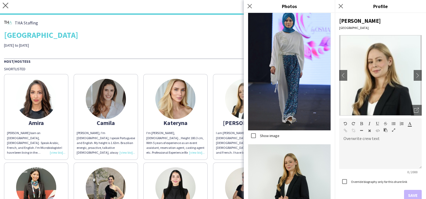
scroll to position [770, 0]
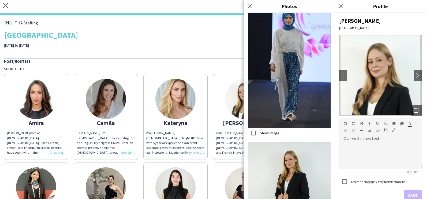
click at [207, 67] on div "Shortlisted" at bounding box center [213, 68] width 418 height 5
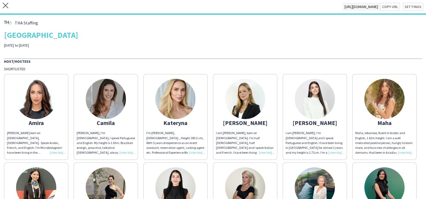
click at [322, 107] on img at bounding box center [315, 99] width 40 height 40
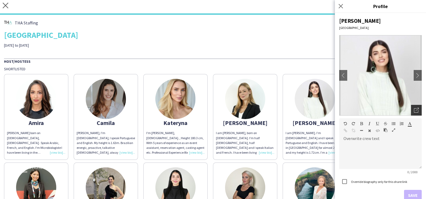
click at [414, 112] on div "Open photos pop-in" at bounding box center [416, 110] width 11 height 11
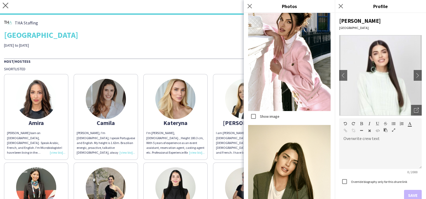
scroll to position [797, 0]
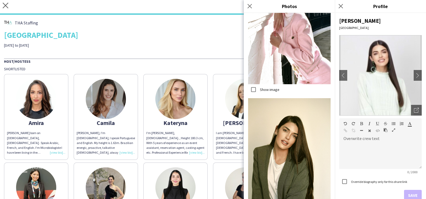
click at [198, 67] on div "Shortlisted" at bounding box center [213, 68] width 418 height 5
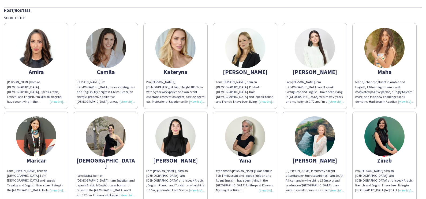
scroll to position [134, 0]
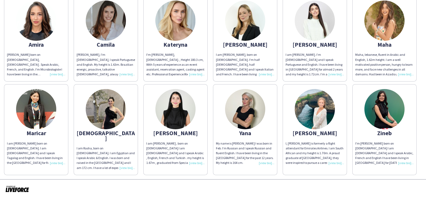
click at [295, 129] on img at bounding box center [315, 109] width 40 height 40
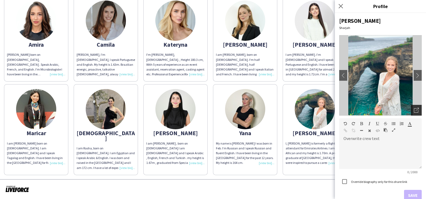
click at [415, 108] on icon at bounding box center [416, 109] width 3 height 3
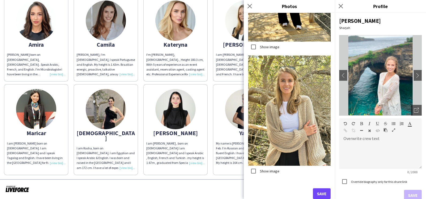
scroll to position [680, 0]
click at [317, 194] on button "Save" at bounding box center [322, 193] width 18 height 11
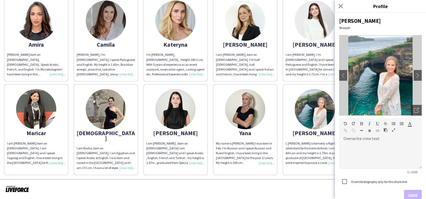
click at [195, 140] on div "Amira Amira Benkadja born on July 31, 1994, Algerian . Speak Arabic, French, an…" at bounding box center [213, 84] width 418 height 182
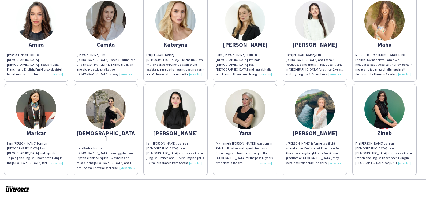
scroll to position [0, 0]
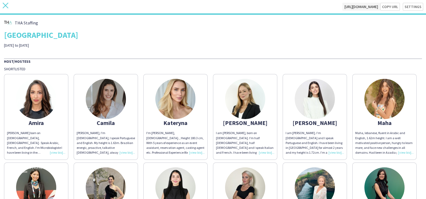
click at [4, 7] on icon at bounding box center [6, 6] width 6 height 6
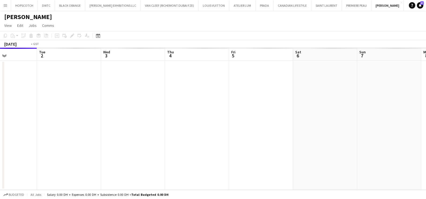
drag, startPoint x: 287, startPoint y: 94, endPoint x: 6, endPoint y: 94, distance: 280.1
click at [13, 94] on app-calendar-viewport "Fri 29 Sat 30 Sun 31 Mon 1 Tue 2 Wed 3 Thu 4 Fri 5 Sat 6 Sun 7 Mon 8 Tue 9" at bounding box center [213, 119] width 426 height 142
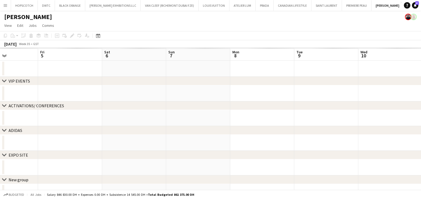
click at [0, 94] on html "Menu Boards Boards Boards All jobs Status Workforce Workforce My Workforce Recr…" at bounding box center [210, 104] width 421 height 209
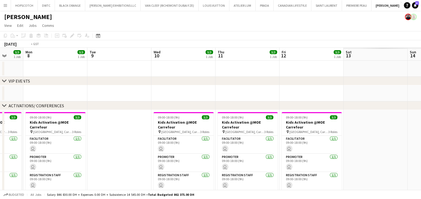
drag, startPoint x: 74, startPoint y: 96, endPoint x: 93, endPoint y: 96, distance: 19.8
click at [74, 96] on app-calendar-viewport "Thu 4 4/4 1 Job Fri 5 4/4 1 Job Sat 6 3/3 1 Job Sun 7 3/3 1 Job Mon 8 3/3 1 Job…" at bounding box center [210, 203] width 421 height 310
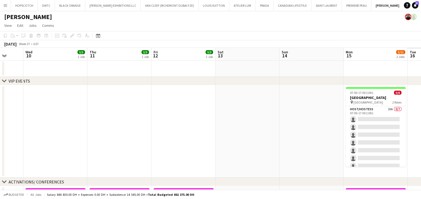
drag, startPoint x: 194, startPoint y: 96, endPoint x: 105, endPoint y: 96, distance: 89.2
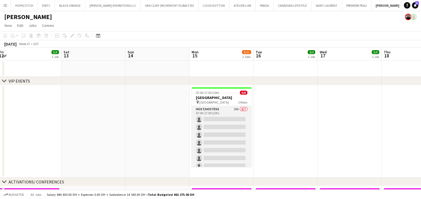
click at [211, 127] on app-card-role "Host/Hostess 20A 0/7 07:00-17:00 (10h) single-neutral-actions single-neutral-ac…" at bounding box center [221, 138] width 60 height 65
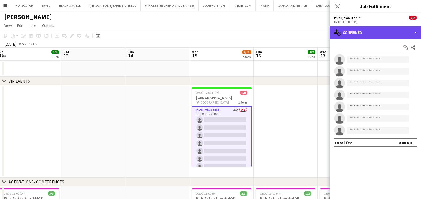
click at [385, 33] on div "single-neutral-actions-check-2 Confirmed" at bounding box center [375, 32] width 91 height 13
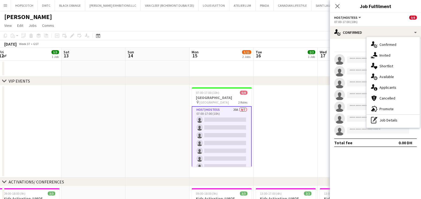
click at [396, 63] on div "single-neutral-actions-heart Shortlist" at bounding box center [392, 66] width 53 height 11
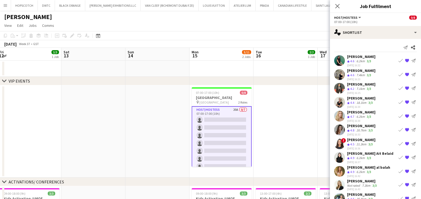
scroll to position [24, 0]
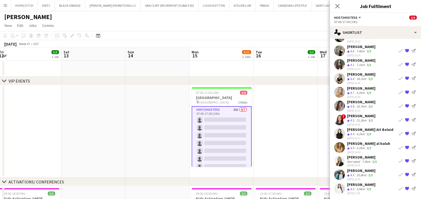
click at [354, 171] on div "Zane Frauendorf" at bounding box center [361, 170] width 28 height 5
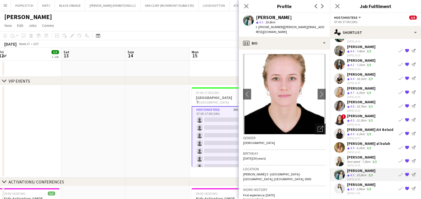
drag, startPoint x: 316, startPoint y: 123, endPoint x: 278, endPoint y: 120, distance: 38.2
click at [317, 126] on icon "Open photos pop-in" at bounding box center [320, 129] width 6 height 6
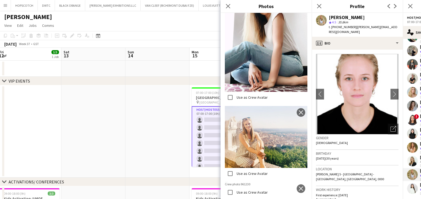
scroll to position [675, 0]
click at [298, 186] on app-icon "close" at bounding box center [300, 188] width 5 height 4
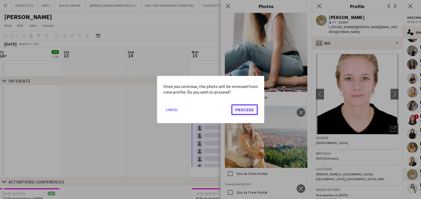
click at [249, 110] on button "Proceed" at bounding box center [244, 109] width 27 height 11
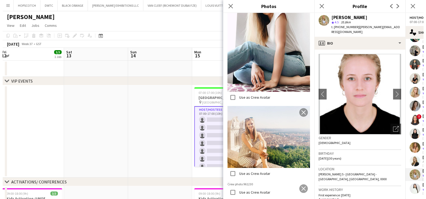
scroll to position [562, 0]
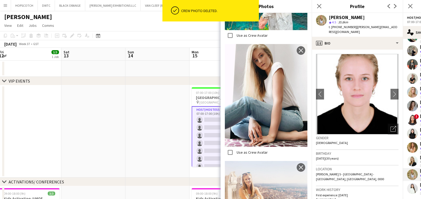
click at [141, 92] on app-date-cell at bounding box center [157, 131] width 64 height 92
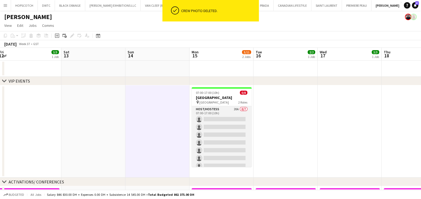
click at [238, 118] on app-card-role "Host/Hostess 20A 0/7 07:00-17:00 (10h) single-neutral-actions single-neutral-ac…" at bounding box center [221, 138] width 60 height 65
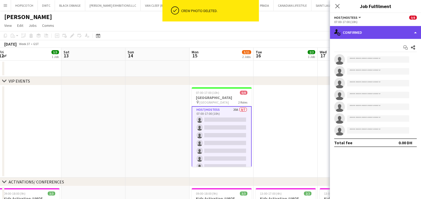
click at [370, 27] on div "single-neutral-actions-check-2 Confirmed" at bounding box center [375, 32] width 91 height 13
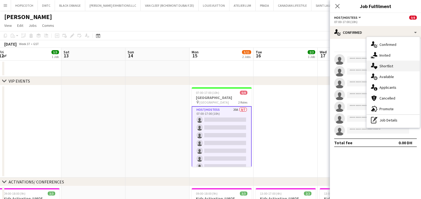
click at [381, 64] on div "single-neutral-actions-heart Shortlist" at bounding box center [392, 66] width 53 height 11
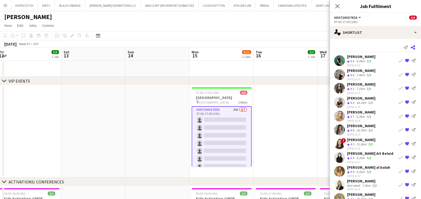
click at [410, 48] on icon at bounding box center [412, 47] width 4 height 4
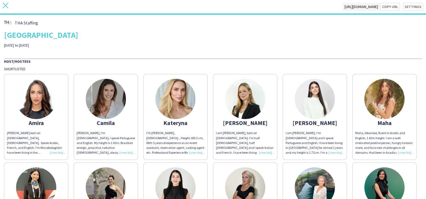
click at [6, 5] on icon "close" at bounding box center [6, 6] width 6 height 6
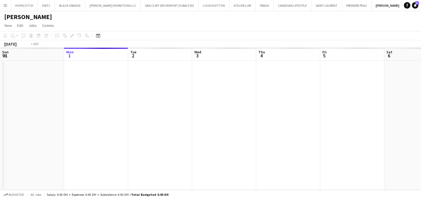
drag, startPoint x: 225, startPoint y: 89, endPoint x: 133, endPoint y: 70, distance: 93.8
click at [133, 70] on app-calendar-viewport "Fri 29 Sat 30 Sun 31 Mon 1 Tue 2 Wed 3 Thu 4 Fri 5 Sat 6 Sun 7 Mon 8 Tue 9" at bounding box center [210, 119] width 421 height 142
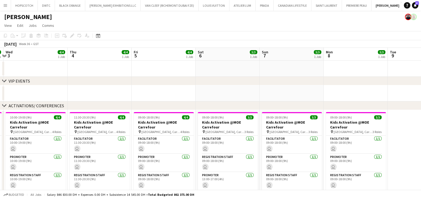
click at [174, 67] on app-calendar-viewport "Sun 31 4/4 1 Job Mon 1 4/4 1 Job Tue 2 4/4 1 Job Wed 3 4/4 1 Job Thu 4 4/4 1 Jo…" at bounding box center [210, 203] width 421 height 310
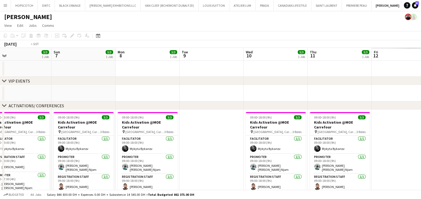
drag, startPoint x: 193, startPoint y: 75, endPoint x: 142, endPoint y: 71, distance: 51.3
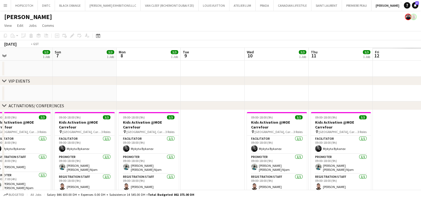
click at [72, 71] on app-calendar-viewport "Wed 3 4/4 1 Job Thu 4 4/4 1 Job Fri 5 4/4 1 Job Sat 6 3/3 1 Job Sun 7 3/3 1 Job…" at bounding box center [210, 203] width 421 height 310
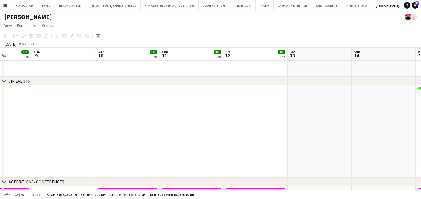
drag, startPoint x: 256, startPoint y: 81, endPoint x: 267, endPoint y: 85, distance: 12.2
click at [87, 81] on div "chevron-right VIP EVENTS" at bounding box center [210, 81] width 421 height 9
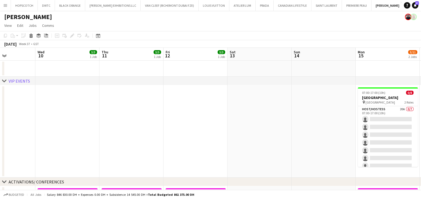
drag, startPoint x: 253, startPoint y: 89, endPoint x: 70, endPoint y: 73, distance: 183.3
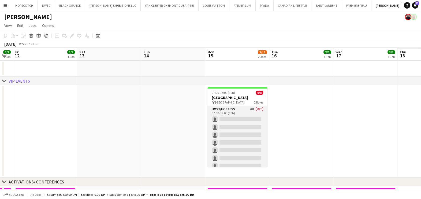
click at [231, 119] on app-card-role "Host/Hostess 20A 0/7 07:00-17:00 (10h) single-neutral-actions single-neutral-ac…" at bounding box center [237, 138] width 60 height 65
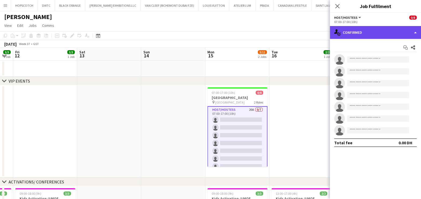
click at [367, 35] on div "single-neutral-actions-check-2 Confirmed" at bounding box center [375, 32] width 91 height 13
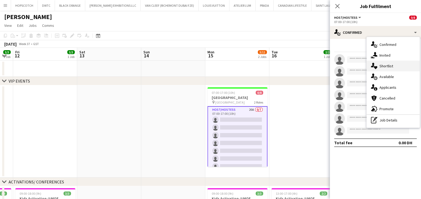
click at [394, 67] on div "single-neutral-actions-heart Shortlist" at bounding box center [392, 66] width 53 height 11
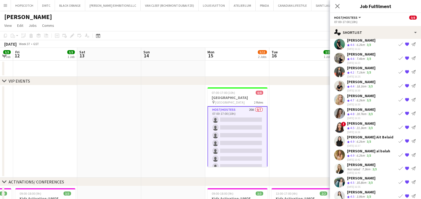
scroll to position [24, 0]
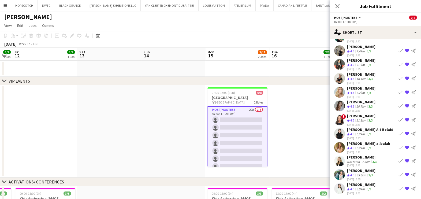
click at [348, 173] on app-icon "Crew rating" at bounding box center [348, 175] width 3 height 4
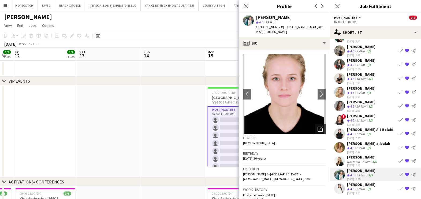
click at [317, 126] on icon "Open photos pop-in" at bounding box center [320, 129] width 6 height 6
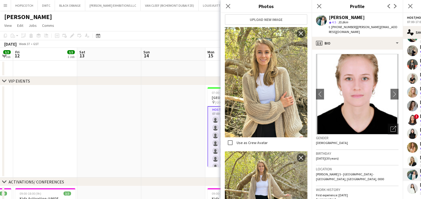
scroll to position [134, 0]
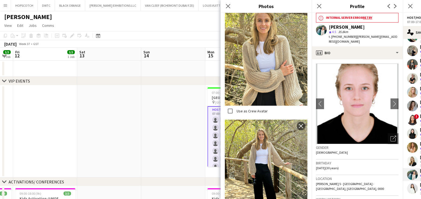
click at [369, 16] on link "Retry" at bounding box center [367, 18] width 9 height 4
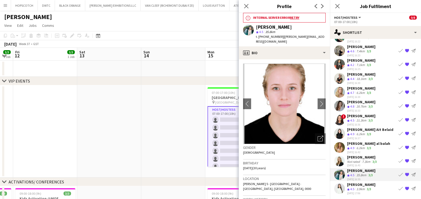
click at [296, 17] on link "Retry" at bounding box center [294, 18] width 9 height 4
click at [295, 17] on link "Retry" at bounding box center [294, 18] width 9 height 4
click at [244, 2] on app-icon "Close pop-in" at bounding box center [246, 6] width 8 height 8
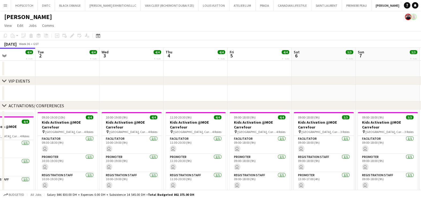
click at [112, 89] on app-calendar-viewport "Fri 29 8/8 2 Jobs Sat 30 4/4 1 Job Sun 31 4/4 1 Job Mon 1 4/4 1 Job Tue 2 4/4 1…" at bounding box center [210, 203] width 421 height 310
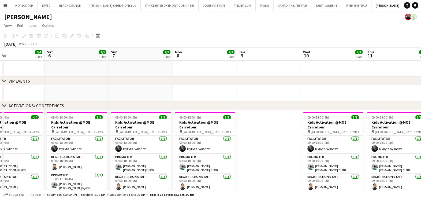
drag, startPoint x: 275, startPoint y: 88, endPoint x: 230, endPoint y: 86, distance: 44.5
click at [40, 87] on app-calendar-viewport "Wed 3 4/4 1 Job Thu 4 4/4 1 Job Fri 5 4/4 1 Job Sat 6 3/3 1 Job Sun 7 3/3 1 Job…" at bounding box center [210, 203] width 421 height 310
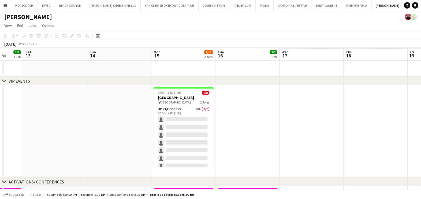
drag, startPoint x: 114, startPoint y: 87, endPoint x: 22, endPoint y: 87, distance: 91.8
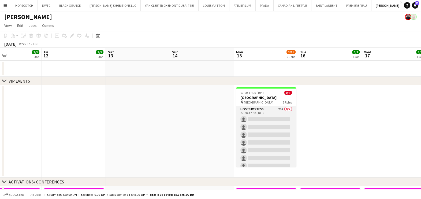
click at [258, 111] on app-card-role "Host/Hostess 20A 0/7 07:00-17:00 (10h) single-neutral-actions single-neutral-ac…" at bounding box center [266, 138] width 60 height 65
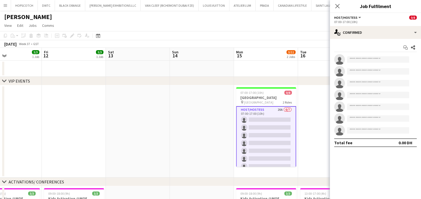
click at [367, 20] on div "07:00-17:00 (10h)" at bounding box center [375, 22] width 82 height 4
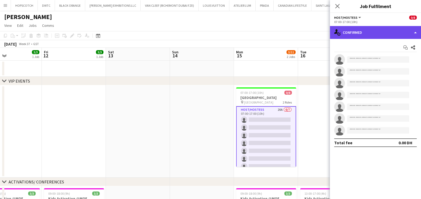
click at [368, 29] on div "single-neutral-actions-check-2 Confirmed" at bounding box center [375, 32] width 91 height 13
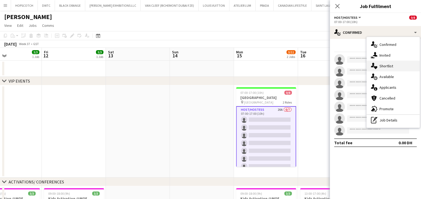
click at [382, 64] on div "single-neutral-actions-heart Shortlist" at bounding box center [392, 66] width 53 height 11
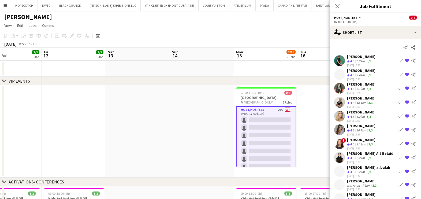
scroll to position [24, 0]
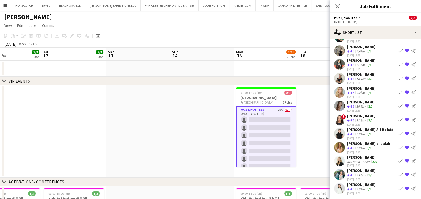
drag, startPoint x: 356, startPoint y: 172, endPoint x: 318, endPoint y: 172, distance: 38.3
click at [356, 173] on div "35.8km" at bounding box center [361, 175] width 12 height 5
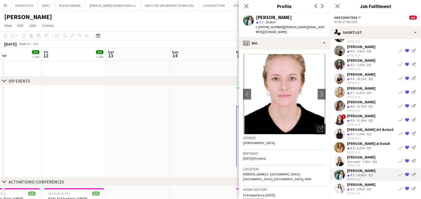
click at [317, 126] on icon "Open photos pop-in" at bounding box center [320, 129] width 6 height 6
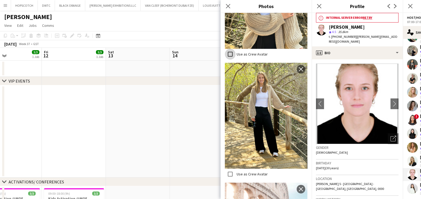
scroll to position [56, 0]
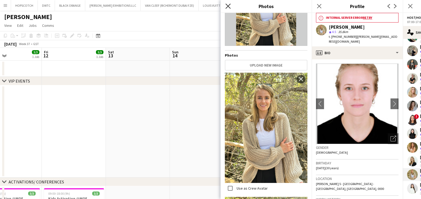
click at [225, 4] on icon at bounding box center [227, 5] width 5 height 5
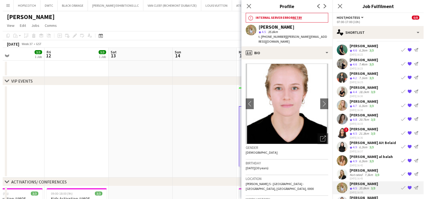
scroll to position [0, 0]
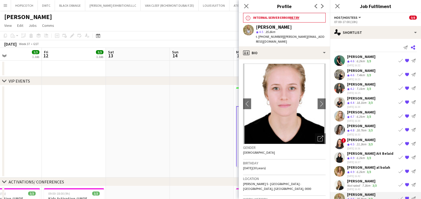
click at [410, 49] on app-icon "Share" at bounding box center [412, 47] width 7 height 7
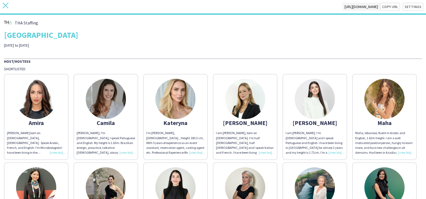
click at [7, 5] on icon "close" at bounding box center [6, 6] width 6 height 6
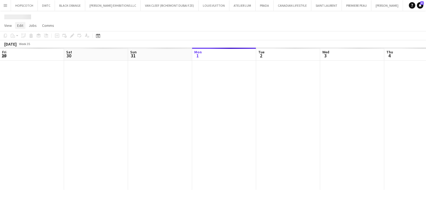
scroll to position [0, 128]
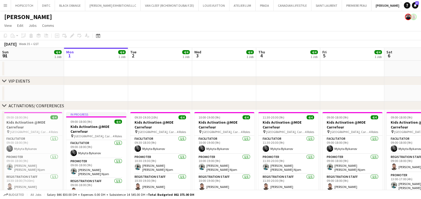
click at [404, 5] on button "SELECTION ARTS Close" at bounding box center [420, 5] width 32 height 10
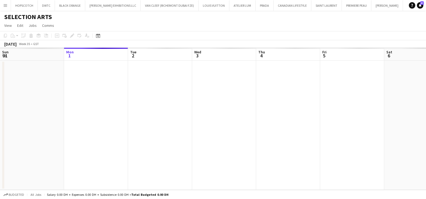
scroll to position [0, 4]
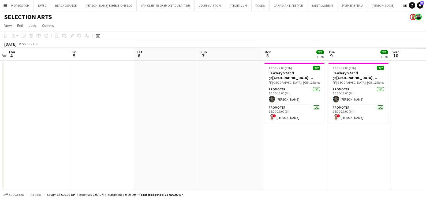
drag, startPoint x: 307, startPoint y: 110, endPoint x: 122, endPoint y: 110, distance: 185.3
click at [130, 110] on app-calendar-viewport "Mon 1 Tue 2 Wed 3 Thu 4 Fri 5 Sat 6 Sun 7 Mon 8 2/2 1 Job Tue 9 2/2 1 Job Wed 1…" at bounding box center [213, 119] width 426 height 142
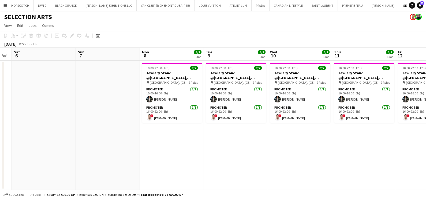
drag, startPoint x: 373, startPoint y: 152, endPoint x: 200, endPoint y: 158, distance: 173.1
click at [200, 158] on app-calendar-viewport "Wed 3 Thu 4 Fri 5 Sat 6 Sun 7 Mon 8 2/2 1 Job Tue 9 2/2 1 Job Wed 10 2/2 1 Job …" at bounding box center [213, 119] width 426 height 142
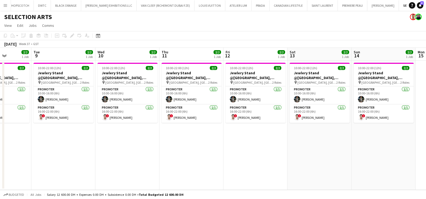
drag, startPoint x: 247, startPoint y: 159, endPoint x: 128, endPoint y: 159, distance: 118.6
click at [128, 159] on app-calendar-viewport "Fri 5 Sat 6 Sun 7 Mon 8 2/2 1 Job Tue 9 2/2 1 Job Wed 10 2/2 1 Job Thu 11 2/2 1…" at bounding box center [213, 119] width 426 height 142
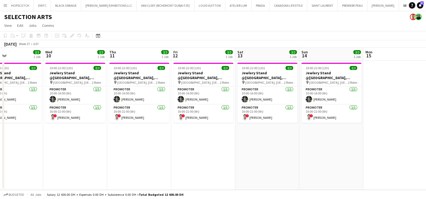
click at [298, 159] on app-date-cell "10:00-22:00 (12h) 2/2 Jewlery Stand @Galleria Mall, Abu Dhabi pin Galleria Mall…" at bounding box center [267, 125] width 64 height 129
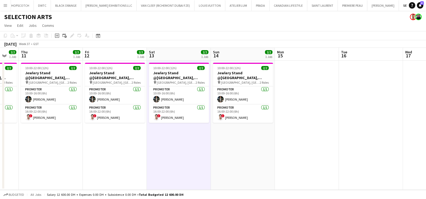
drag, startPoint x: 334, startPoint y: 150, endPoint x: 123, endPoint y: 150, distance: 211.0
click at [88, 150] on app-calendar-viewport "Sun 7 Mon 8 2/2 1 Job Tue 9 2/2 1 Job Wed 10 2/2 1 Job Thu 11 2/2 1 Job Fri 12 …" at bounding box center [213, 119] width 426 height 142
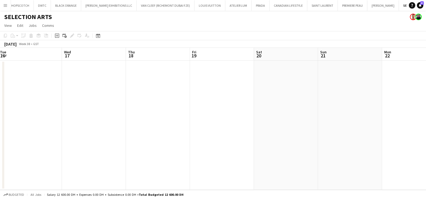
drag, startPoint x: 311, startPoint y: 150, endPoint x: 208, endPoint y: 153, distance: 103.7
click at [2, 153] on app-calendar-viewport "Sat 13 2/2 1 Job Sun 14 2/2 1 Job Mon 15 Tue 16 Wed 17 Thu 18 Fri 19 Sat 20 Sun…" at bounding box center [213, 119] width 426 height 142
drag, startPoint x: 150, startPoint y: 156, endPoint x: -1, endPoint y: 156, distance: 151.3
click at [0, 156] on html "Menu Boards Boards Boards All jobs Status Workforce Workforce My Workforce Recr…" at bounding box center [213, 99] width 426 height 199
click at [0, 150] on html "Menu Boards Boards Boards All jobs Status Workforce Workforce My Workforce Recr…" at bounding box center [213, 99] width 426 height 199
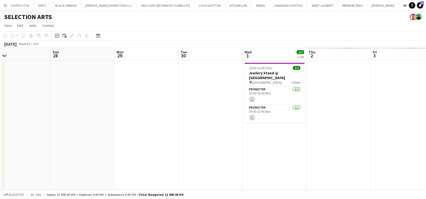
scroll to position [0, 210]
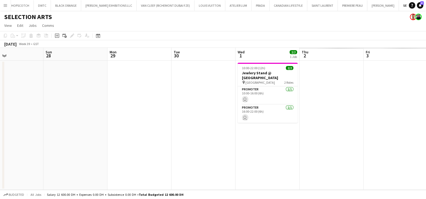
drag, startPoint x: 196, startPoint y: 157, endPoint x: 137, endPoint y: 157, distance: 59.2
click at [137, 157] on app-calendar-viewport "Wed 24 Thu 25 Fri 26 Sat 27 Sun 28 Mon 29 Tue 30 Wed 1 2/2 1 Job Thu 2 Fri 3 Sa…" at bounding box center [213, 119] width 426 height 142
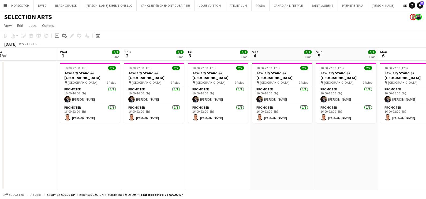
drag, startPoint x: 208, startPoint y: 139, endPoint x: 110, endPoint y: 140, distance: 98.0
click at [31, 139] on app-calendar-viewport "Sat 27 Sun 28 Mon 29 Tue 30 Wed 1 2/2 1 Job Thu 2 2/2 1 Job Fri 3 2/2 1 Job Sat…" at bounding box center [213, 119] width 426 height 142
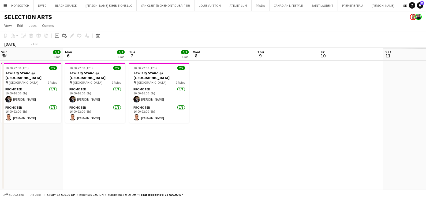
drag, startPoint x: 127, startPoint y: 145, endPoint x: 98, endPoint y: 145, distance: 28.9
click at [51, 145] on app-calendar-viewport "Fri 3 2/2 1 Job Sat 4 2/2 1 Job Sun 5 2/2 1 Job Mon 6 2/2 1 Job Tue 7 2/2 1 Job…" at bounding box center [213, 119] width 426 height 142
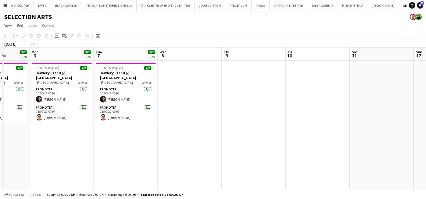
click at [368, 160] on app-calendar-viewport "Fri 3 2/2 1 Job Sat 4 2/2 1 Job Sun 5 2/2 1 Job Mon 6 2/2 1 Job Tue 7 2/2 1 Job…" at bounding box center [213, 119] width 426 height 142
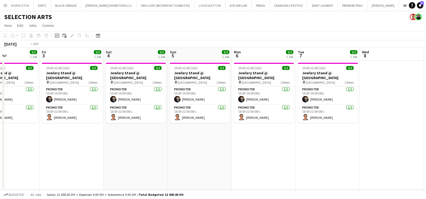
drag, startPoint x: 126, startPoint y: 162, endPoint x: 352, endPoint y: 172, distance: 226.8
click at [390, 173] on app-calendar-viewport "Tue 30 Wed 1 2/2 1 Job Thu 2 2/2 1 Job Fri 3 2/2 1 Job Sat 4 2/2 1 Job Sun 5 2/…" at bounding box center [213, 119] width 426 height 142
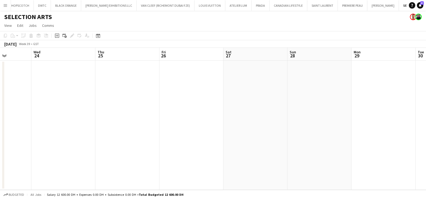
drag, startPoint x: 367, startPoint y: 154, endPoint x: 427, endPoint y: 155, distance: 60.0
click at [425, 155] on html "Menu Boards Boards Boards All jobs Status Workforce Workforce My Workforce Recr…" at bounding box center [213, 99] width 426 height 199
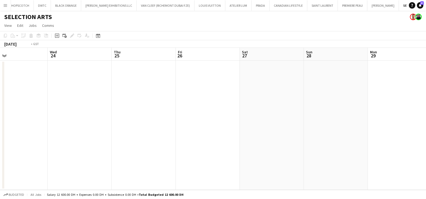
drag, startPoint x: 212, startPoint y: 167, endPoint x: 335, endPoint y: 167, distance: 122.6
click at [351, 167] on app-calendar-viewport "Sun 21 Mon 22 Tue 23 Wed 24 Thu 25 Fri 26 Sat 27 Sun 28 Mon 29 Tue 30 Wed 1 2/2…" at bounding box center [213, 119] width 426 height 142
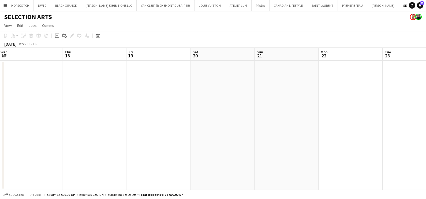
drag, startPoint x: 24, startPoint y: 145, endPoint x: 337, endPoint y: 147, distance: 312.8
click at [291, 147] on app-calendar-viewport "Mon 15 Tue 16 Wed 17 Thu 18 Fri 19 Sat 20 Sun 21 Mon 22 Tue 23 Wed 24 Thu 25 Fr…" at bounding box center [213, 119] width 426 height 142
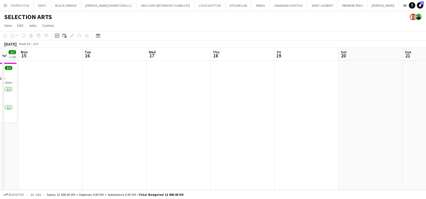
click at [339, 140] on app-calendar-viewport "Fri 12 2/2 1 Job Sat 13 2/2 1 Job Sun 14 2/2 1 Job Mon 15 Tue 16 Wed 17 Thu 18 …" at bounding box center [213, 119] width 426 height 142
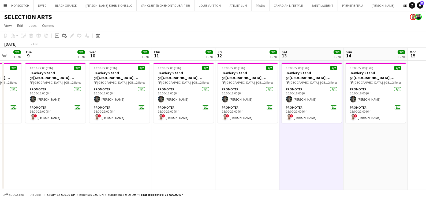
drag, startPoint x: 27, startPoint y: 136, endPoint x: 254, endPoint y: 137, distance: 227.1
click at [251, 137] on app-calendar-viewport "Sun 7 Mon 8 2/2 1 Job Tue 9 2/2 1 Job Wed 10 2/2 1 Job Thu 11 2/2 1 Job Fri 12 …" at bounding box center [213, 119] width 426 height 142
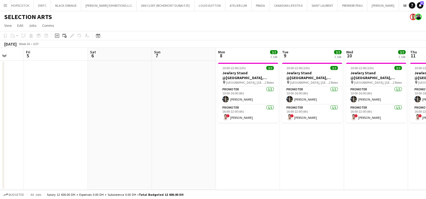
scroll to position [0, 168]
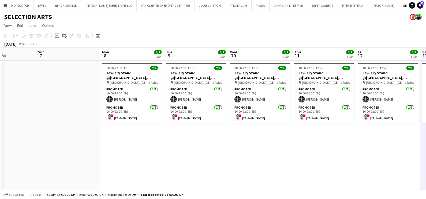
drag, startPoint x: 189, startPoint y: 157, endPoint x: 171, endPoint y: 156, distance: 18.2
click at [171, 157] on app-calendar-viewport "Wed 3 Thu 4 Fri 5 Sat 6 Sun 7 Mon 8 2/2 1 Job Tue 9 2/2 1 Job Wed 10 2/2 1 Job …" at bounding box center [213, 119] width 426 height 142
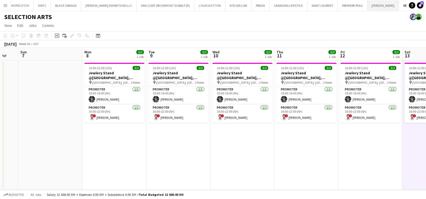
click at [367, 5] on button "JACK MORTON Close" at bounding box center [383, 5] width 32 height 10
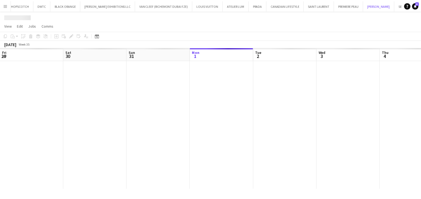
scroll to position [0, 128]
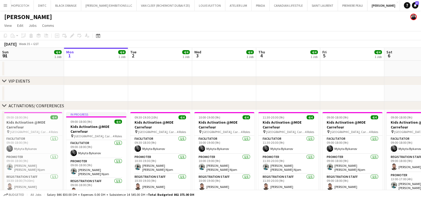
drag, startPoint x: 238, startPoint y: 100, endPoint x: 205, endPoint y: 100, distance: 32.7
click at [159, 100] on div "chevron-right VIP EVENTS chevron-right ACTIVATIONS/ CONFERENCES chevron-right A…" at bounding box center [210, 203] width 421 height 310
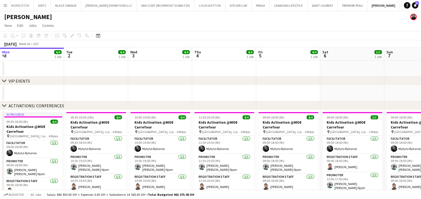
drag, startPoint x: 127, startPoint y: 94, endPoint x: 124, endPoint y: 95, distance: 3.4
click at [122, 94] on app-calendar-viewport "Sat 30 4/4 1 Job Sun 31 4/4 1 Job Mon 1 4/4 1 Job Tue 2 4/4 1 Job Wed 3 4/4 1 J…" at bounding box center [210, 203] width 421 height 310
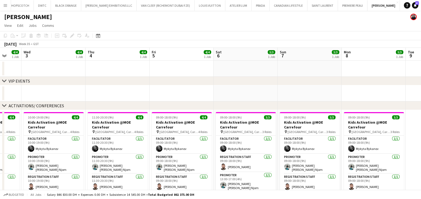
click at [69, 87] on app-calendar-viewport "Sat 30 4/4 1 Job Sun 31 4/4 1 Job Mon 1 4/4 1 Job Tue 2 4/4 1 Job Wed 3 4/4 1 J…" at bounding box center [210, 203] width 421 height 310
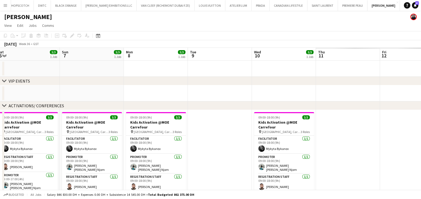
drag, startPoint x: 125, startPoint y: 85, endPoint x: 245, endPoint y: 90, distance: 119.8
click at [122, 86] on app-calendar-viewport "Thu 4 4/4 1 Job Fri 5 4/4 1 Job Sat 6 3/3 1 Job Sun 7 3/3 1 Job Mon 8 3/3 1 Job…" at bounding box center [210, 203] width 421 height 310
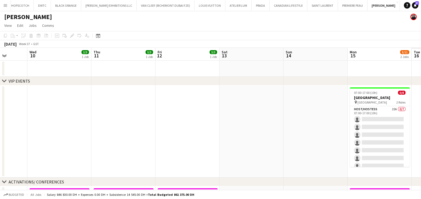
drag, startPoint x: 266, startPoint y: 86, endPoint x: 158, endPoint y: 86, distance: 108.2
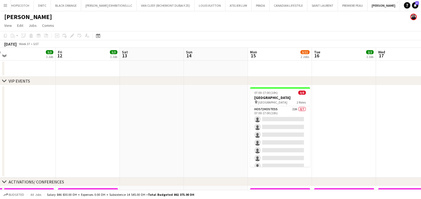
drag, startPoint x: 279, startPoint y: 109, endPoint x: 345, endPoint y: 97, distance: 66.9
click at [280, 109] on app-card-role "Host/Hostess 22A 0/7 07:00-17:00 (10h) single-neutral-actions single-neutral-ac…" at bounding box center [280, 138] width 60 height 65
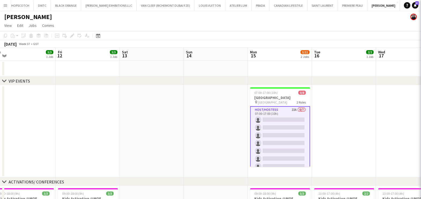
scroll to position [0, 200]
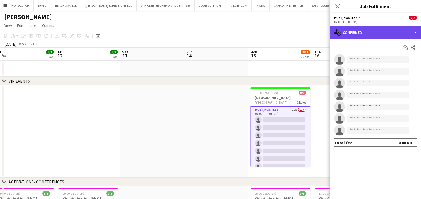
click at [391, 29] on div "single-neutral-actions-check-2 Confirmed" at bounding box center [375, 32] width 91 height 13
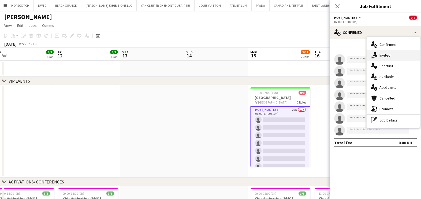
click at [391, 59] on div "single-neutral-actions-share-1 Invited" at bounding box center [392, 55] width 53 height 11
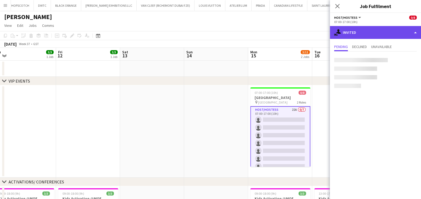
click at [368, 33] on div "single-neutral-actions-share-1 Invited" at bounding box center [375, 32] width 91 height 13
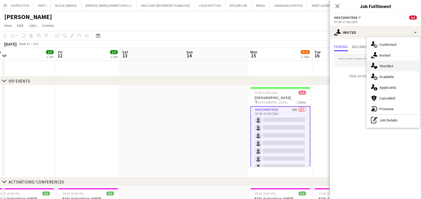
click at [379, 62] on div "single-neutral-actions-heart Shortlist" at bounding box center [392, 66] width 53 height 11
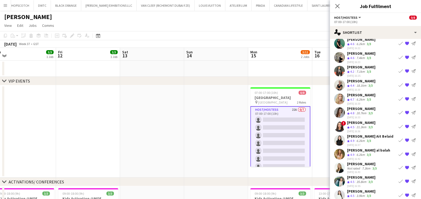
scroll to position [24, 0]
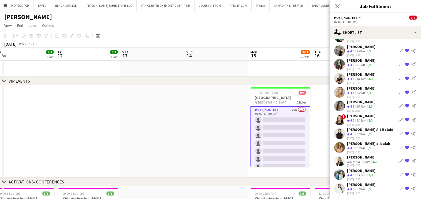
click at [359, 171] on div "Zane Frauendorf" at bounding box center [361, 170] width 28 height 5
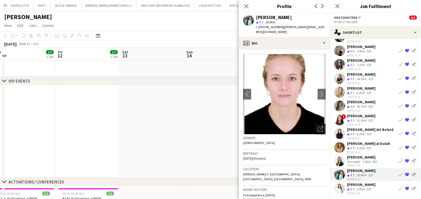
click at [317, 126] on icon "Open photos pop-in" at bounding box center [320, 129] width 6 height 6
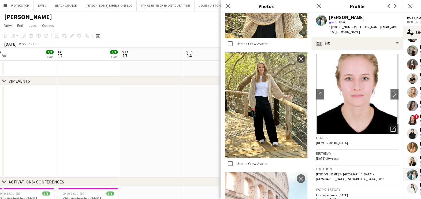
scroll to position [167, 0]
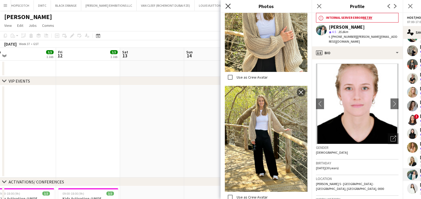
click at [226, 7] on icon "Close pop-in" at bounding box center [227, 5] width 5 height 5
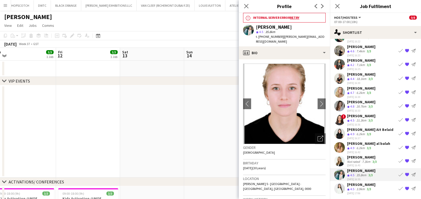
click at [212, 123] on app-date-cell at bounding box center [216, 131] width 64 height 92
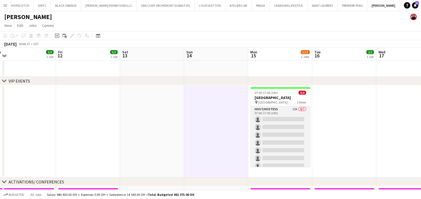
click at [269, 113] on app-card-role "Host/Hostess 22A 0/7 07:00-17:00 (10h) single-neutral-actions single-neutral-ac…" at bounding box center [280, 138] width 60 height 65
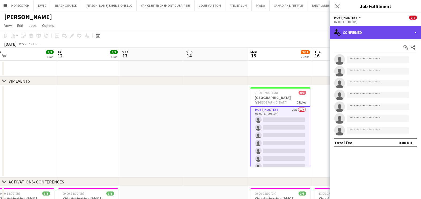
click at [359, 32] on div "single-neutral-actions-check-2 Confirmed" at bounding box center [375, 32] width 91 height 13
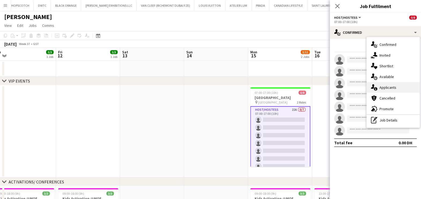
click at [388, 87] on div "single-neutral-actions-information Applicants" at bounding box center [392, 87] width 53 height 11
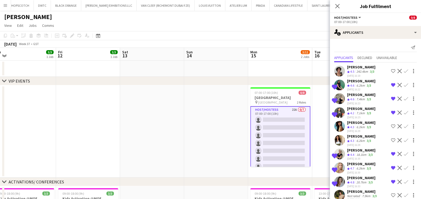
scroll to position [170, 0]
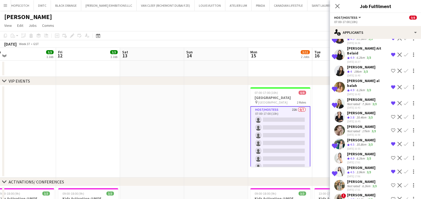
click at [354, 184] on div "Not rated" at bounding box center [354, 186] width 14 height 4
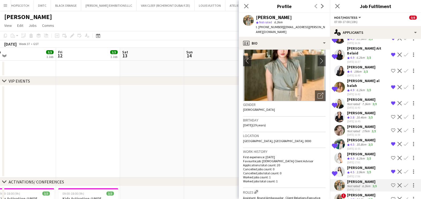
scroll to position [0, 0]
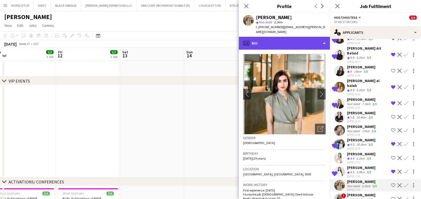
click at [278, 39] on div "profile Bio" at bounding box center [284, 43] width 91 height 13
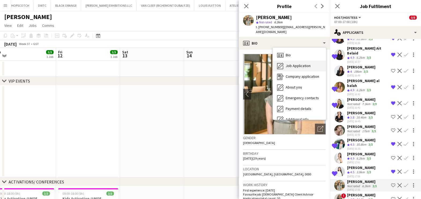
click at [282, 63] on icon "Job Application" at bounding box center [280, 66] width 6 height 6
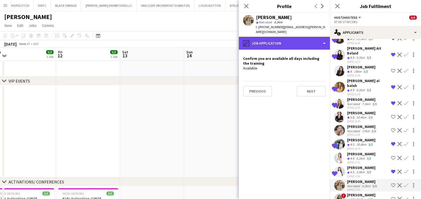
click at [297, 42] on div "pencil4 Job Application" at bounding box center [284, 43] width 91 height 13
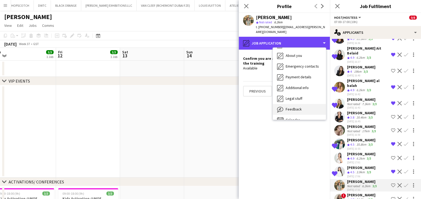
scroll to position [39, 0]
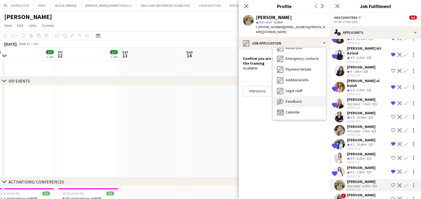
click at [303, 96] on div "Feedback Feedback" at bounding box center [299, 101] width 53 height 11
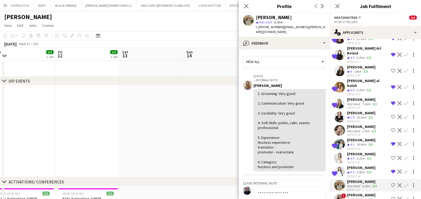
click at [198, 126] on app-date-cell at bounding box center [216, 131] width 64 height 92
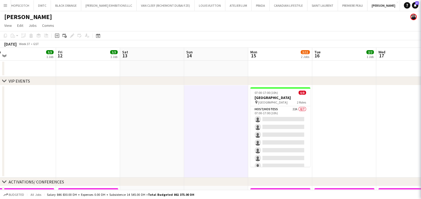
scroll to position [0, 0]
drag, startPoint x: 352, startPoint y: 126, endPoint x: 197, endPoint y: 118, distance: 155.8
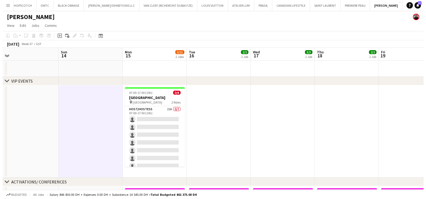
scroll to position [0, 219]
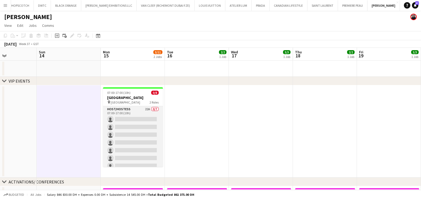
click at [140, 116] on app-card-role "Host/Hostess 22A 0/7 07:00-17:00 (10h) single-neutral-actions single-neutral-ac…" at bounding box center [133, 138] width 60 height 65
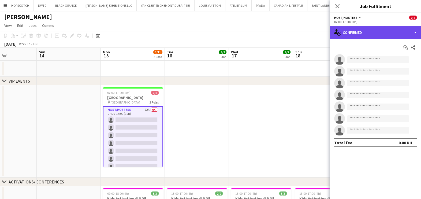
click at [376, 29] on div "single-neutral-actions-check-2 Confirmed" at bounding box center [375, 32] width 91 height 13
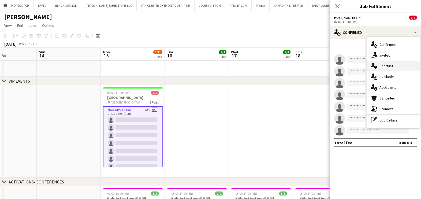
click at [391, 68] on div "single-neutral-actions-heart Shortlist" at bounding box center [392, 66] width 53 height 11
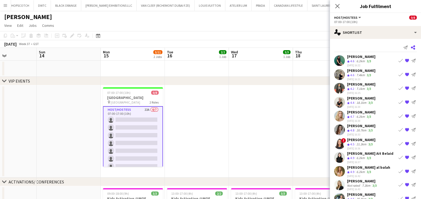
click at [410, 47] on icon "Share" at bounding box center [412, 47] width 4 height 4
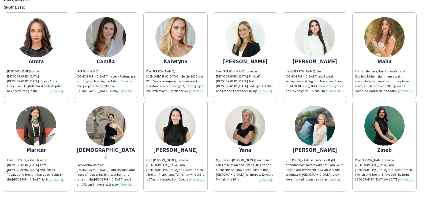
scroll to position [161, 0]
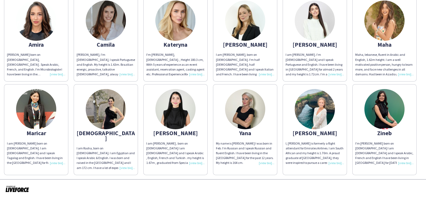
click at [295, 123] on img at bounding box center [315, 109] width 40 height 40
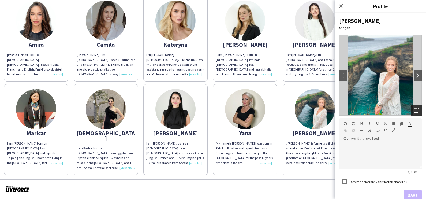
click at [414, 109] on icon "Open photos pop-in" at bounding box center [416, 110] width 5 height 5
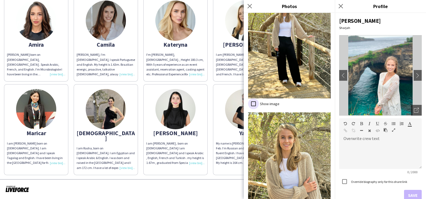
scroll to position [566, 0]
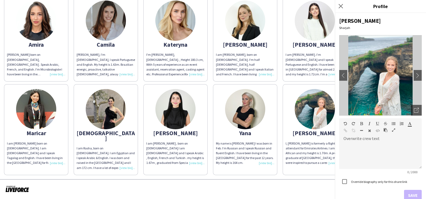
click at [190, 127] on div "[PERSON_NAME] [PERSON_NAME] born on [DEMOGRAPHIC_DATA], [DEMOGRAPHIC_DATA] . Sp…" at bounding box center [213, 84] width 418 height 182
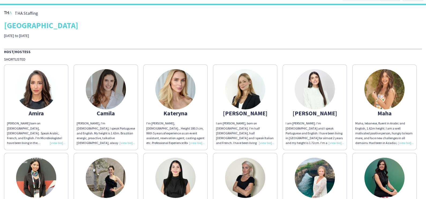
scroll to position [0, 0]
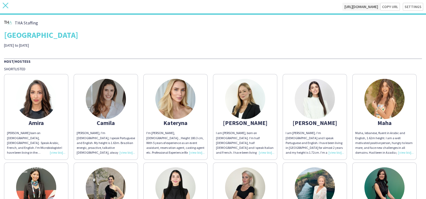
click at [5, 5] on icon at bounding box center [6, 6] width 6 height 6
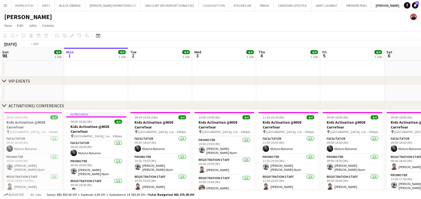
drag, startPoint x: 350, startPoint y: 94, endPoint x: 94, endPoint y: 95, distance: 255.7
click at [119, 94] on app-calendar-viewport "Fri 29 8/8 2 Jobs Sat 30 4/4 1 Job Sun 31 4/4 1 Job Mon 1 4/4 1 Job Tue 2 4/4 1…" at bounding box center [210, 203] width 421 height 310
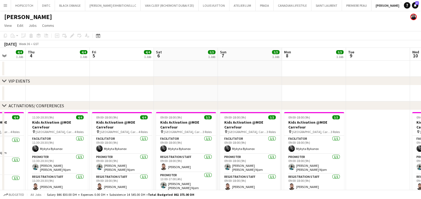
drag, startPoint x: 117, startPoint y: 89, endPoint x: 142, endPoint y: 91, distance: 25.7
click at [107, 89] on app-calendar-viewport "Mon 1 4/4 1 Job Tue 2 4/4 1 Job Wed 3 4/4 1 Job Thu 4 4/4 1 Job Fri 5 4/4 1 Job…" at bounding box center [210, 203] width 421 height 310
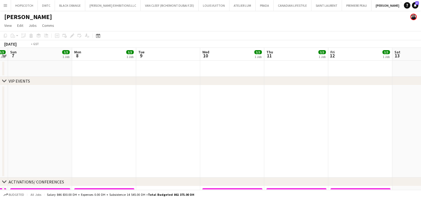
drag, startPoint x: 229, startPoint y: 91, endPoint x: 59, endPoint y: 91, distance: 170.0
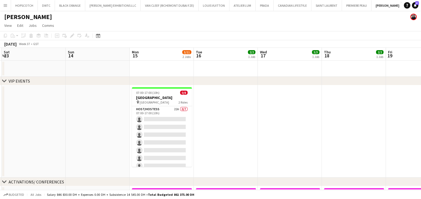
drag, startPoint x: 185, startPoint y: 93, endPoint x: 120, endPoint y: 93, distance: 64.5
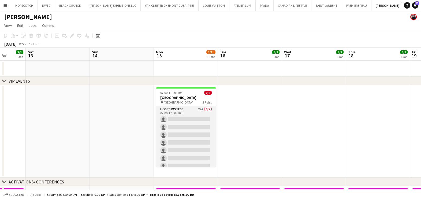
click at [191, 112] on app-card-role "Host/Hostess 22A 0/7 07:00-17:00 (10h) single-neutral-actions single-neutral-ac…" at bounding box center [186, 138] width 60 height 65
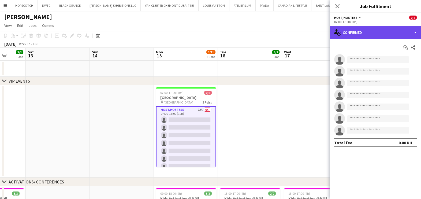
click at [378, 29] on div "single-neutral-actions-check-2 Confirmed" at bounding box center [375, 32] width 91 height 13
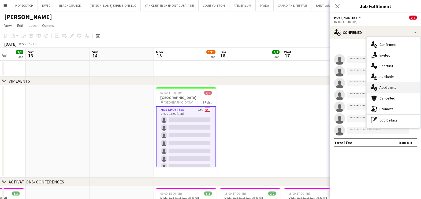
click at [394, 86] on div "single-neutral-actions-information Applicants" at bounding box center [392, 87] width 53 height 11
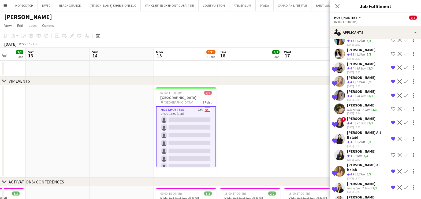
scroll to position [170, 0]
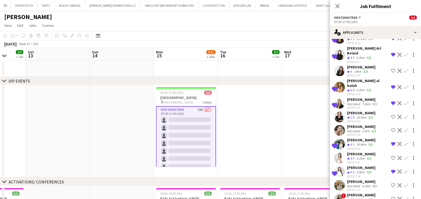
click at [284, 138] on app-date-cell at bounding box center [314, 131] width 64 height 92
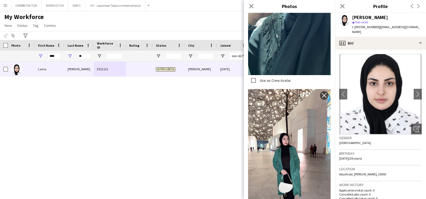
scroll to position [228, 0]
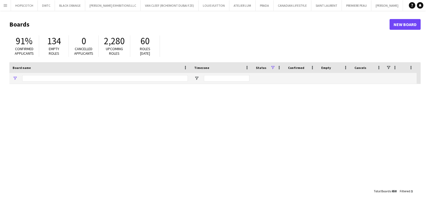
type input "***"
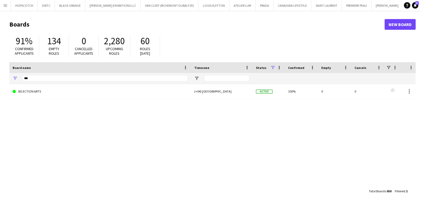
click at [8, 8] on button "Menu" at bounding box center [5, 5] width 11 height 11
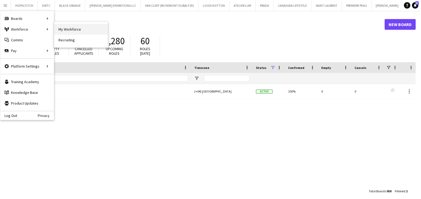
click at [99, 29] on link "My Workforce" at bounding box center [81, 29] width 54 height 11
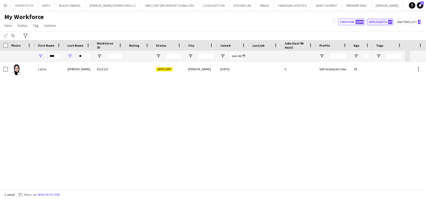
click at [386, 19] on button "Applicants 37" at bounding box center [380, 22] width 26 height 6
type input "**********"
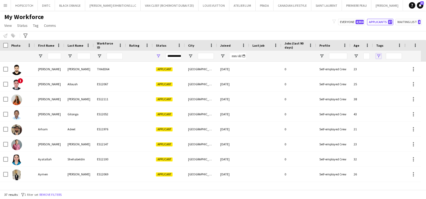
click at [379, 56] on span "Open Filter Menu" at bounding box center [378, 56] width 5 height 5
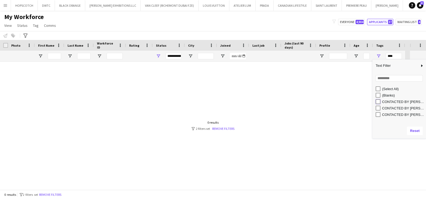
type input "**********"
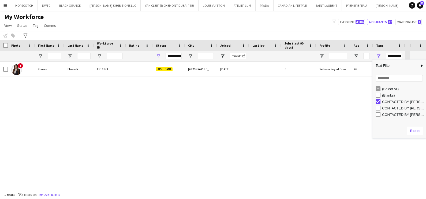
click at [224, 86] on div "! [PERSON_NAME] ES11874 Applicant [GEOGRAPHIC_DATA] [DATE] 0 Self-employed Crew…" at bounding box center [205, 126] width 410 height 128
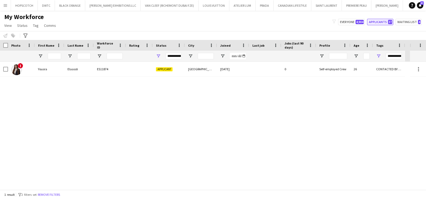
click at [378, 24] on button "Applicants 37" at bounding box center [380, 22] width 26 height 6
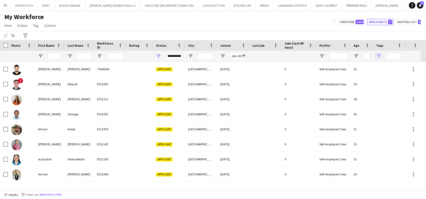
click at [377, 56] on span "Open Filter Menu" at bounding box center [378, 56] width 5 height 5
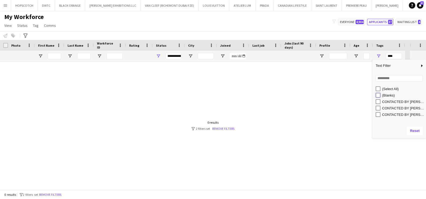
type input "**********"
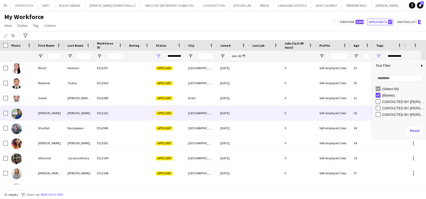
scroll to position [342, 0]
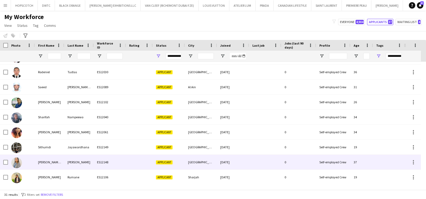
click at [88, 158] on div "Rosario" at bounding box center [78, 162] width 29 height 15
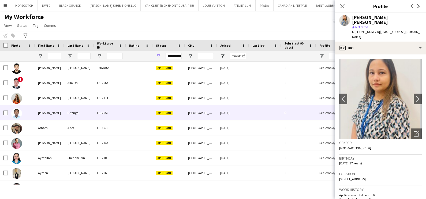
scroll to position [0, 0]
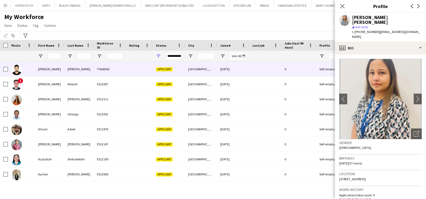
click at [131, 70] on div at bounding box center [139, 69] width 27 height 15
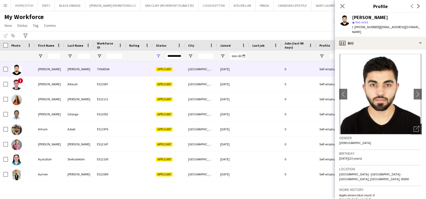
click at [413, 129] on icon "Open photos pop-in" at bounding box center [416, 129] width 6 height 6
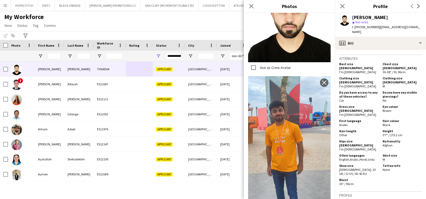
scroll to position [301, 0]
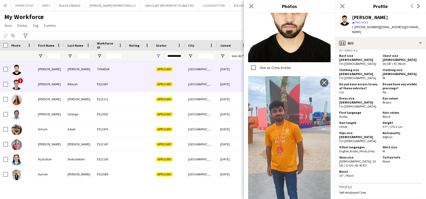
click at [93, 84] on div "Alloush" at bounding box center [78, 84] width 29 height 15
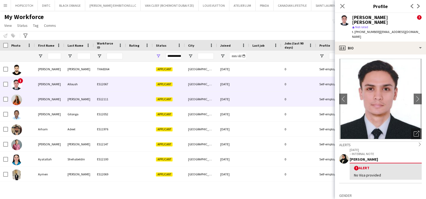
click at [99, 99] on div "ES12111" at bounding box center [110, 99] width 32 height 15
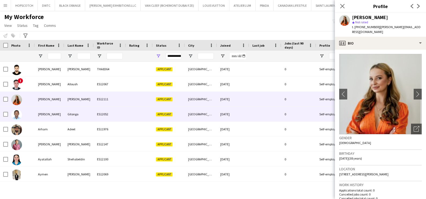
click at [95, 118] on div "ES12052" at bounding box center [110, 114] width 32 height 15
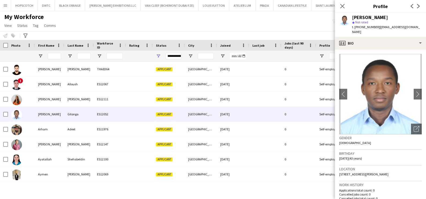
scroll to position [67, 0]
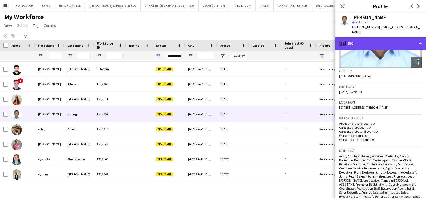
click at [371, 39] on div "profile Bio" at bounding box center [380, 43] width 91 height 13
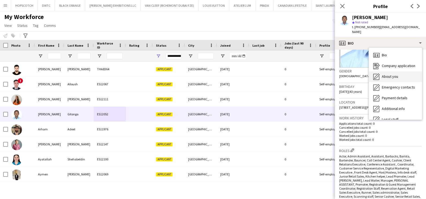
click at [387, 74] on span "About you" at bounding box center [390, 76] width 16 height 5
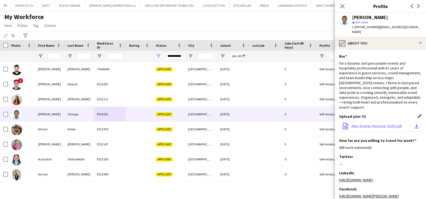
click at [404, 127] on button "office-file-sheet Alex Events Resume 2025.pdf download-bottom" at bounding box center [380, 126] width 82 height 11
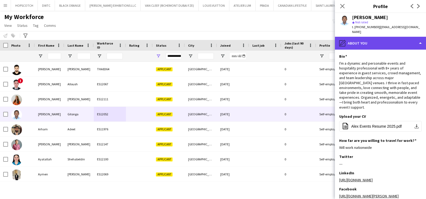
click at [384, 43] on div "pencil4 About you" at bounding box center [380, 43] width 91 height 13
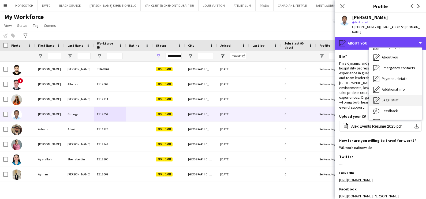
scroll to position [29, 0]
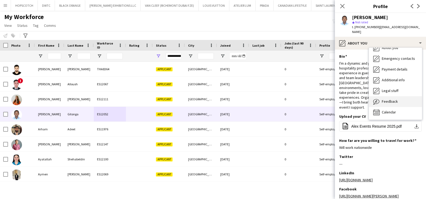
click at [390, 100] on span "Feedback" at bounding box center [390, 101] width 16 height 5
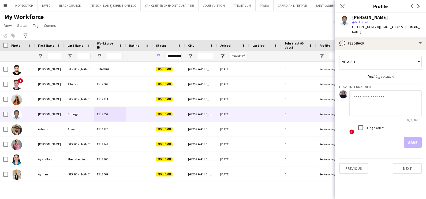
click at [365, 110] on textarea at bounding box center [385, 102] width 72 height 25
type textarea "******"
click at [412, 141] on button "Save" at bounding box center [413, 142] width 18 height 11
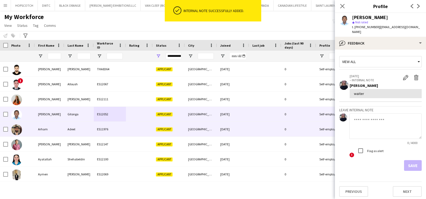
click at [89, 125] on div "Adeel" at bounding box center [78, 129] width 29 height 15
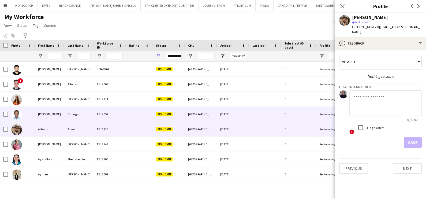
click at [95, 114] on div "ES12052" at bounding box center [110, 114] width 32 height 15
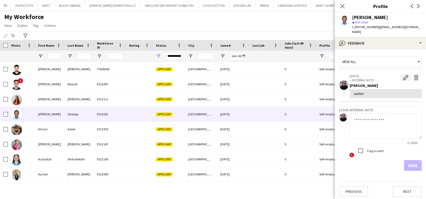
click at [403, 76] on app-icon "Edit internal note" at bounding box center [405, 77] width 5 height 5
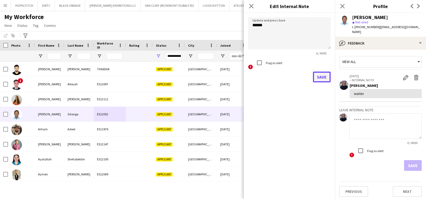
click at [316, 74] on button "Save" at bounding box center [322, 76] width 18 height 11
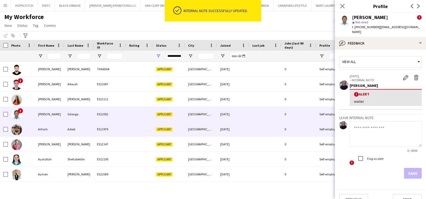
click at [150, 133] on div at bounding box center [139, 129] width 27 height 15
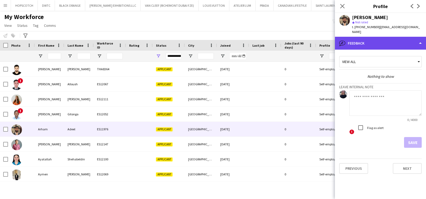
click at [382, 39] on div "bubble-pencil Feedback" at bounding box center [380, 43] width 91 height 13
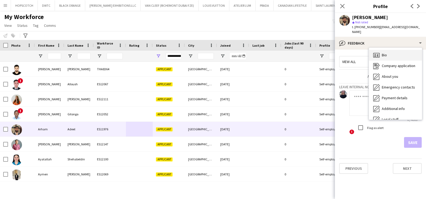
click at [388, 50] on div "Bio Bio" at bounding box center [395, 55] width 53 height 11
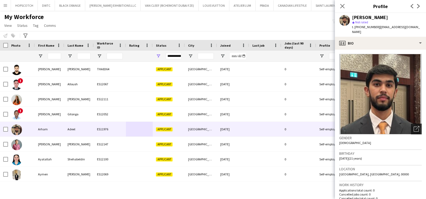
click at [413, 126] on icon "Open photos pop-in" at bounding box center [416, 129] width 6 height 6
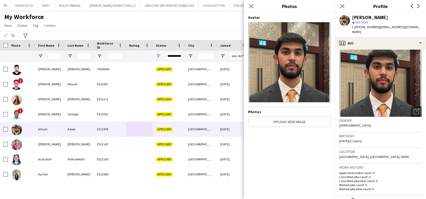
scroll to position [0, 0]
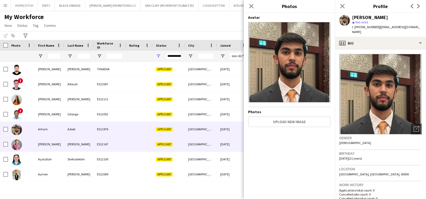
click at [94, 145] on div "ES12147" at bounding box center [110, 144] width 32 height 15
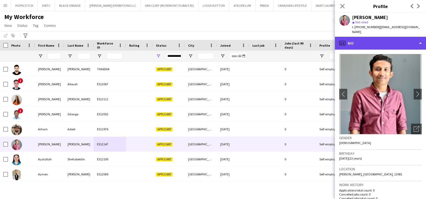
click at [372, 37] on div "profile Bio" at bounding box center [380, 43] width 91 height 13
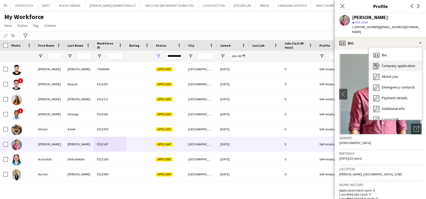
click at [386, 63] on span "Company application" at bounding box center [398, 65] width 33 height 5
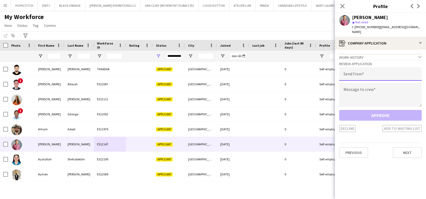
click at [362, 70] on input "email" at bounding box center [380, 73] width 82 height 13
type input "**********"
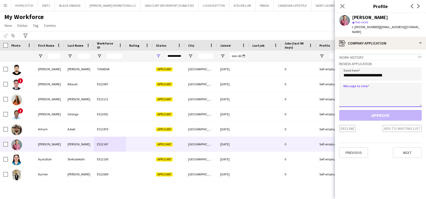
click at [385, 88] on textarea at bounding box center [380, 95] width 82 height 24
paste textarea "**********"
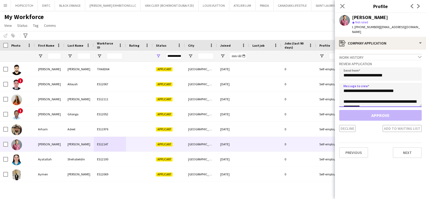
scroll to position [57, 0]
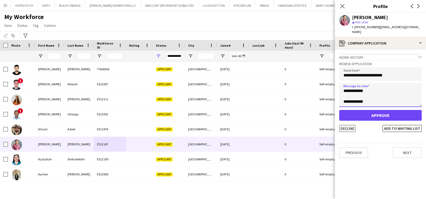
type textarea "**********"
click at [344, 125] on button "Decline" at bounding box center [347, 128] width 16 height 7
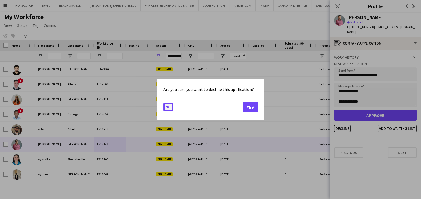
click at [167, 107] on button "No" at bounding box center [167, 106] width 9 height 9
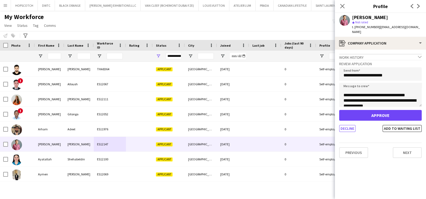
scroll to position [59, 0]
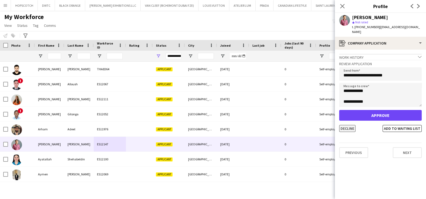
click at [349, 125] on button "Decline" at bounding box center [347, 128] width 16 height 7
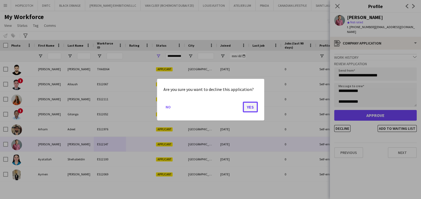
click at [251, 107] on button "Yes" at bounding box center [250, 106] width 15 height 11
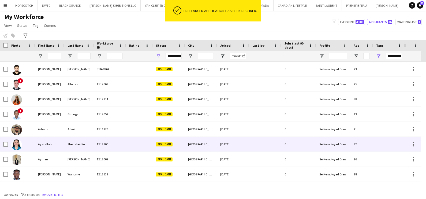
click at [236, 146] on div "19-08-2025" at bounding box center [233, 144] width 32 height 15
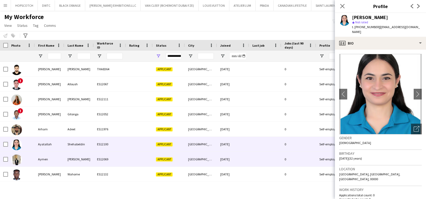
click at [214, 158] on div "Abu Dhabi" at bounding box center [201, 159] width 32 height 15
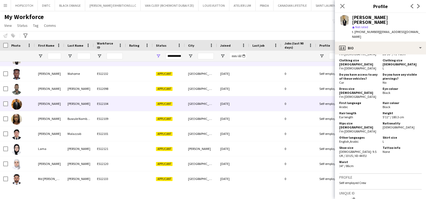
scroll to position [100, 0]
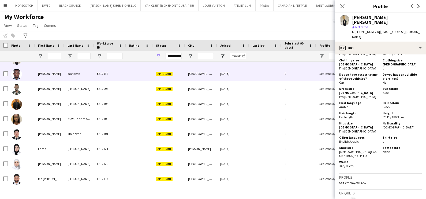
click at [152, 76] on div at bounding box center [139, 73] width 27 height 15
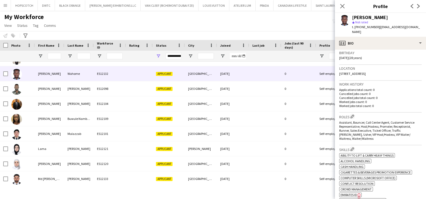
scroll to position [0, 0]
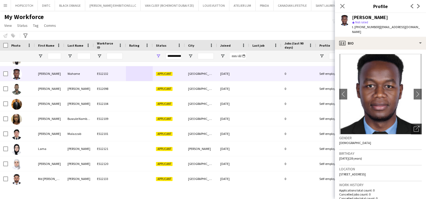
click at [413, 126] on icon "Open photos pop-in" at bounding box center [416, 129] width 6 height 6
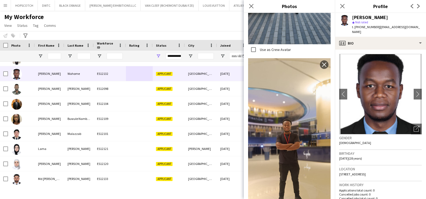
scroll to position [342, 0]
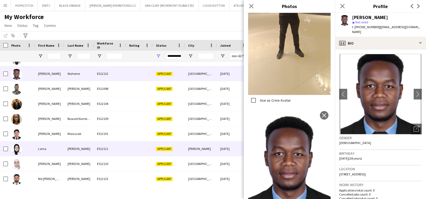
click at [77, 149] on div "Ahmad" at bounding box center [78, 148] width 29 height 15
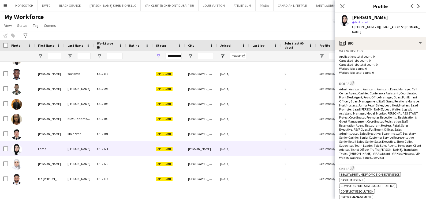
scroll to position [0, 0]
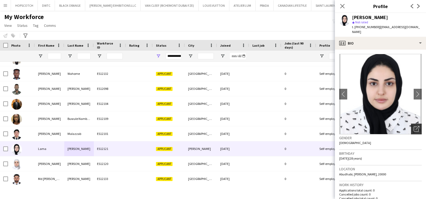
click at [411, 123] on div "Open photos pop-in" at bounding box center [416, 128] width 11 height 11
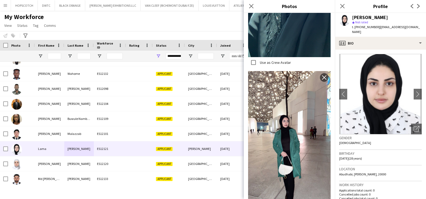
scroll to position [228, 0]
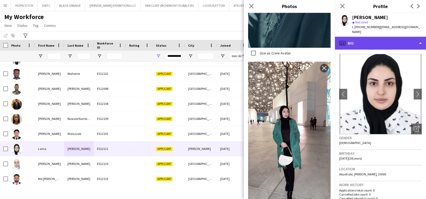
click at [377, 39] on div "profile Bio" at bounding box center [380, 43] width 91 height 13
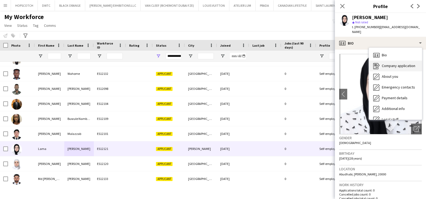
click at [383, 63] on span "Company application" at bounding box center [398, 65] width 33 height 5
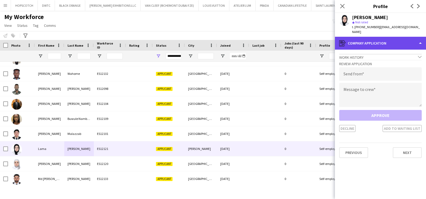
click at [371, 37] on div "register Company application" at bounding box center [380, 43] width 91 height 13
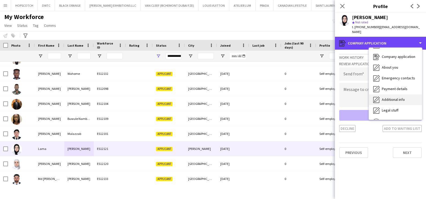
scroll to position [0, 0]
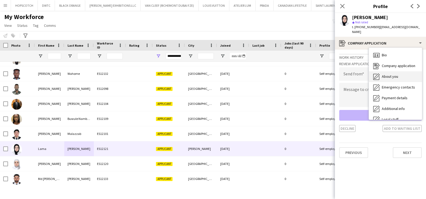
click at [386, 74] on div "About you About you" at bounding box center [395, 76] width 53 height 11
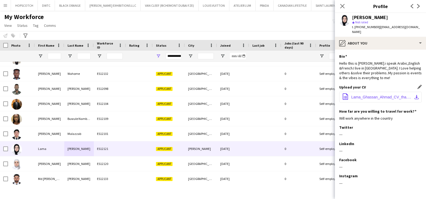
click at [371, 95] on span "Lama_Ghassan_Ahmad_CV_tha.pdf" at bounding box center [381, 97] width 61 height 4
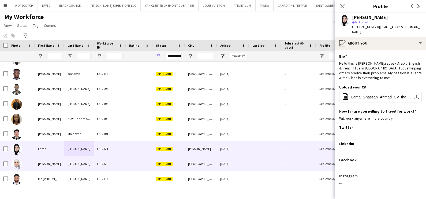
click at [105, 158] on div "ES12120" at bounding box center [110, 163] width 32 height 15
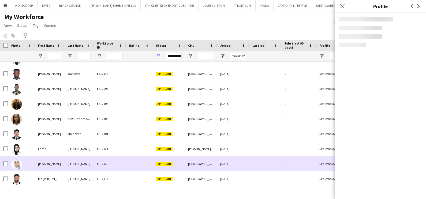
click at [106, 161] on div "ES12120" at bounding box center [110, 163] width 32 height 15
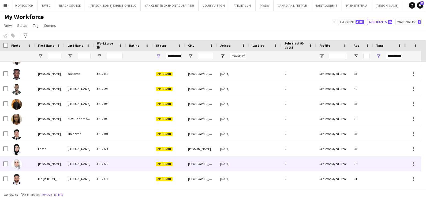
click at [153, 163] on div "Applicant" at bounding box center [169, 163] width 32 height 15
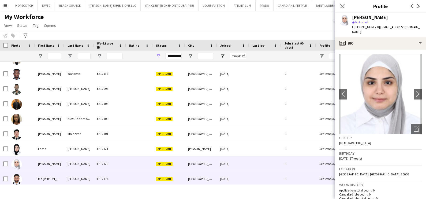
click at [194, 178] on div "Dubai" at bounding box center [201, 178] width 32 height 15
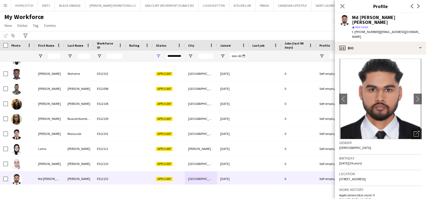
click at [413, 131] on icon "Open photos pop-in" at bounding box center [416, 134] width 6 height 6
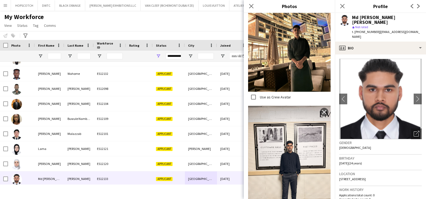
scroll to position [390, 0]
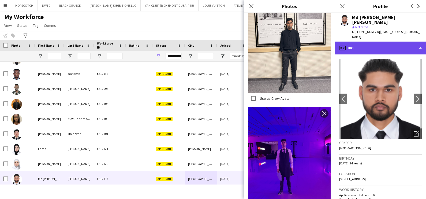
click at [360, 42] on div "profile Bio" at bounding box center [380, 48] width 91 height 13
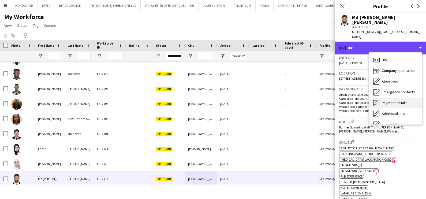
scroll to position [29, 0]
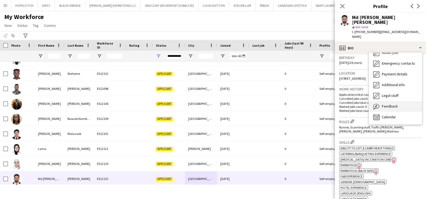
click at [383, 104] on span "Feedback" at bounding box center [390, 106] width 16 height 5
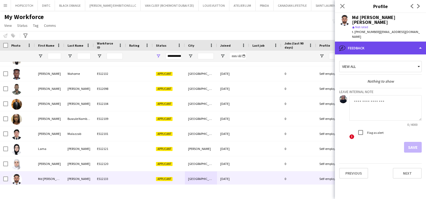
click at [370, 42] on div "bubble-pencil Feedback" at bounding box center [380, 48] width 91 height 13
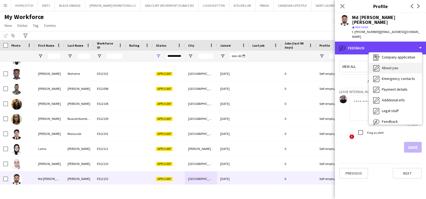
scroll to position [0, 0]
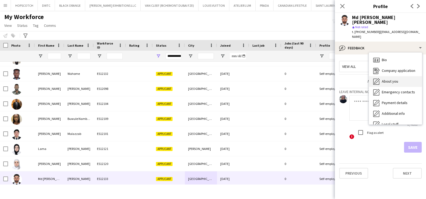
click at [384, 76] on div "About you About you" at bounding box center [395, 81] width 53 height 11
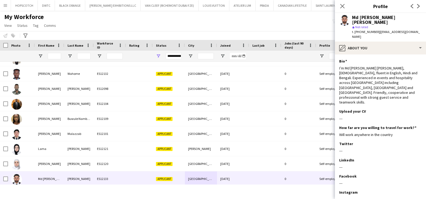
scroll to position [167, 0]
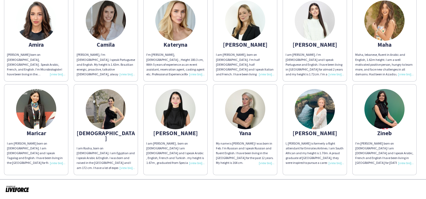
scroll to position [146, 0]
click at [295, 126] on img at bounding box center [315, 109] width 40 height 40
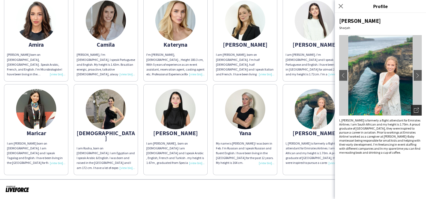
click at [413, 112] on div "Open photos pop-in" at bounding box center [416, 110] width 11 height 11
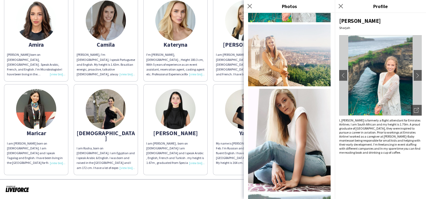
scroll to position [104, 0]
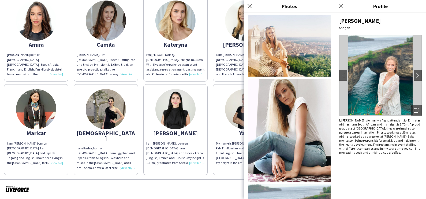
click at [178, 112] on div "[PERSON_NAME] [PERSON_NAME] born on [DEMOGRAPHIC_DATA], [DEMOGRAPHIC_DATA] . Sp…" at bounding box center [213, 84] width 418 height 182
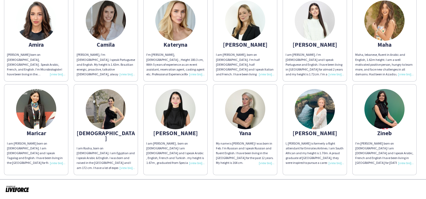
click at [295, 113] on img at bounding box center [315, 109] width 40 height 40
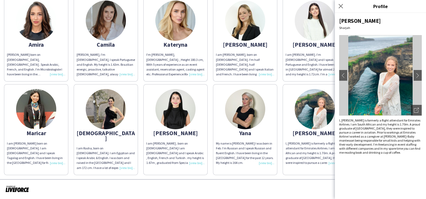
scroll to position [0, 0]
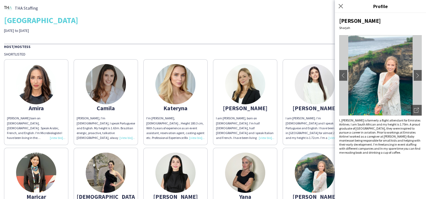
click at [251, 25] on div "THA Staffing [GEOGRAPHIC_DATA] Team Building [DATE] to [DATE]" at bounding box center [213, 18] width 418 height 29
